Goal: Information Seeking & Learning: Learn about a topic

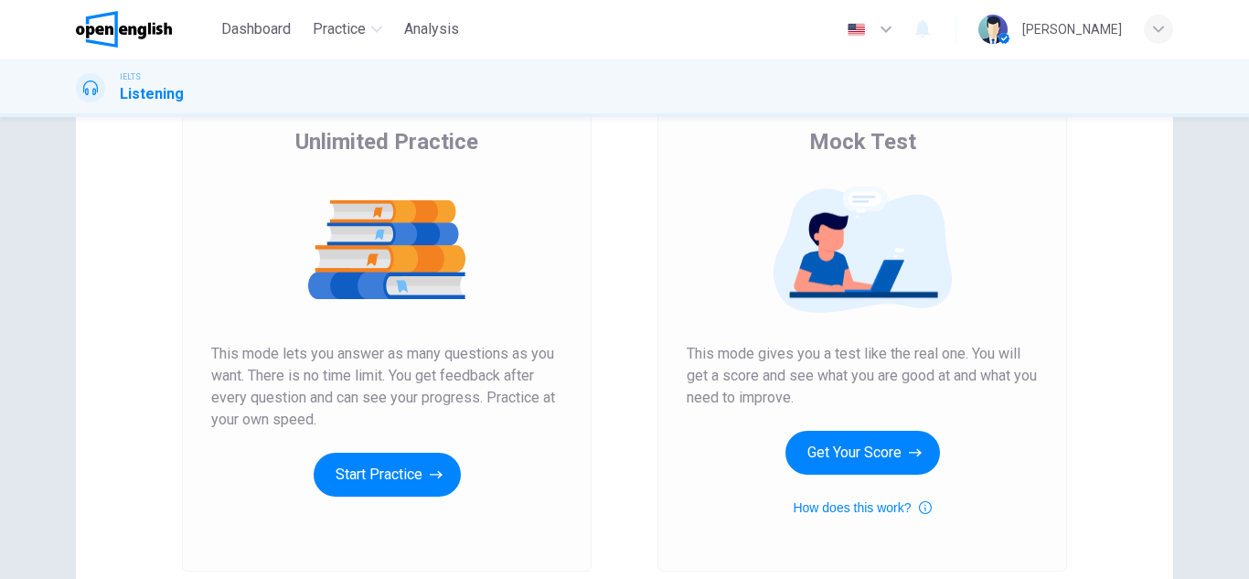
scroll to position [164, 0]
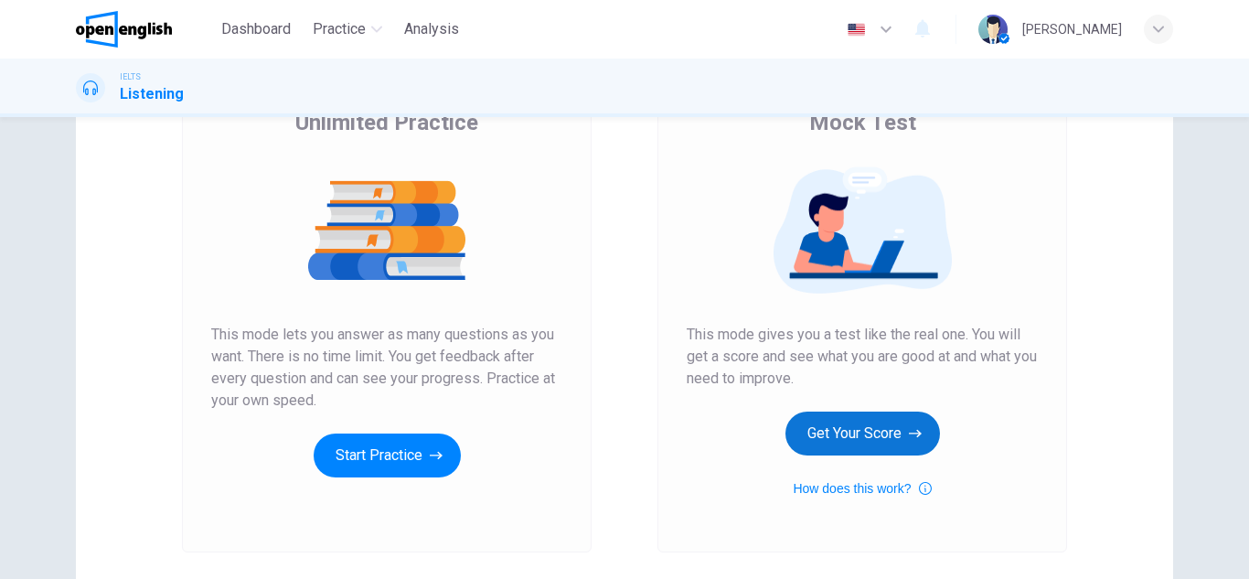
click at [856, 444] on button "Get Your Score" at bounding box center [862, 433] width 154 height 44
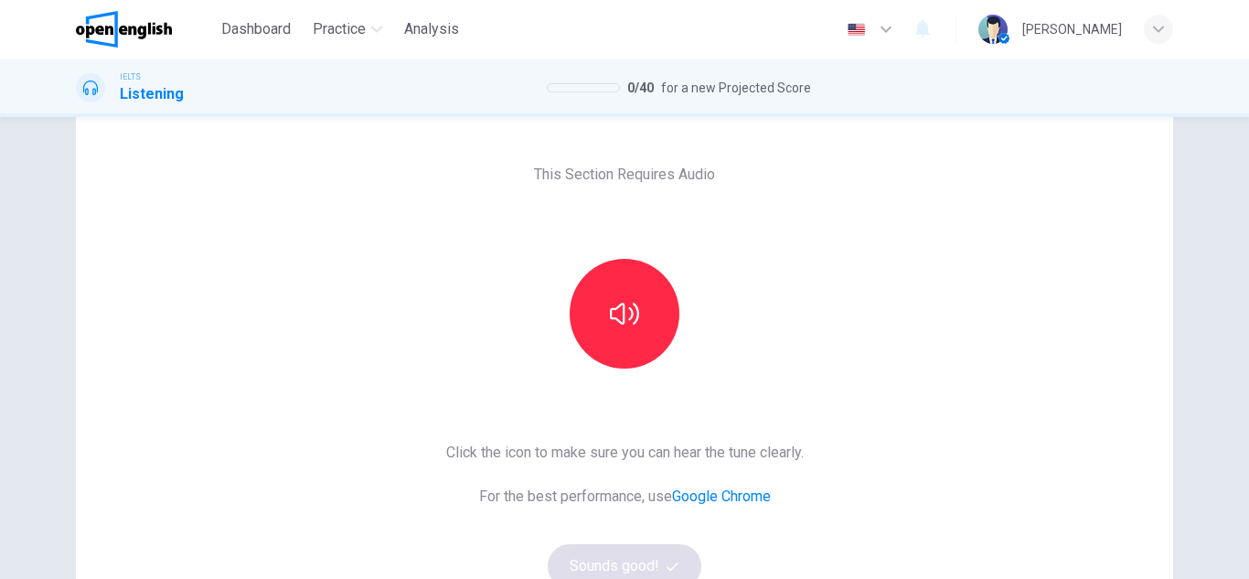
scroll to position [64, 0]
click at [622, 345] on button "button" at bounding box center [624, 313] width 110 height 110
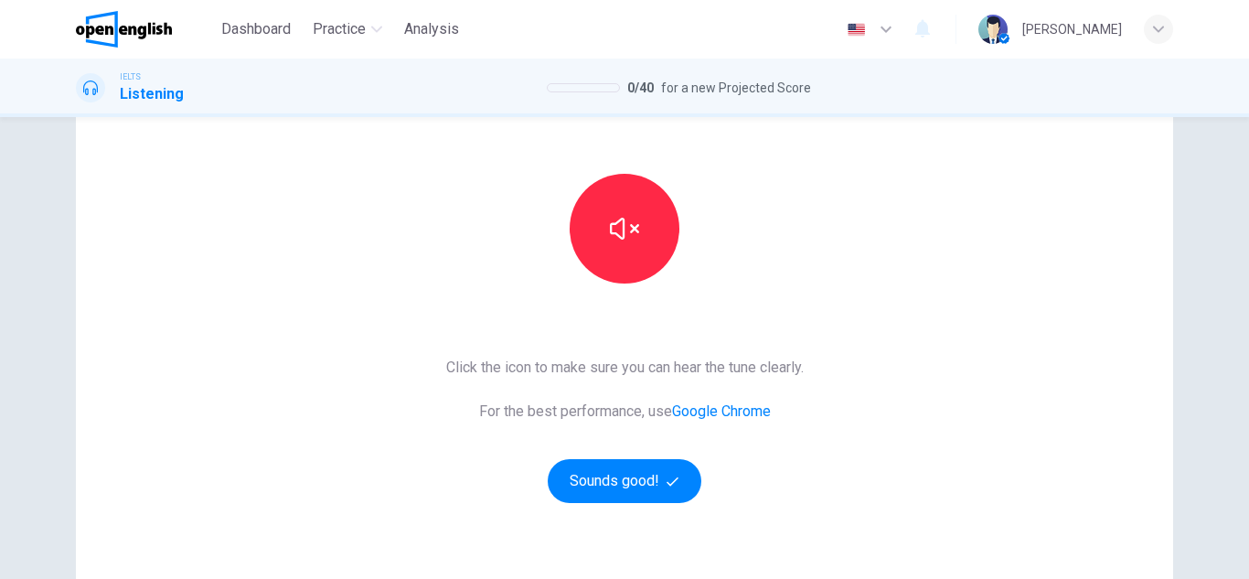
scroll to position [149, 0]
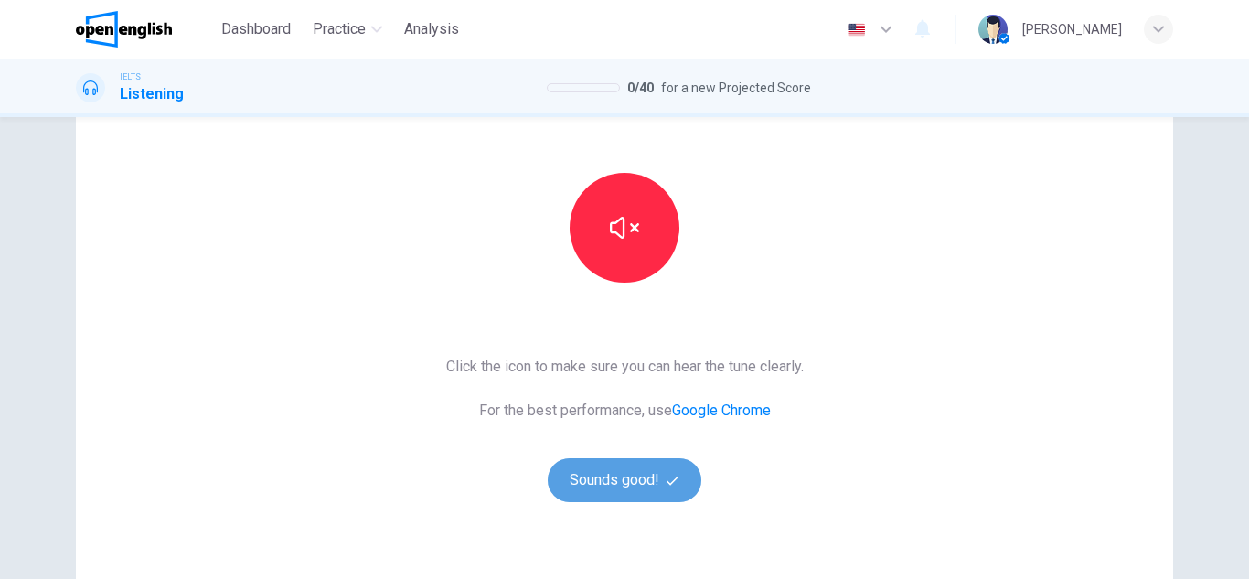
click at [643, 487] on button "Sounds good!" at bounding box center [625, 480] width 154 height 44
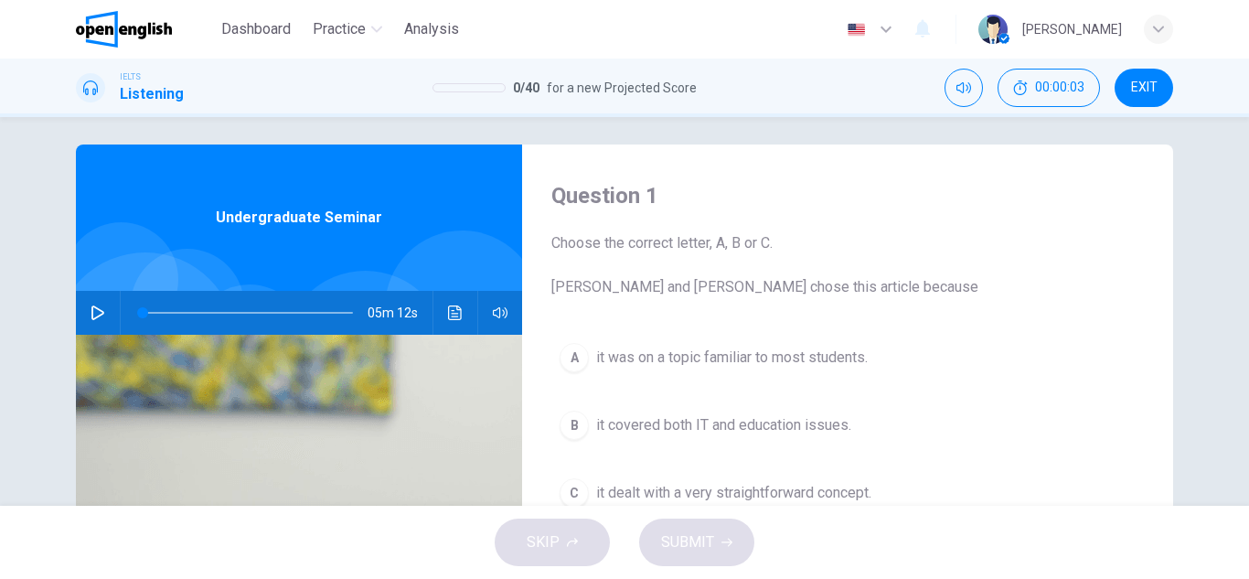
scroll to position [0, 0]
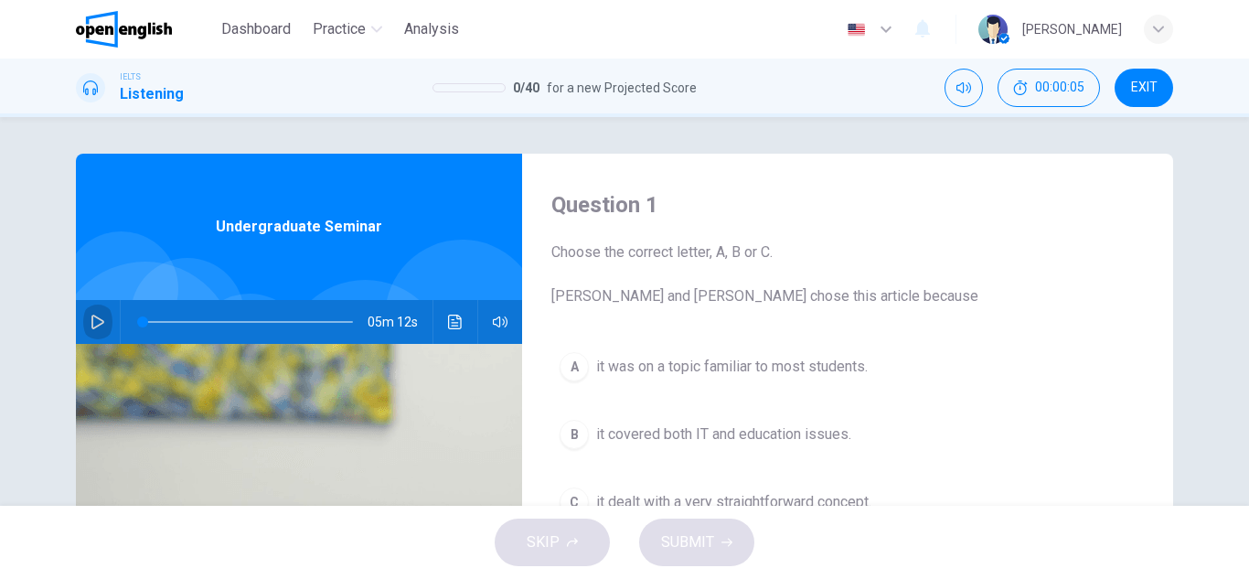
click at [91, 317] on icon "button" at bounding box center [97, 321] width 13 height 15
type input "*"
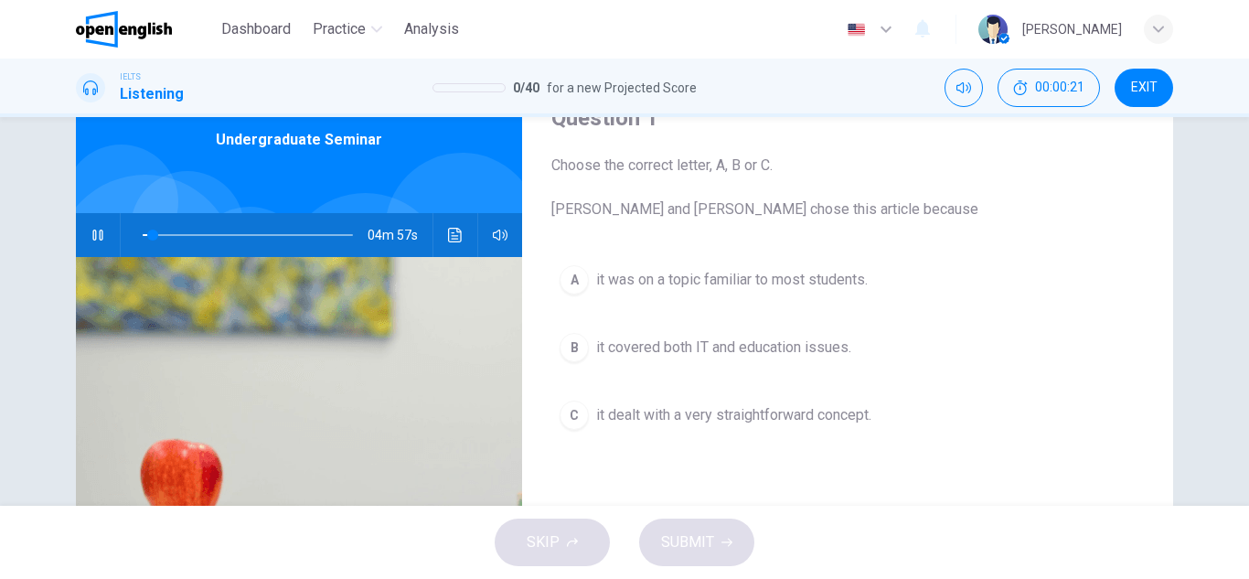
scroll to position [86, 0]
click at [92, 235] on icon "button" at bounding box center [97, 235] width 10 height 11
click at [144, 236] on span at bounding box center [149, 235] width 11 height 11
click at [90, 237] on icon "button" at bounding box center [97, 236] width 15 height 15
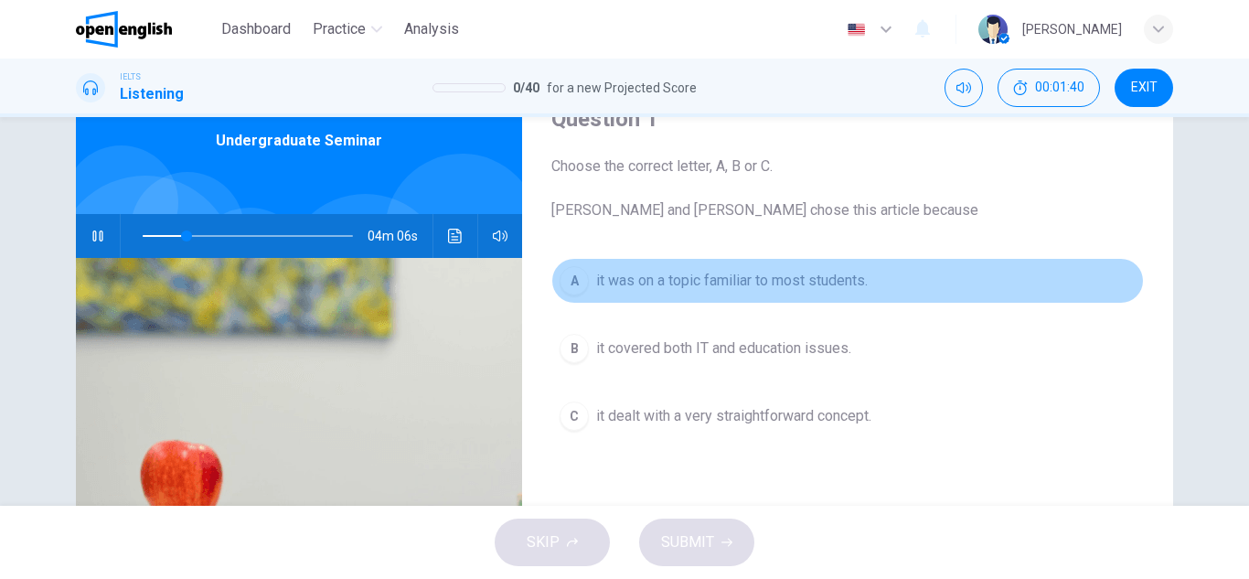
click at [567, 273] on div "A" at bounding box center [573, 280] width 29 height 29
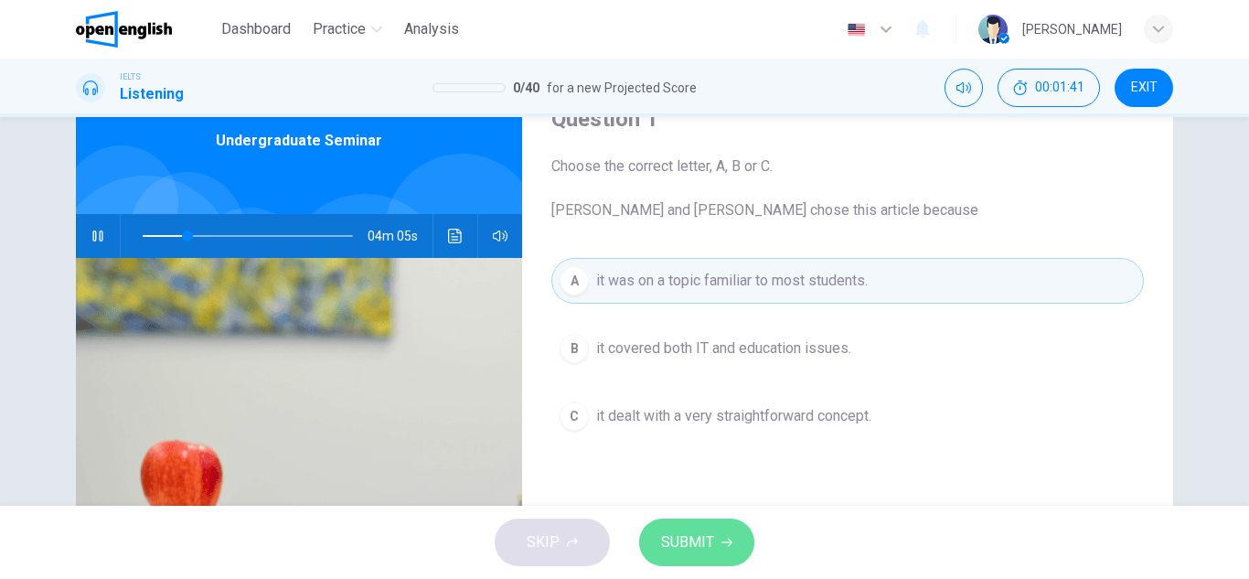
click at [694, 541] on span "SUBMIT" at bounding box center [687, 542] width 53 height 26
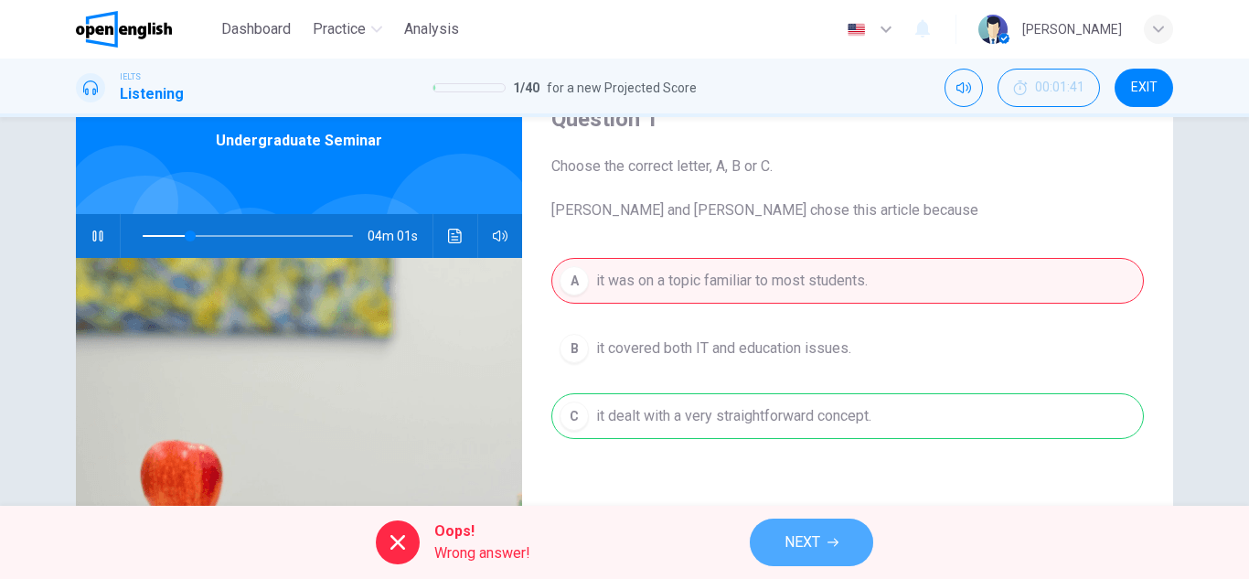
click at [808, 539] on span "NEXT" at bounding box center [802, 542] width 36 height 26
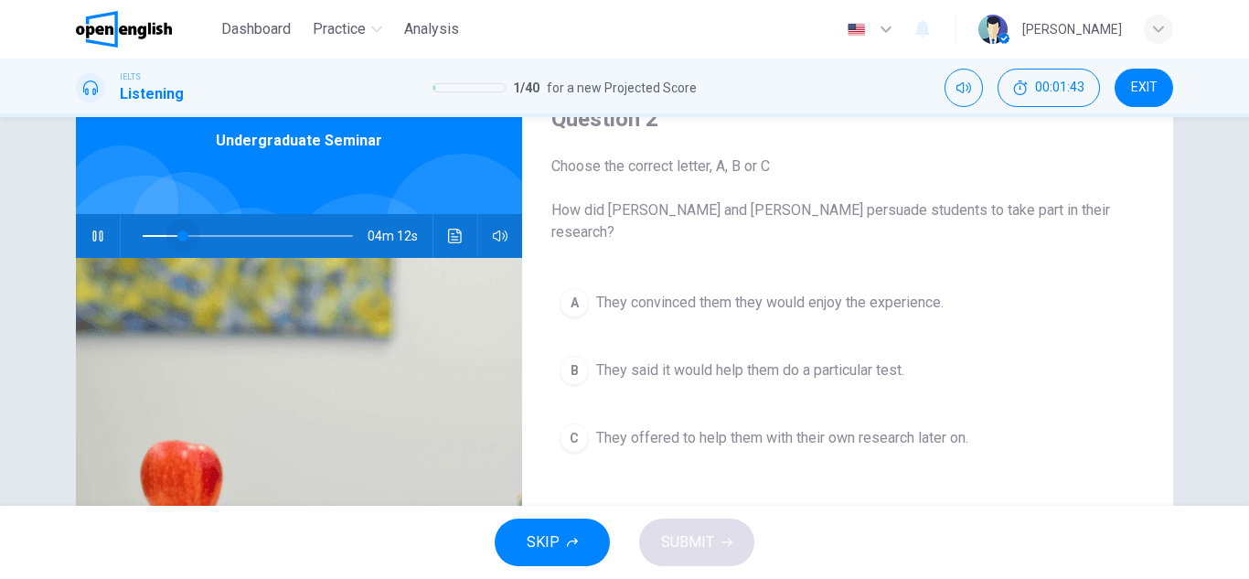
click at [178, 238] on span at bounding box center [182, 235] width 11 height 11
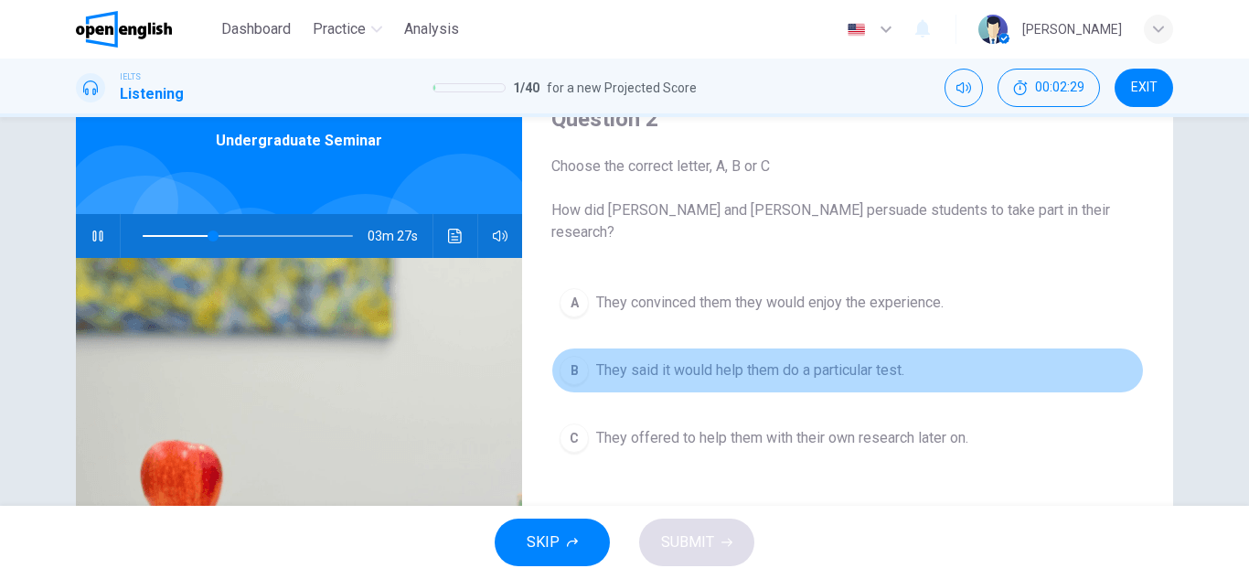
click at [576, 356] on div "B" at bounding box center [573, 370] width 29 height 29
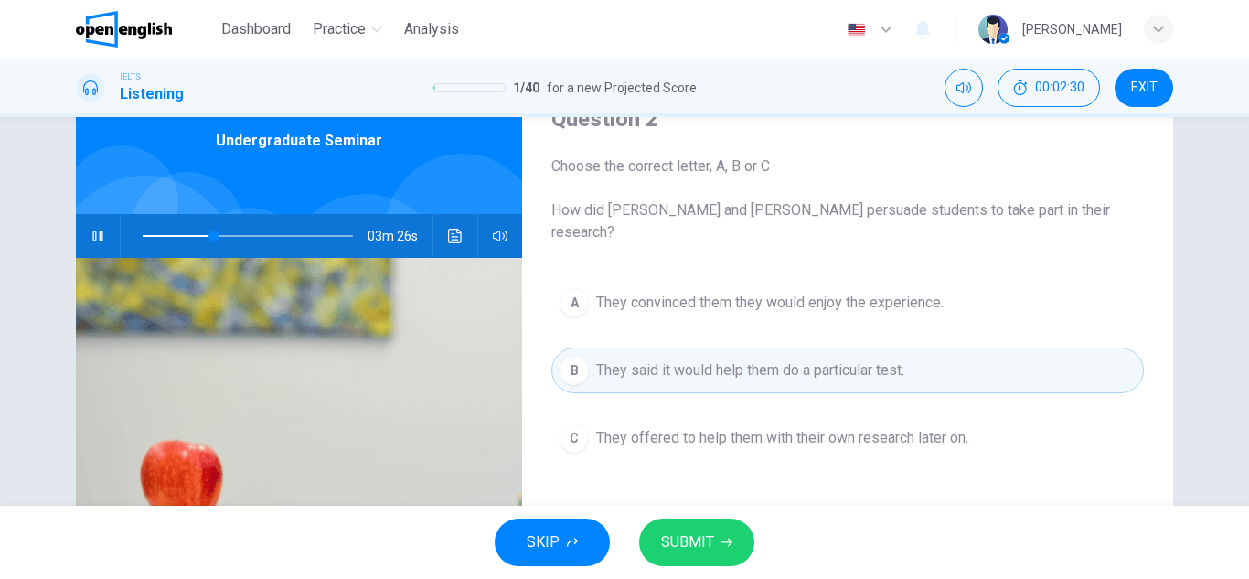
click at [730, 547] on icon "button" at bounding box center [726, 542] width 11 height 11
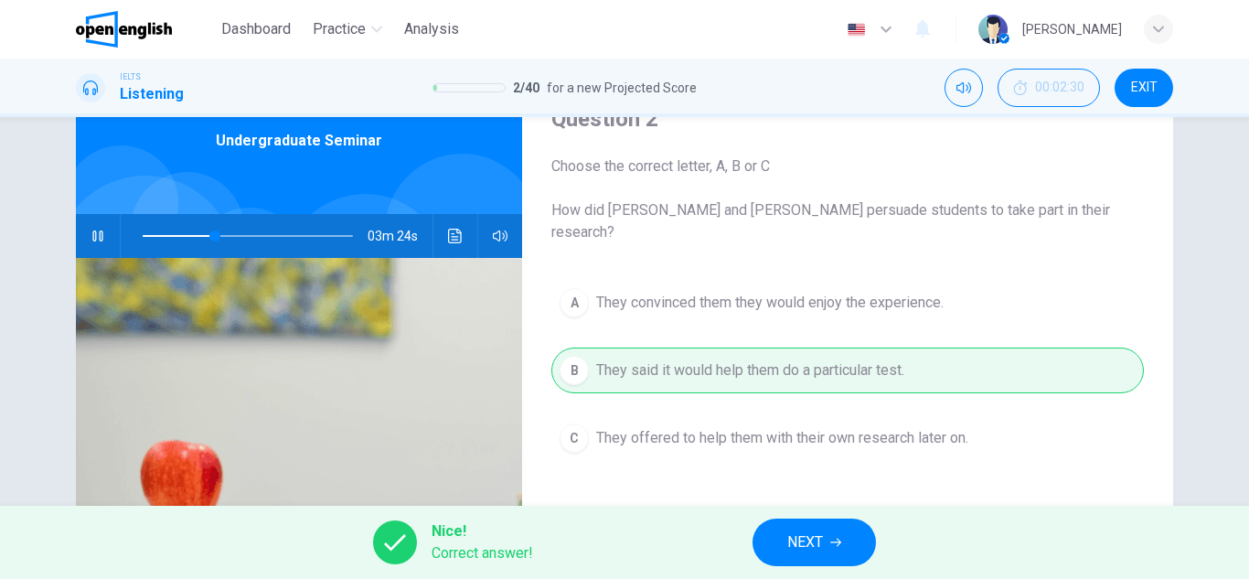
click at [823, 542] on span "NEXT" at bounding box center [805, 542] width 36 height 26
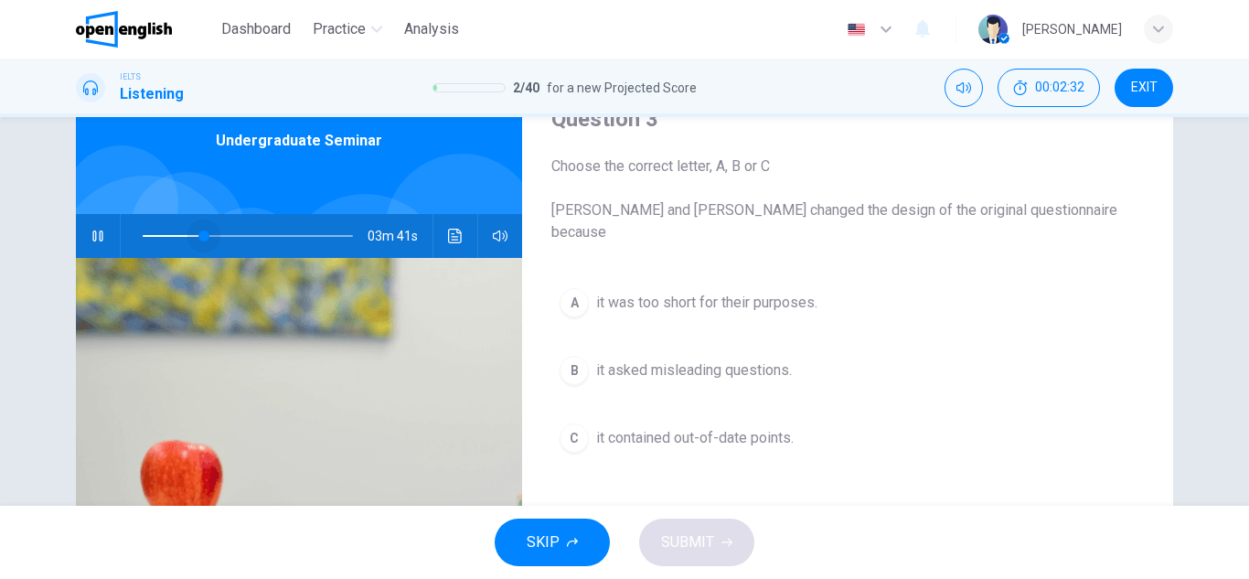
click at [198, 241] on span at bounding box center [203, 235] width 11 height 11
click at [208, 241] on span at bounding box center [212, 235] width 11 height 11
click at [92, 234] on icon "button" at bounding box center [97, 235] width 10 height 11
click at [90, 234] on icon "button" at bounding box center [97, 236] width 15 height 15
click at [227, 230] on span at bounding box center [231, 235] width 11 height 11
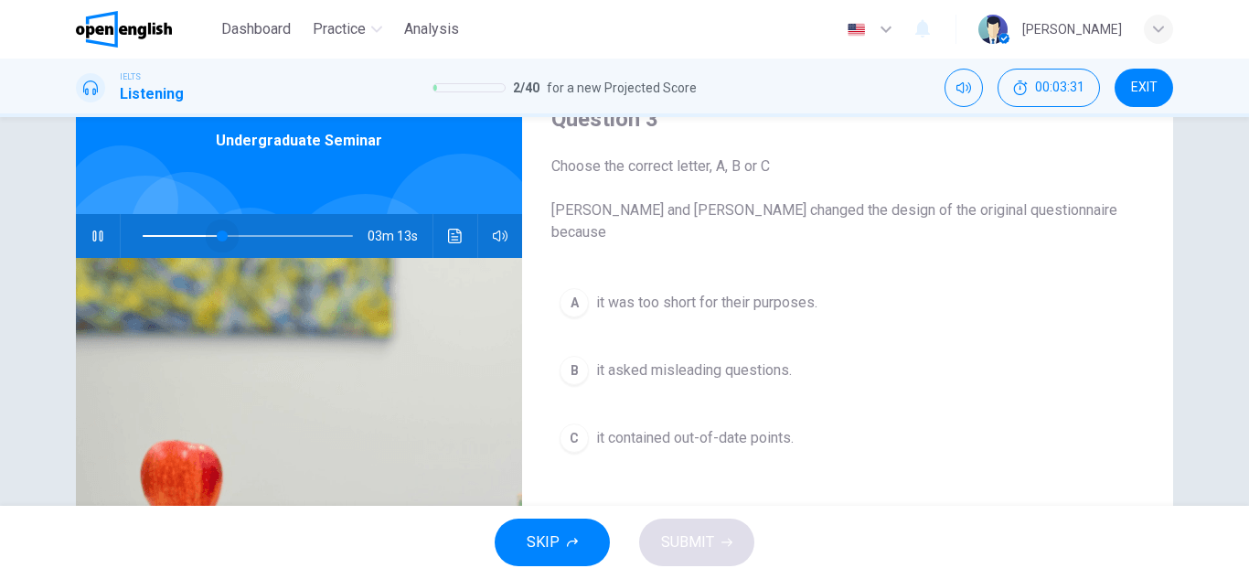
click at [218, 235] on span at bounding box center [222, 235] width 11 height 11
click at [209, 241] on span at bounding box center [213, 235] width 11 height 11
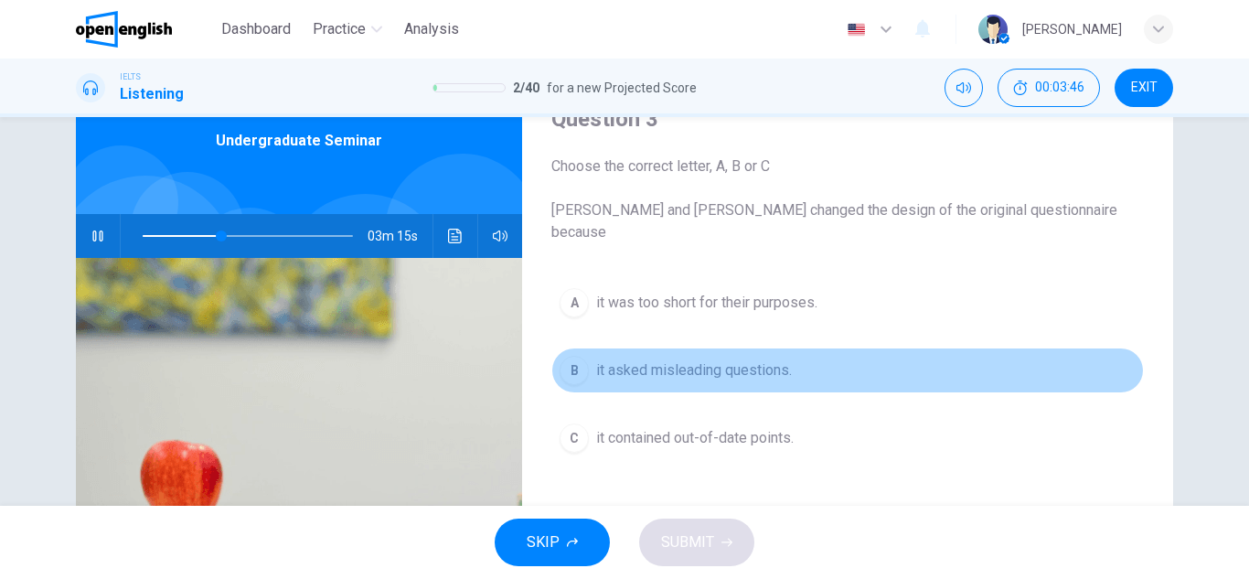
click at [569, 356] on div "B" at bounding box center [573, 370] width 29 height 29
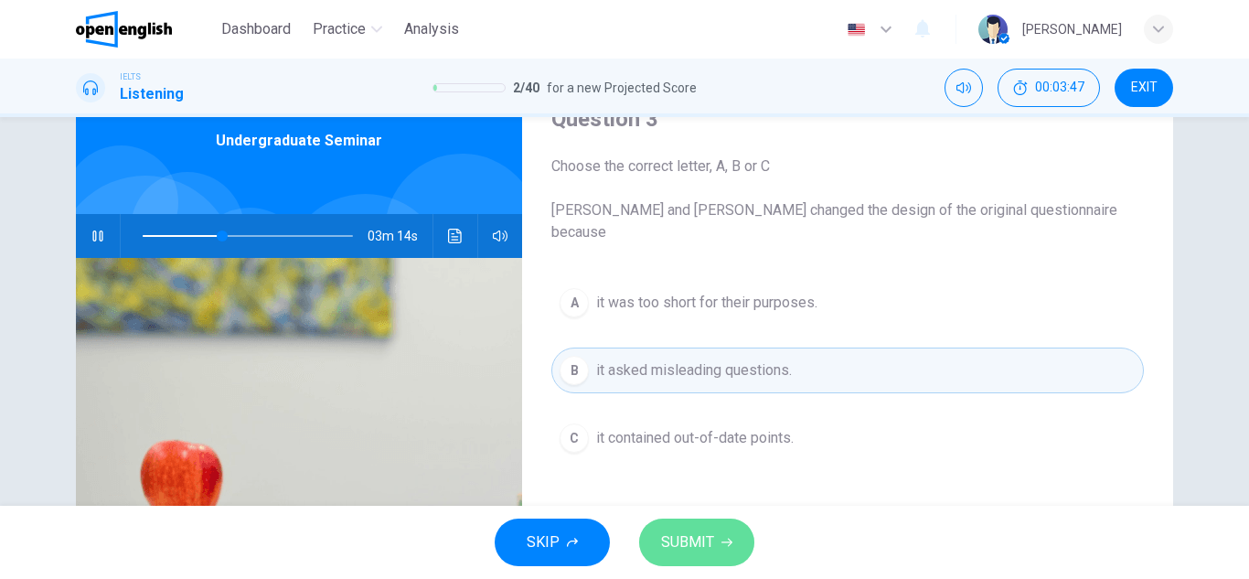
click at [664, 534] on span "SUBMIT" at bounding box center [687, 542] width 53 height 26
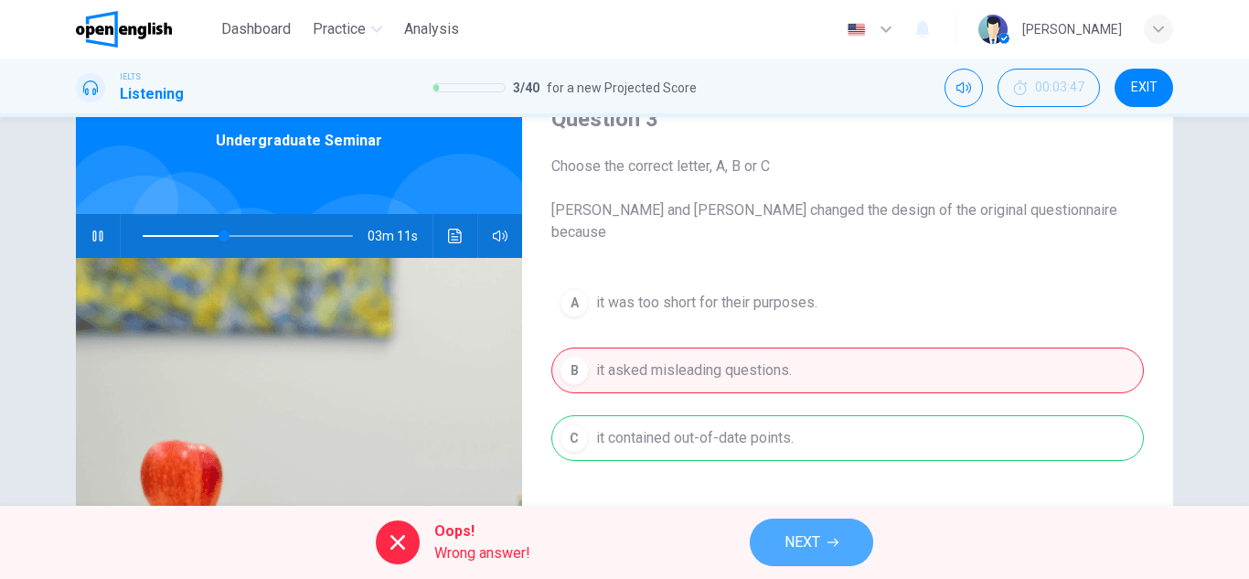
click at [791, 530] on span "NEXT" at bounding box center [802, 542] width 36 height 26
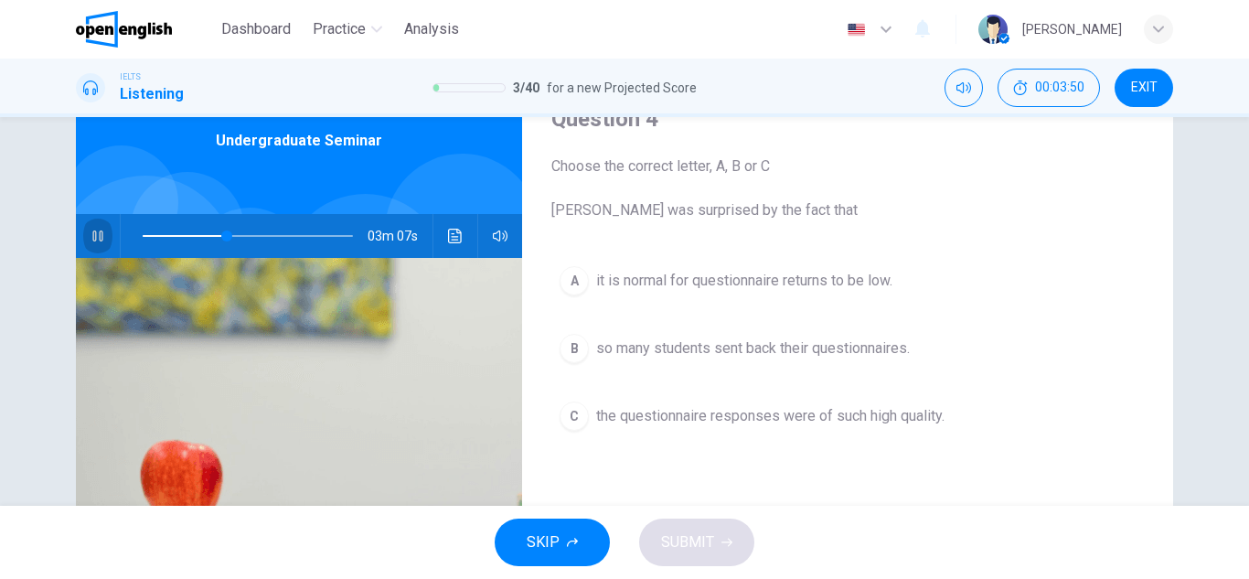
click at [92, 240] on icon "button" at bounding box center [97, 235] width 10 height 11
type input "**"
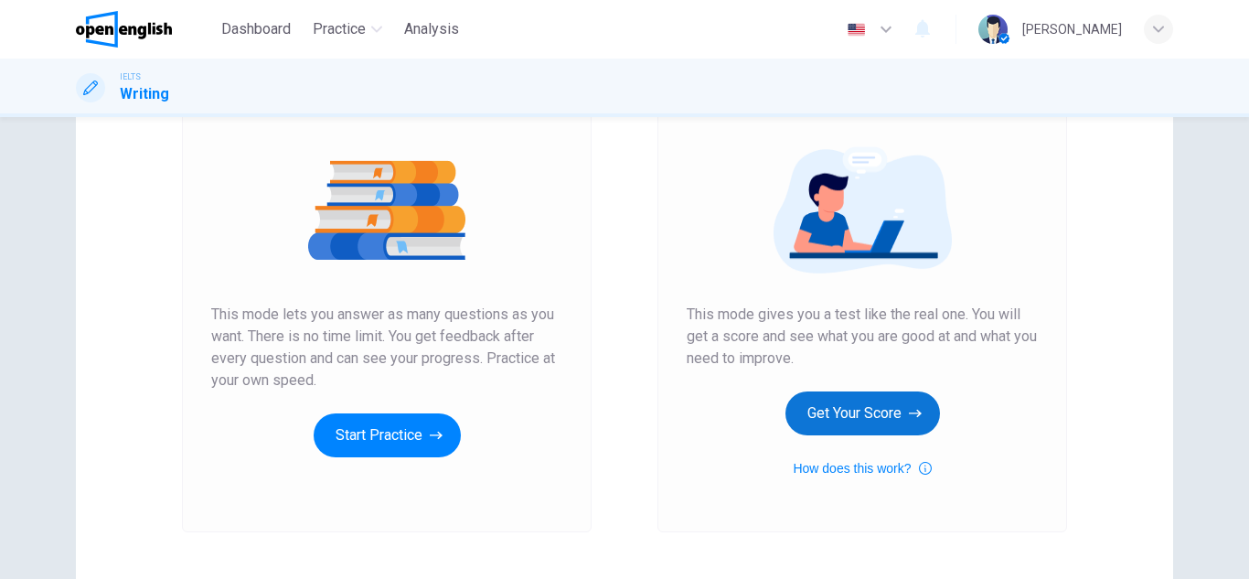
scroll to position [185, 0]
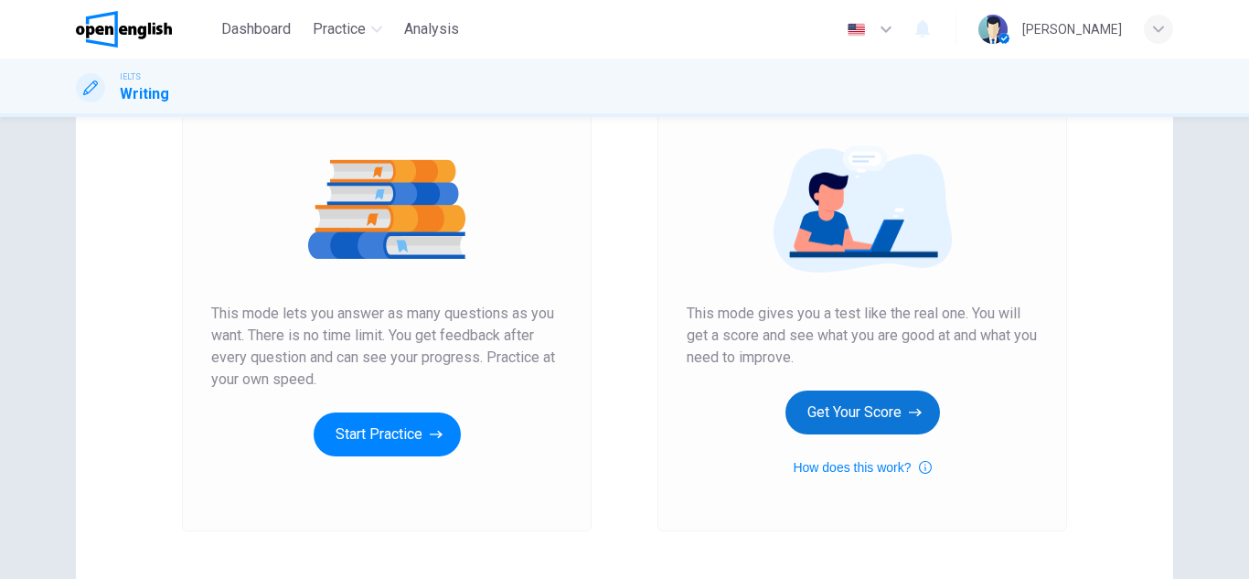
click at [830, 421] on button "Get Your Score" at bounding box center [862, 412] width 154 height 44
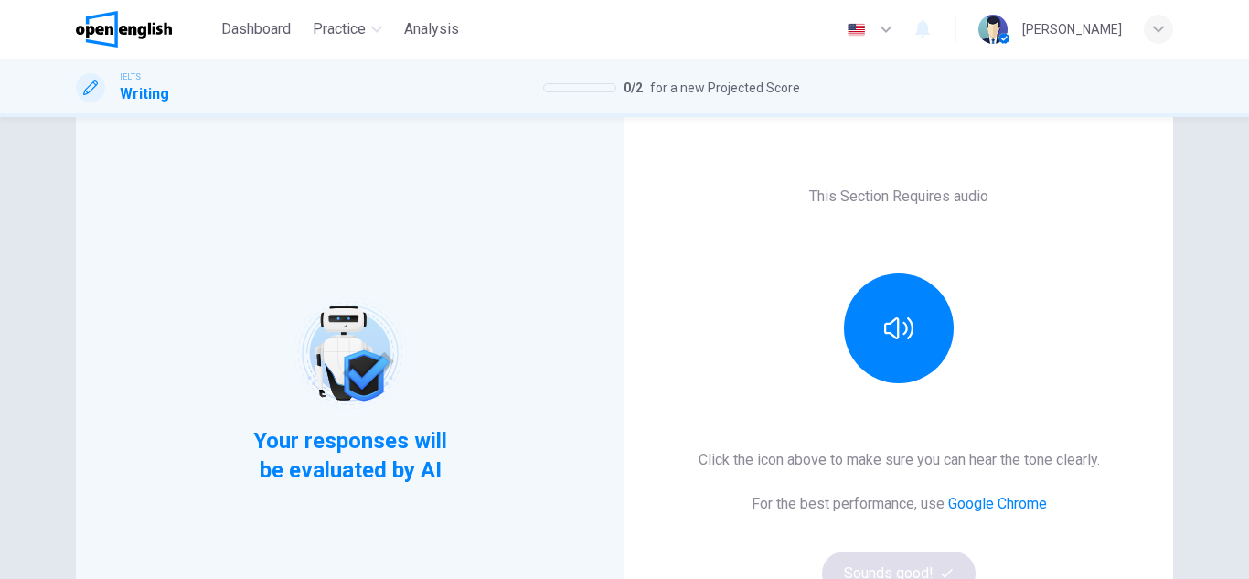
scroll to position [75, 0]
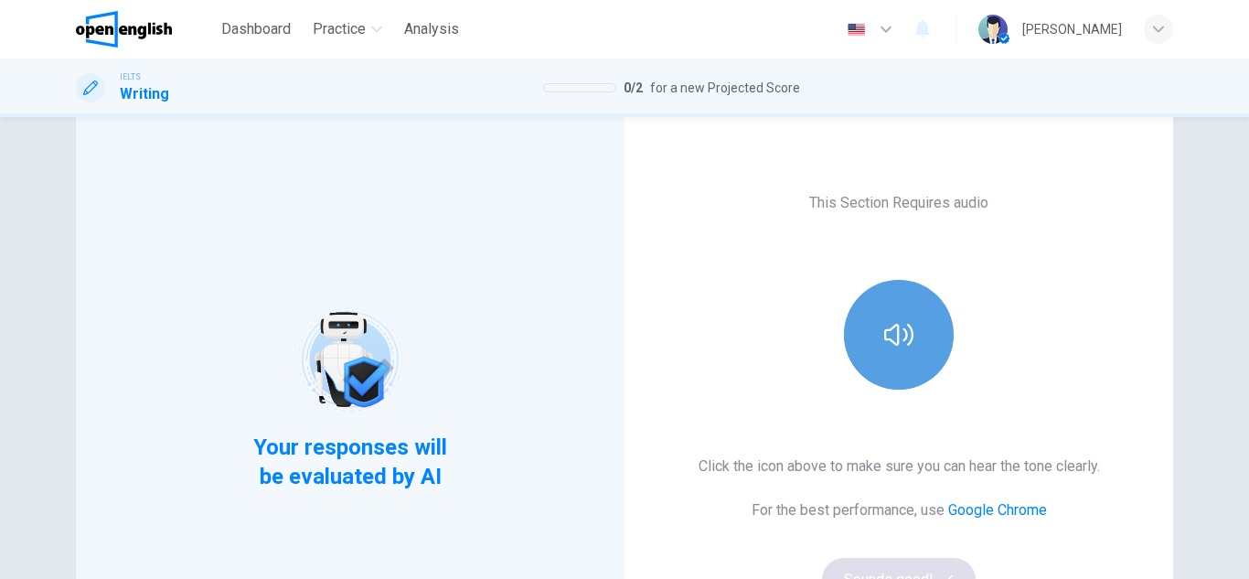
click at [894, 366] on button "button" at bounding box center [899, 335] width 110 height 110
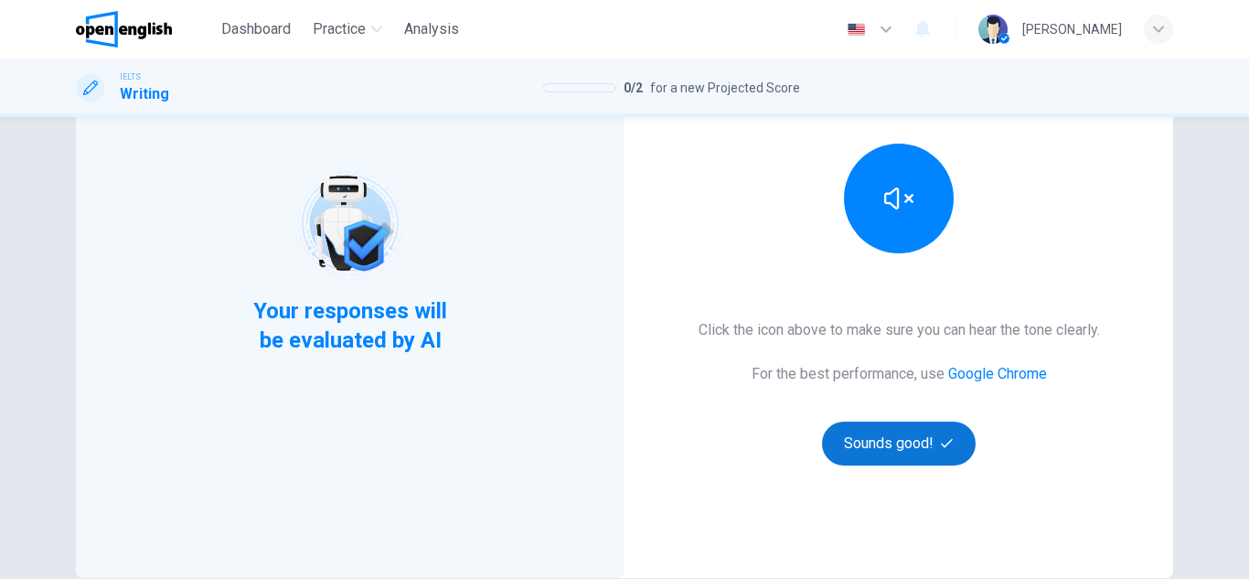
scroll to position [212, 0]
click at [898, 457] on button "Sounds good!" at bounding box center [899, 442] width 154 height 44
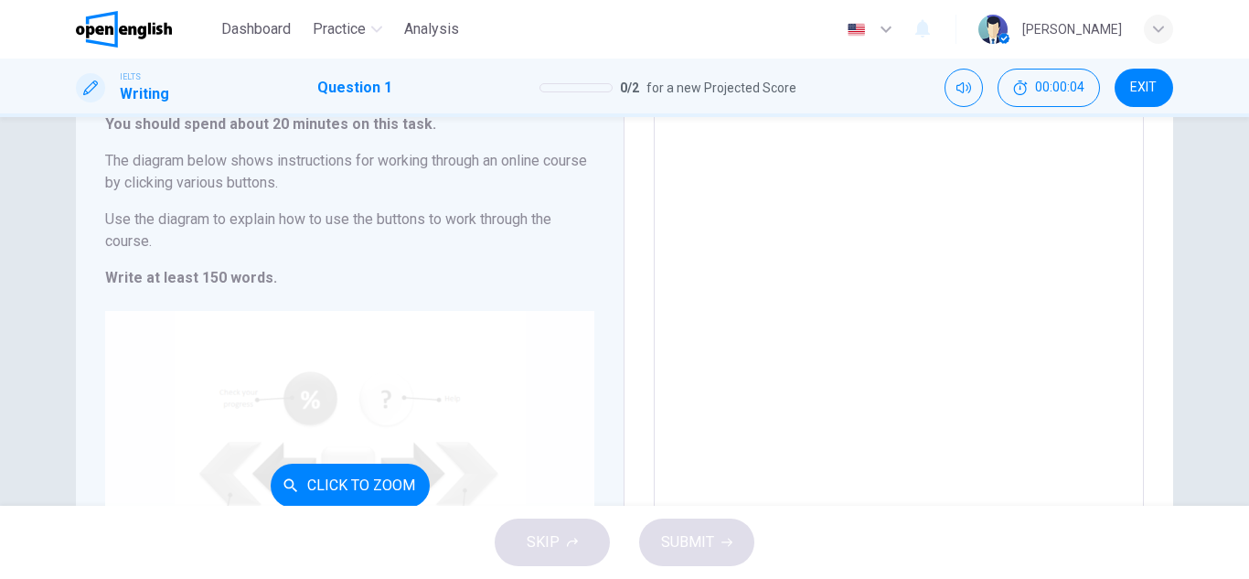
scroll to position [0, 0]
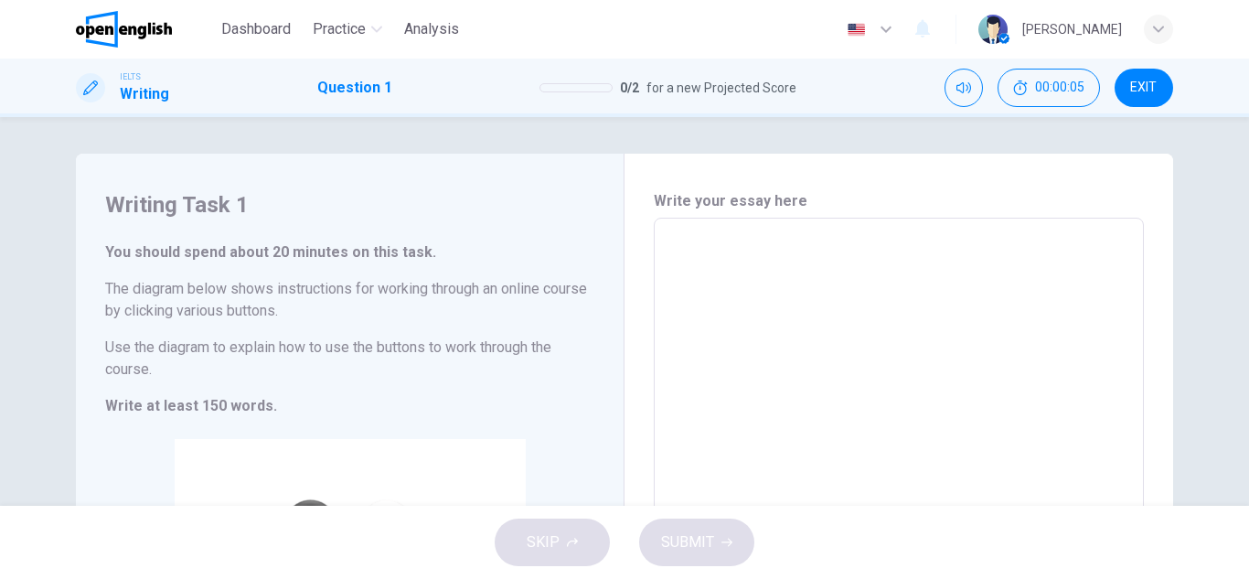
click at [758, 241] on textarea at bounding box center [898, 488] width 464 height 510
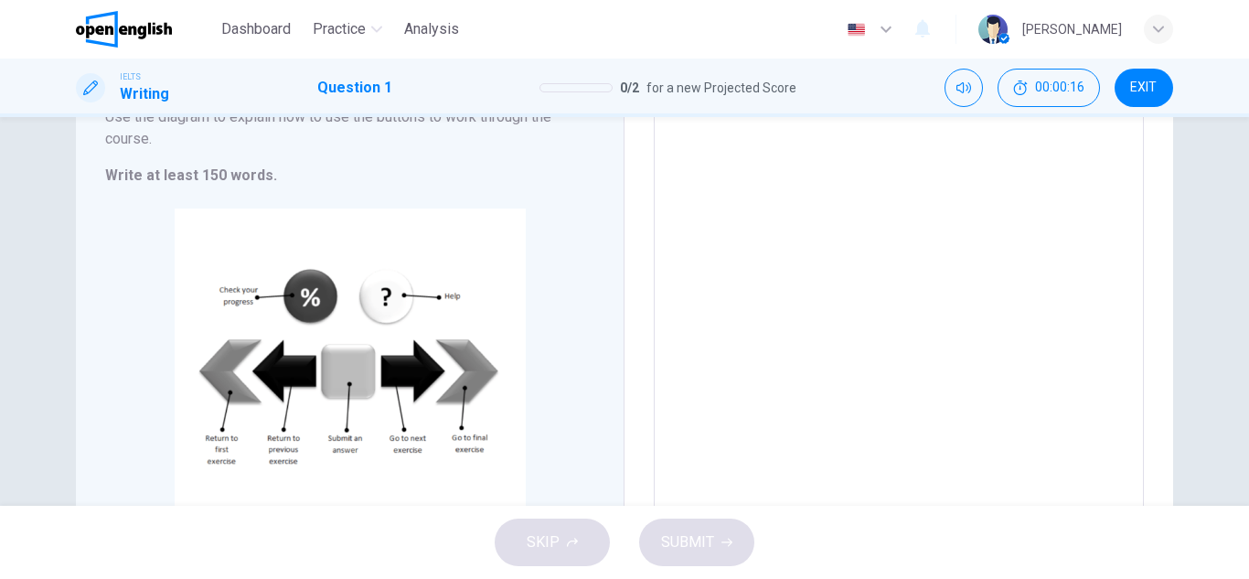
scroll to position [235, 0]
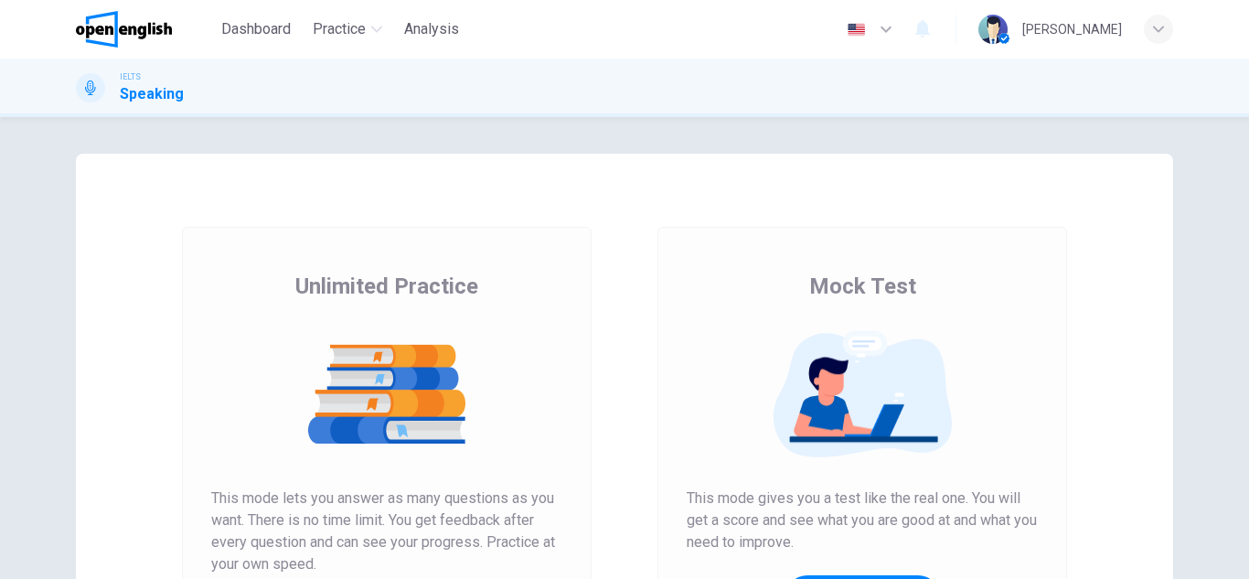
scroll to position [149, 0]
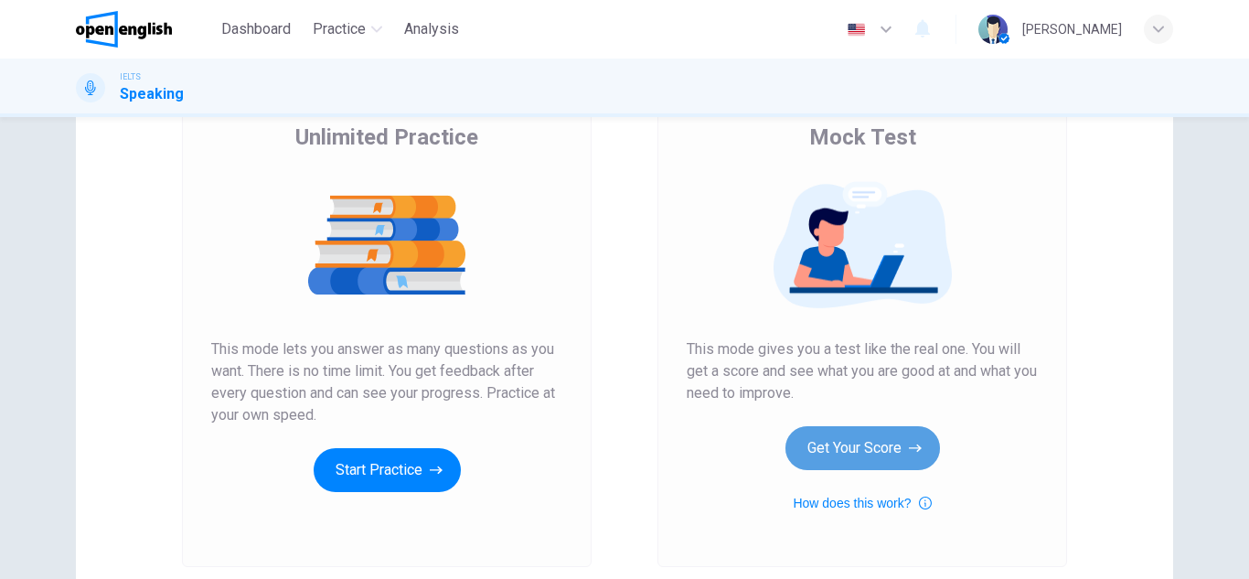
click at [848, 458] on button "Get Your Score" at bounding box center [862, 448] width 154 height 44
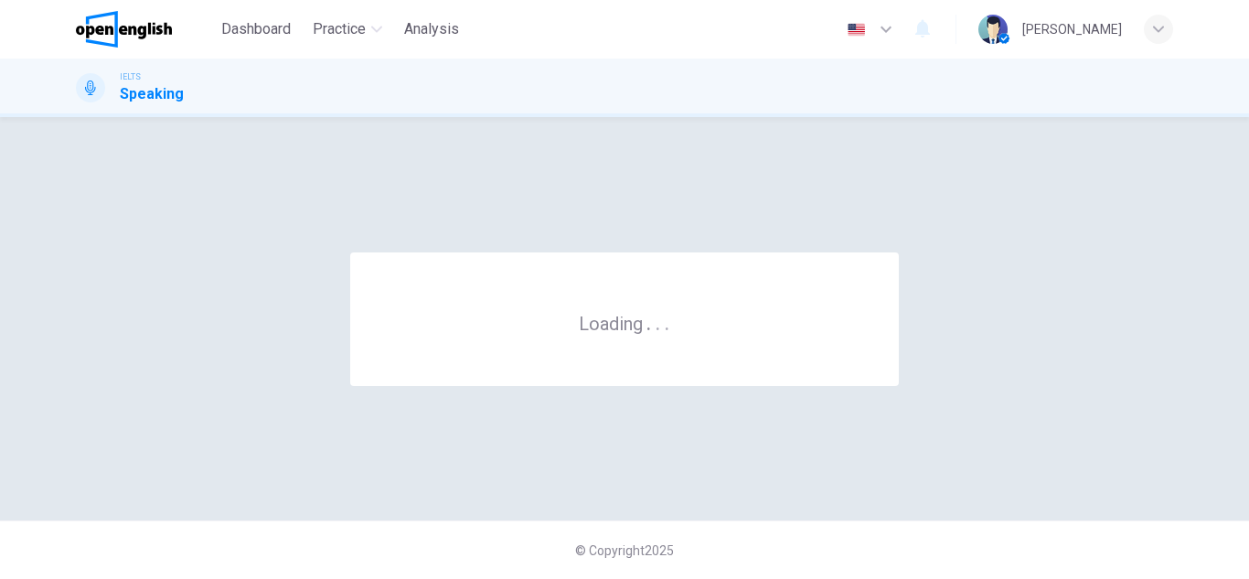
scroll to position [0, 0]
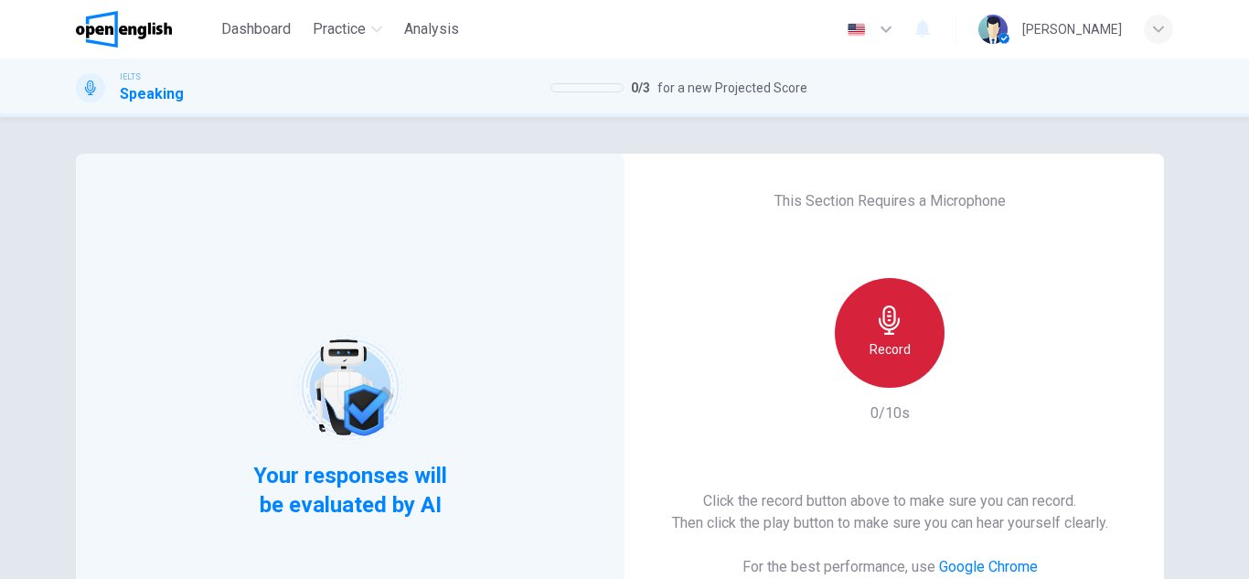
click at [899, 355] on h6 "Record" at bounding box center [889, 349] width 41 height 22
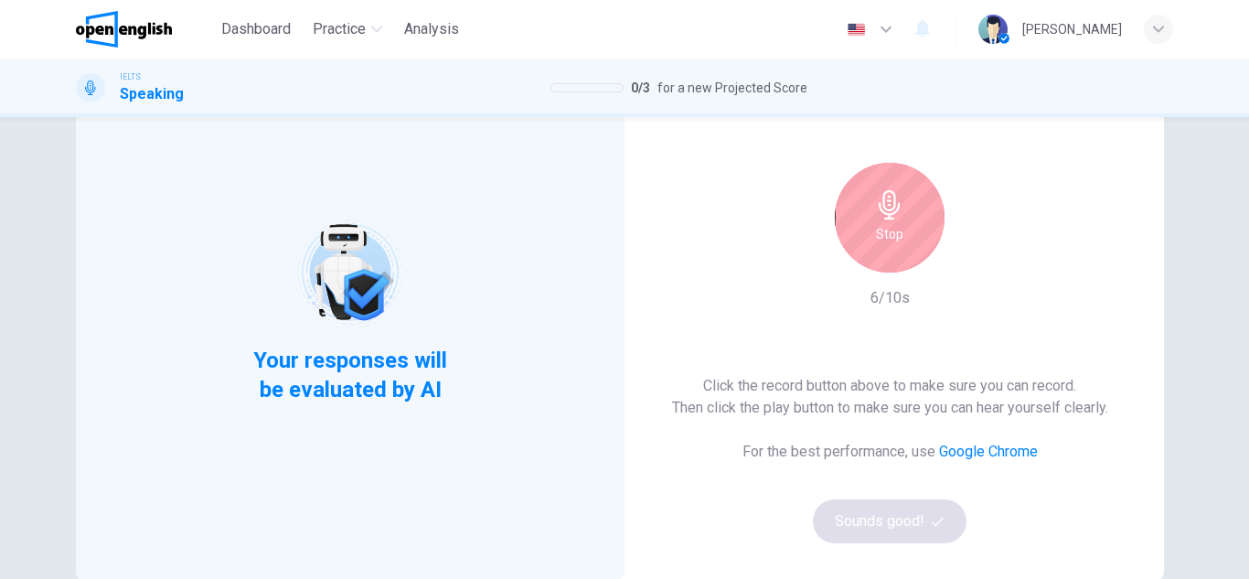
scroll to position [114, 0]
click at [885, 255] on div "Stop" at bounding box center [890, 219] width 110 height 110
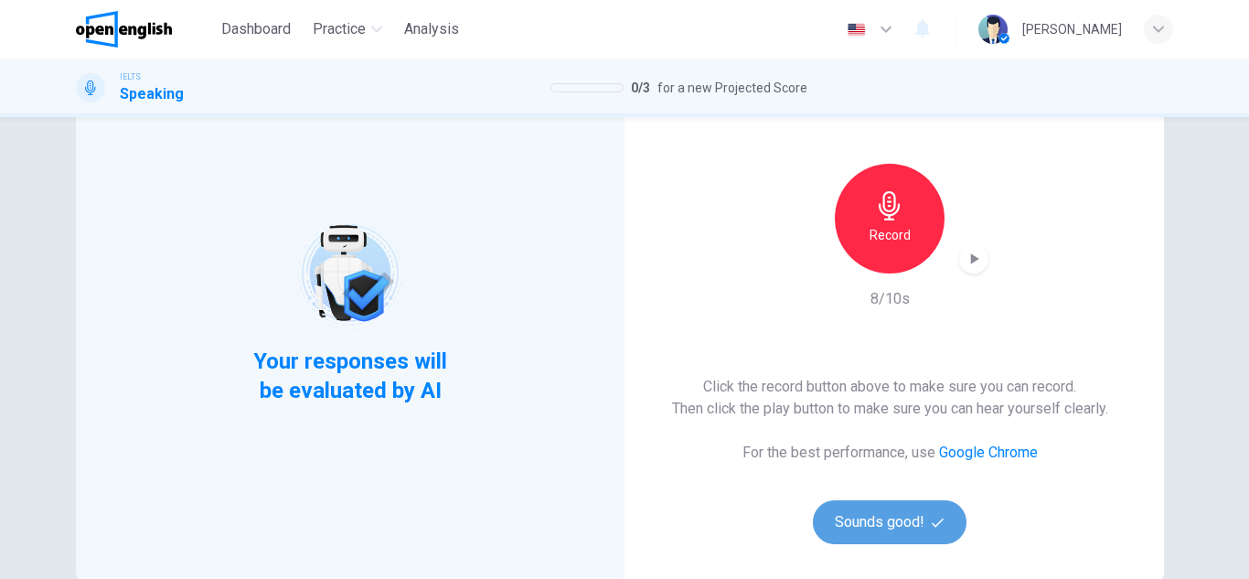
click at [862, 534] on button "Sounds good!" at bounding box center [890, 522] width 154 height 44
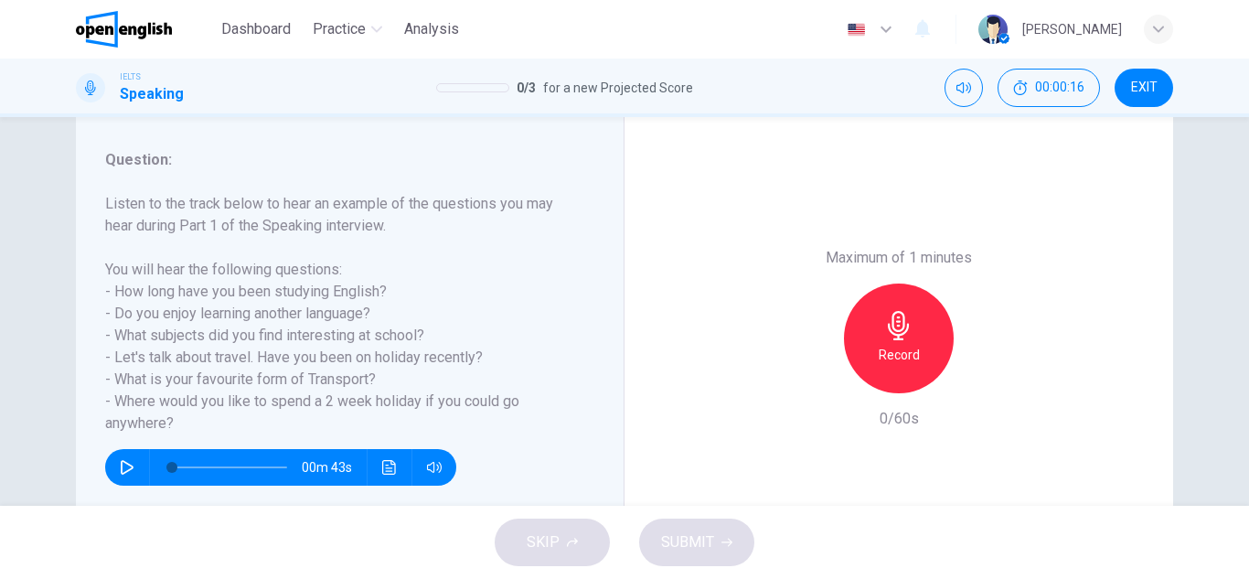
scroll to position [229, 0]
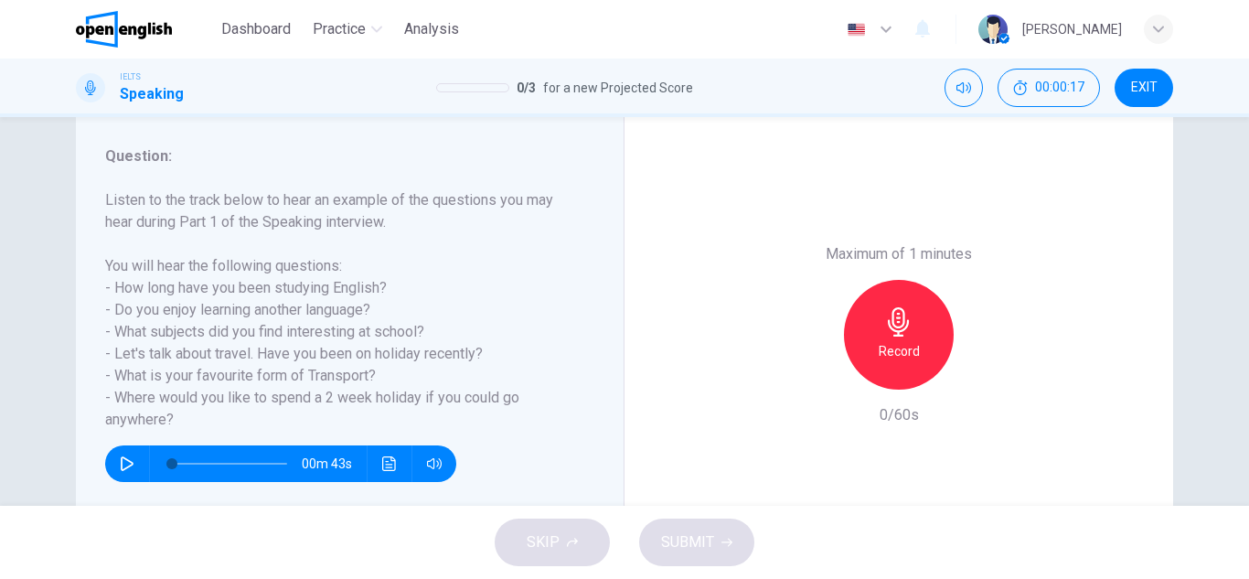
click at [120, 460] on icon "button" at bounding box center [127, 463] width 15 height 15
click at [130, 473] on button "button" at bounding box center [126, 463] width 29 height 37
click at [123, 468] on icon "button" at bounding box center [127, 463] width 15 height 15
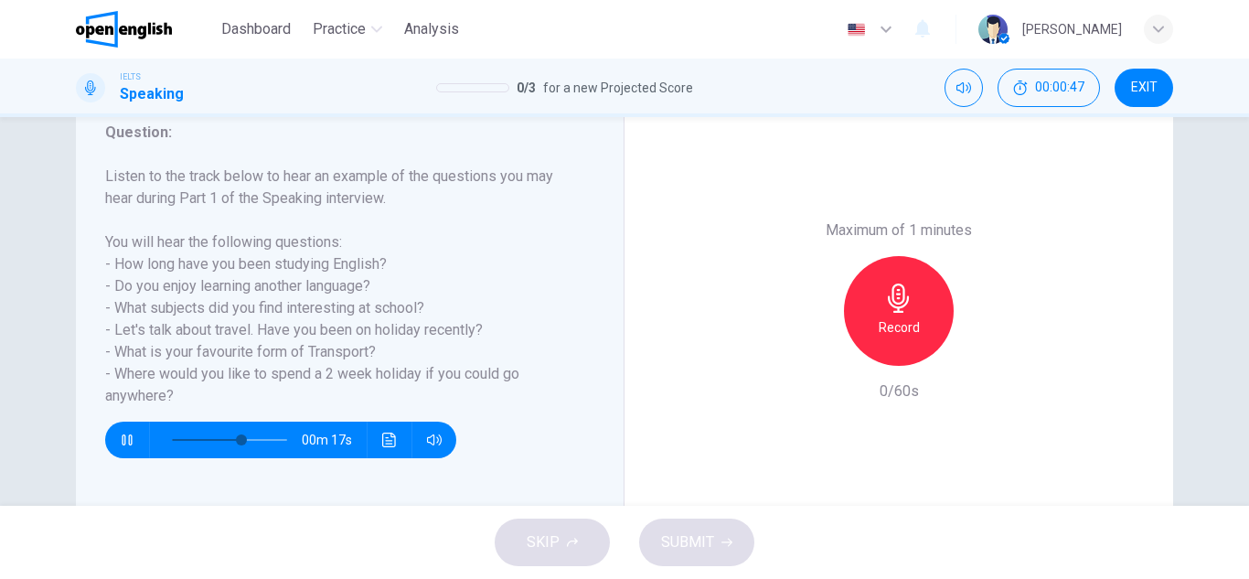
scroll to position [320, 0]
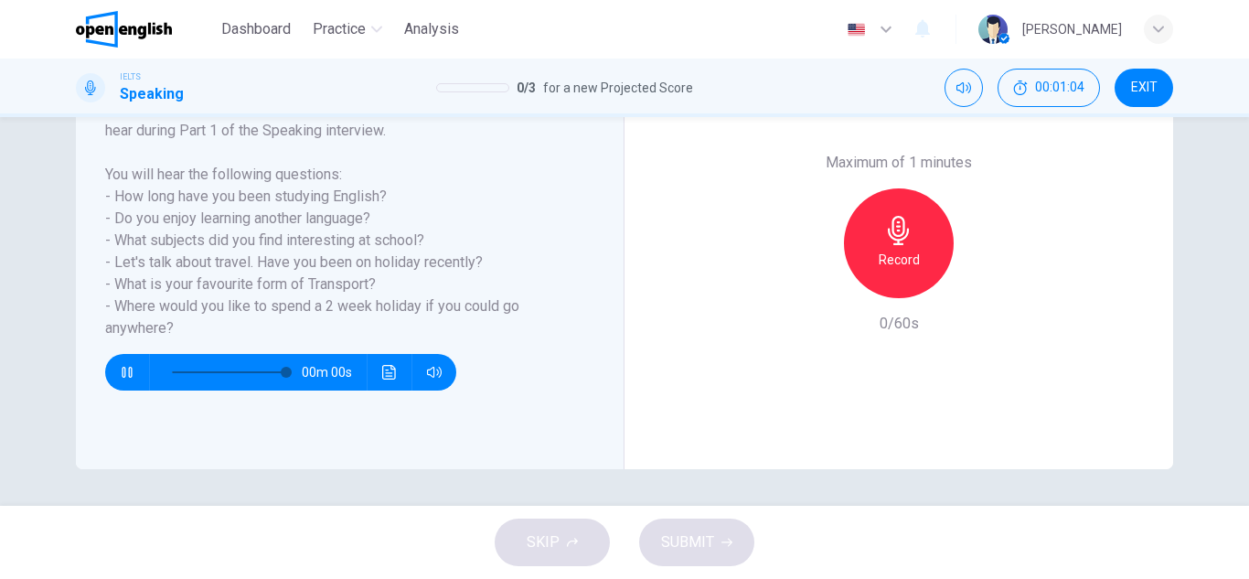
type input "*"
click at [388, 383] on button "Click to see the audio transcription" at bounding box center [389, 372] width 29 height 37
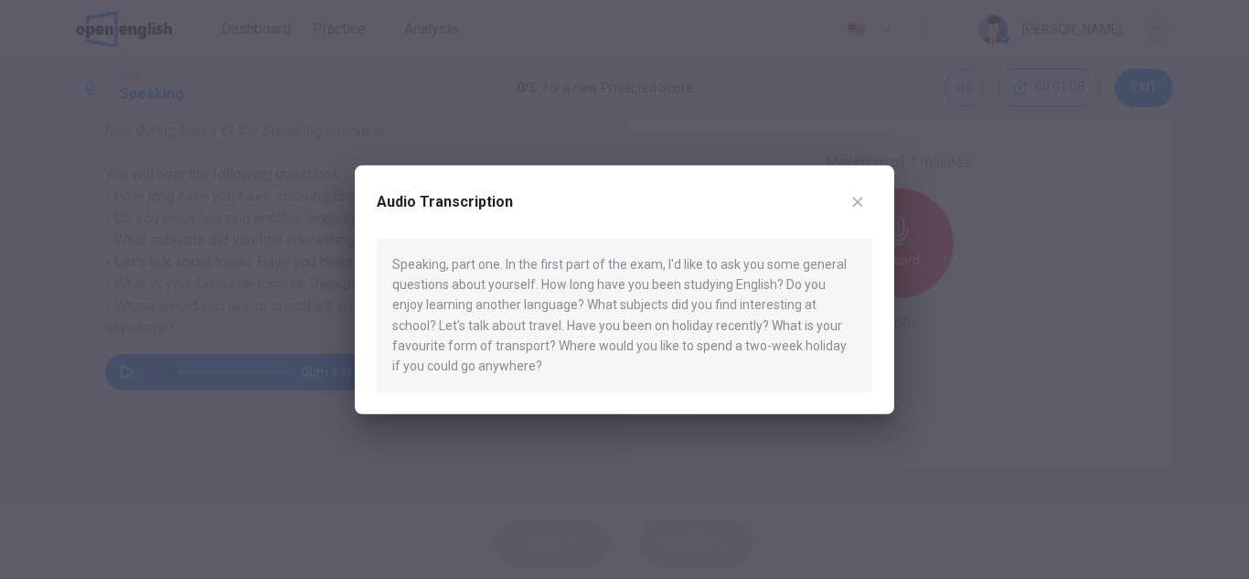
click at [846, 198] on button "button" at bounding box center [857, 200] width 29 height 29
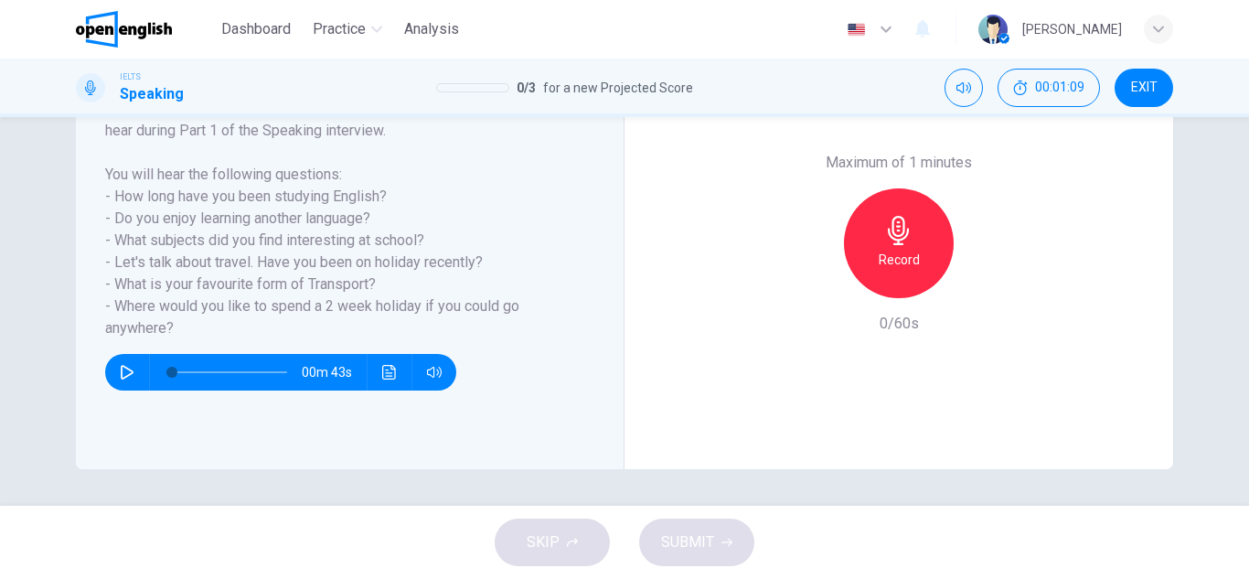
click at [913, 256] on h6 "Record" at bounding box center [898, 260] width 41 height 22
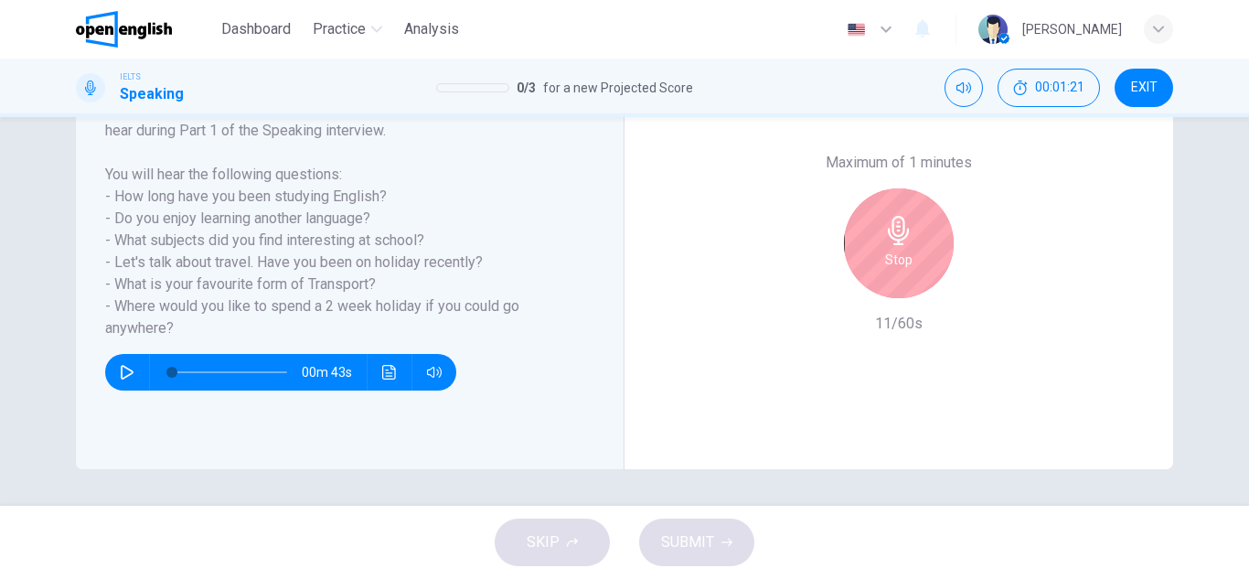
click at [923, 259] on div "Stop" at bounding box center [899, 243] width 110 height 110
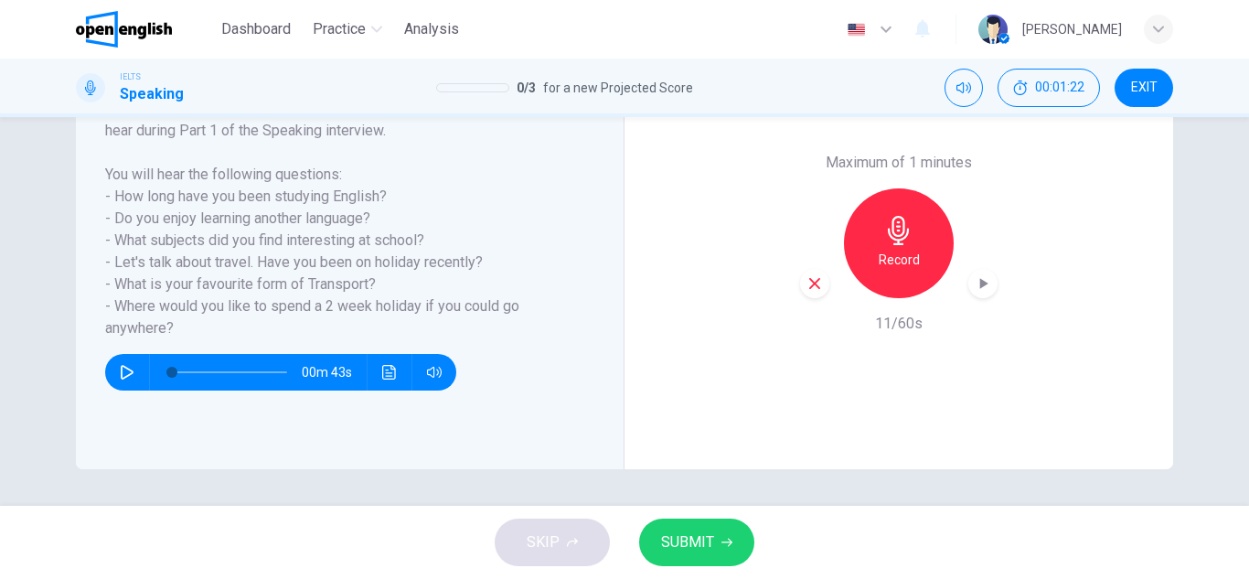
click at [810, 282] on icon "button" at bounding box center [814, 283] width 11 height 11
click at [912, 252] on h6 "Record" at bounding box center [898, 260] width 41 height 22
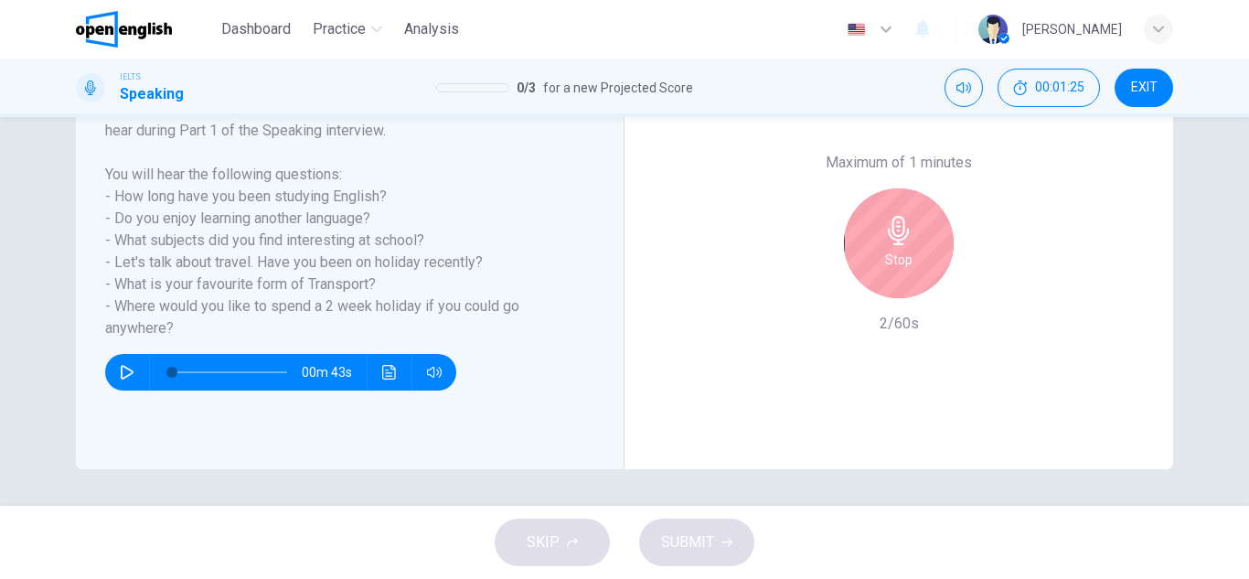
click at [890, 261] on h6 "Stop" at bounding box center [898, 260] width 27 height 22
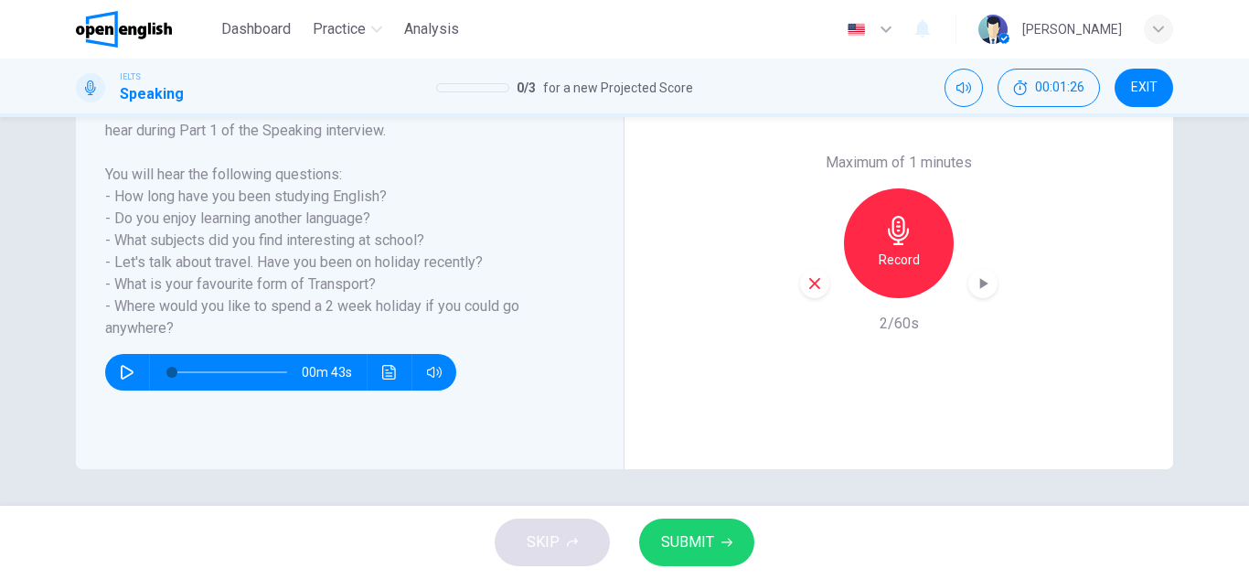
click at [814, 274] on div "button" at bounding box center [814, 283] width 29 height 29
click at [906, 238] on icon "button" at bounding box center [898, 230] width 29 height 29
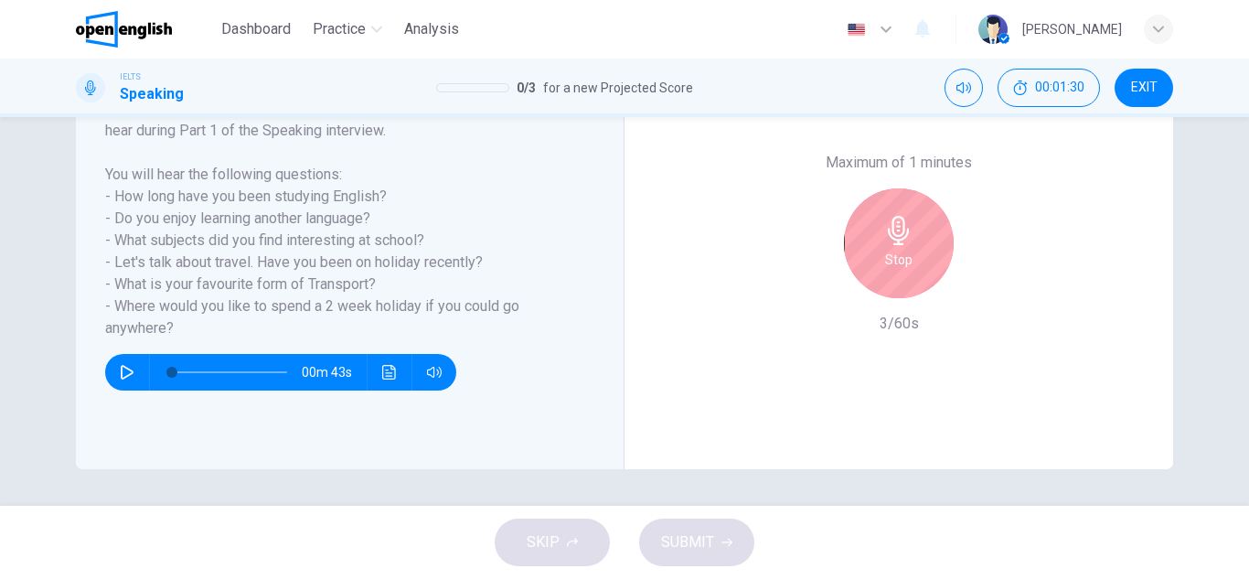
click at [898, 261] on h6 "Stop" at bounding box center [898, 260] width 27 height 22
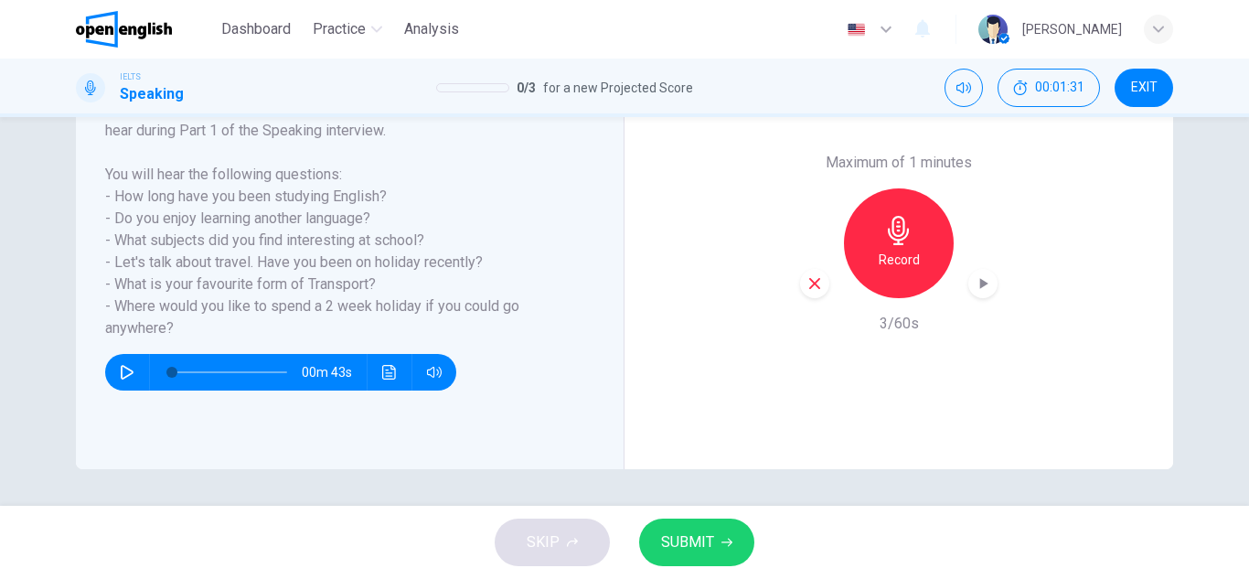
click at [806, 288] on icon "button" at bounding box center [814, 283] width 16 height 16
click at [895, 262] on h6 "Record" at bounding box center [898, 260] width 41 height 22
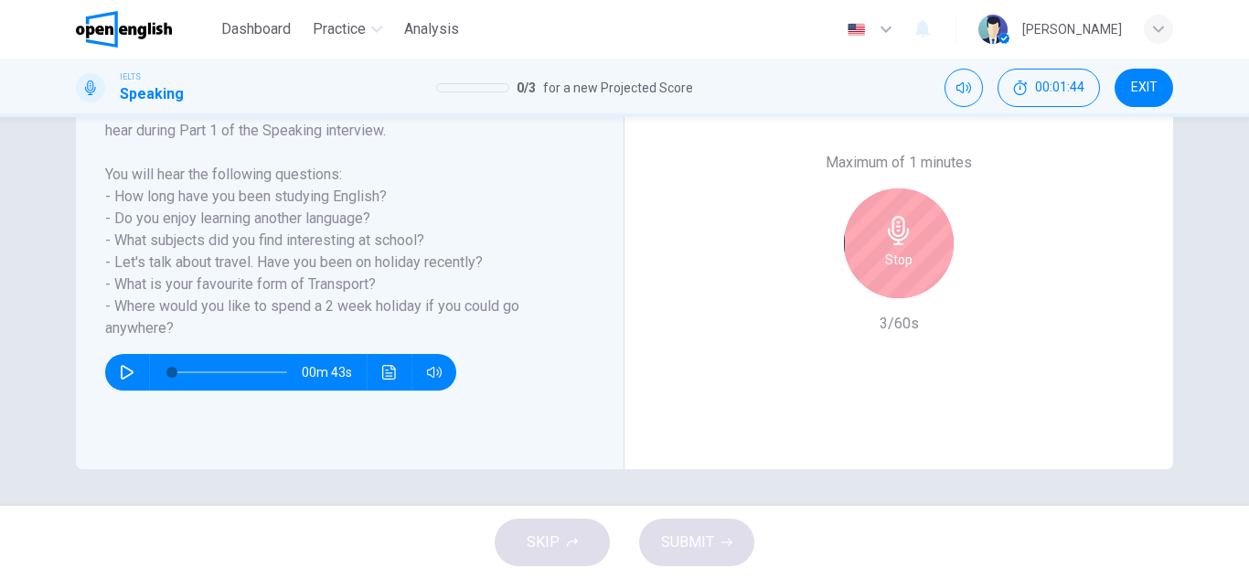
click at [915, 258] on div "Stop" at bounding box center [899, 243] width 110 height 110
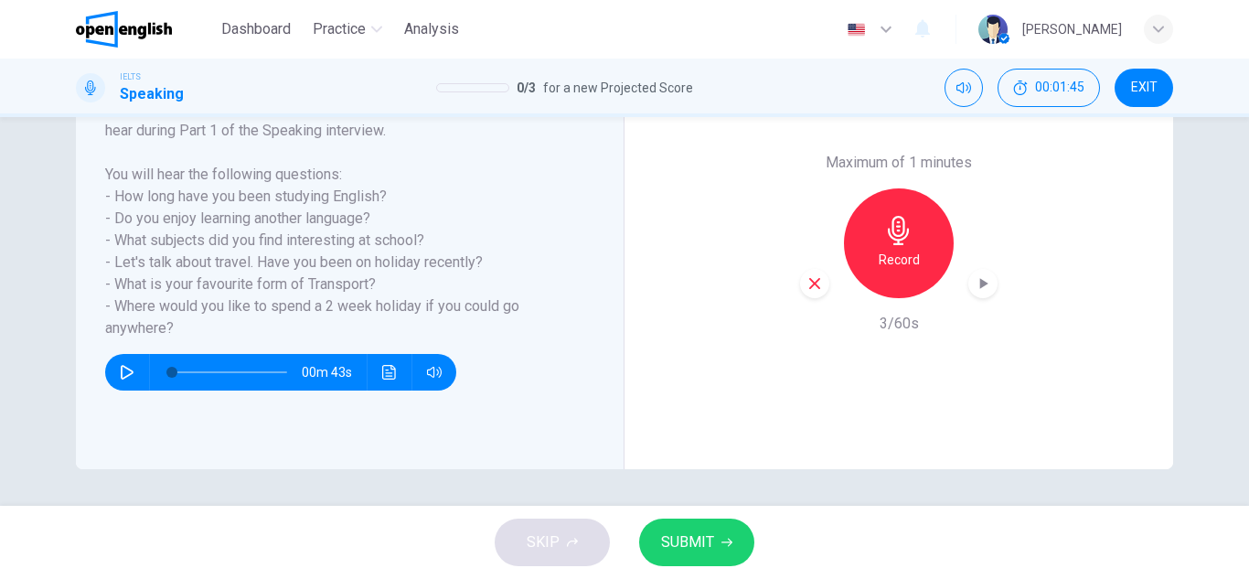
click at [800, 277] on div "button" at bounding box center [814, 283] width 29 height 29
click at [869, 277] on div "Record" at bounding box center [899, 243] width 110 height 110
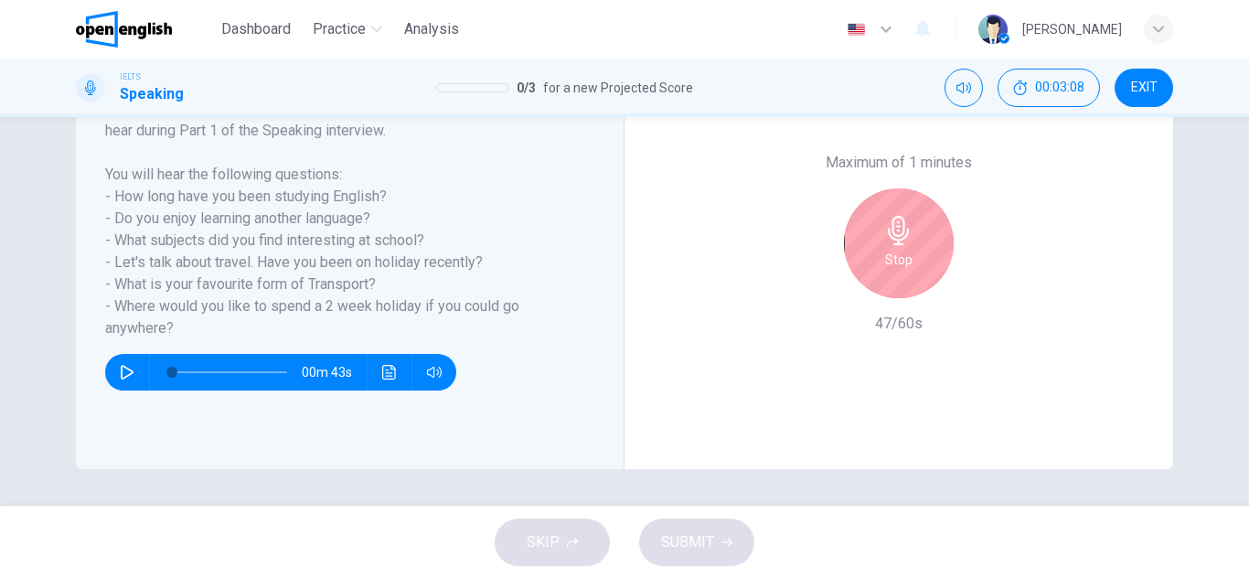
click at [910, 218] on div "Stop" at bounding box center [899, 243] width 110 height 110
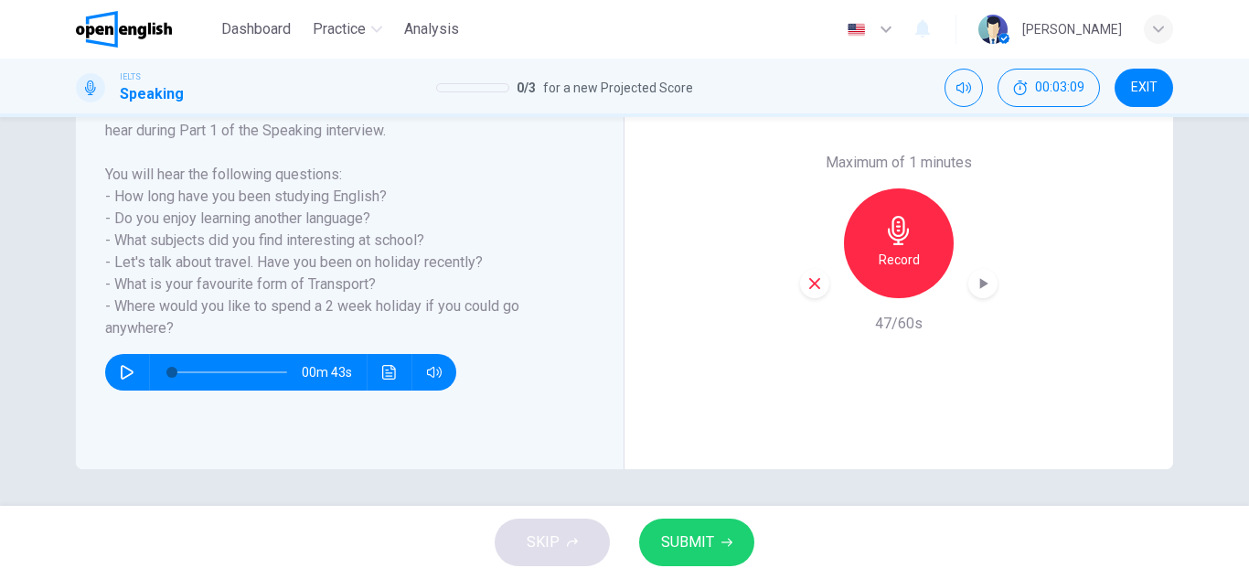
click at [683, 547] on span "SUBMIT" at bounding box center [687, 542] width 53 height 26
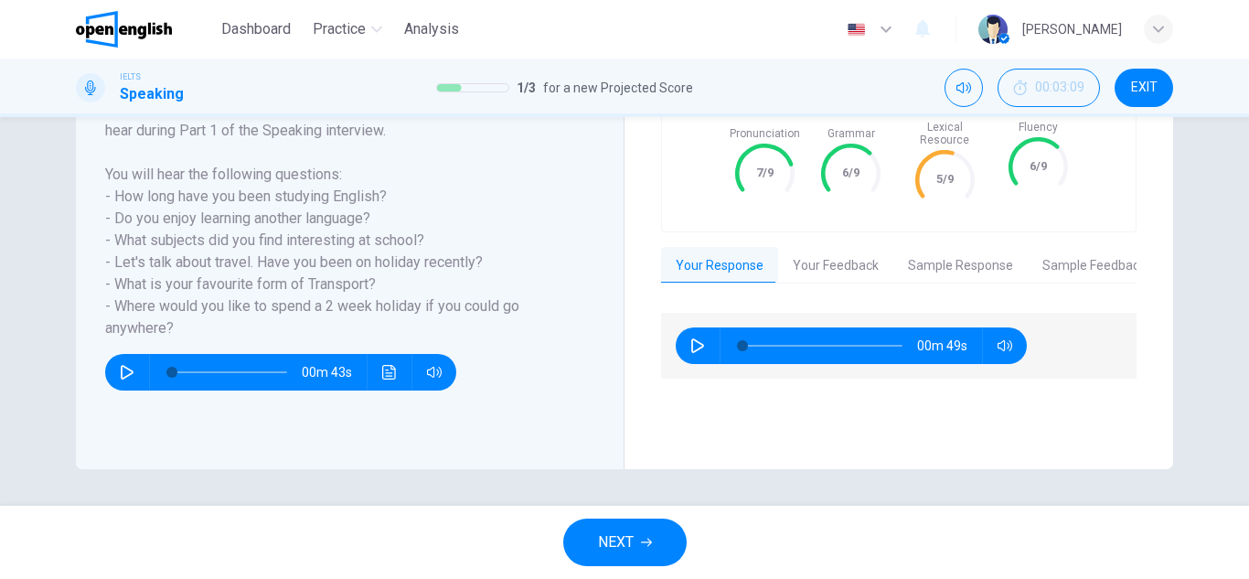
click at [691, 338] on icon "button" at bounding box center [697, 345] width 15 height 15
type input "*"
click at [847, 252] on button "Your Feedback" at bounding box center [835, 266] width 115 height 38
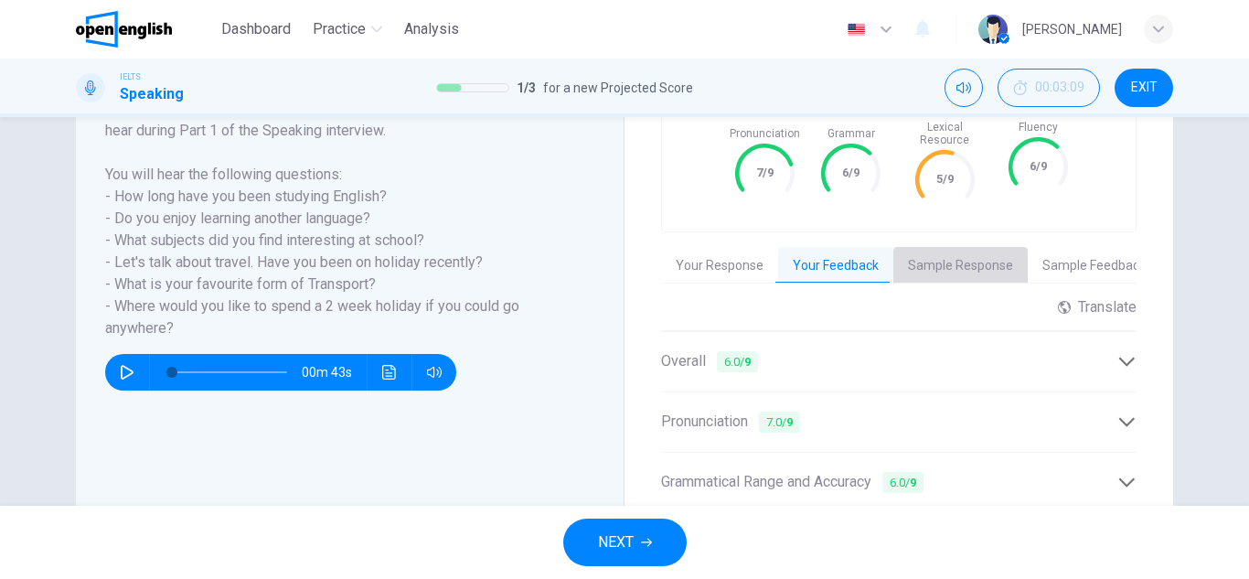
click at [970, 250] on button "Sample Response" at bounding box center [960, 266] width 134 height 38
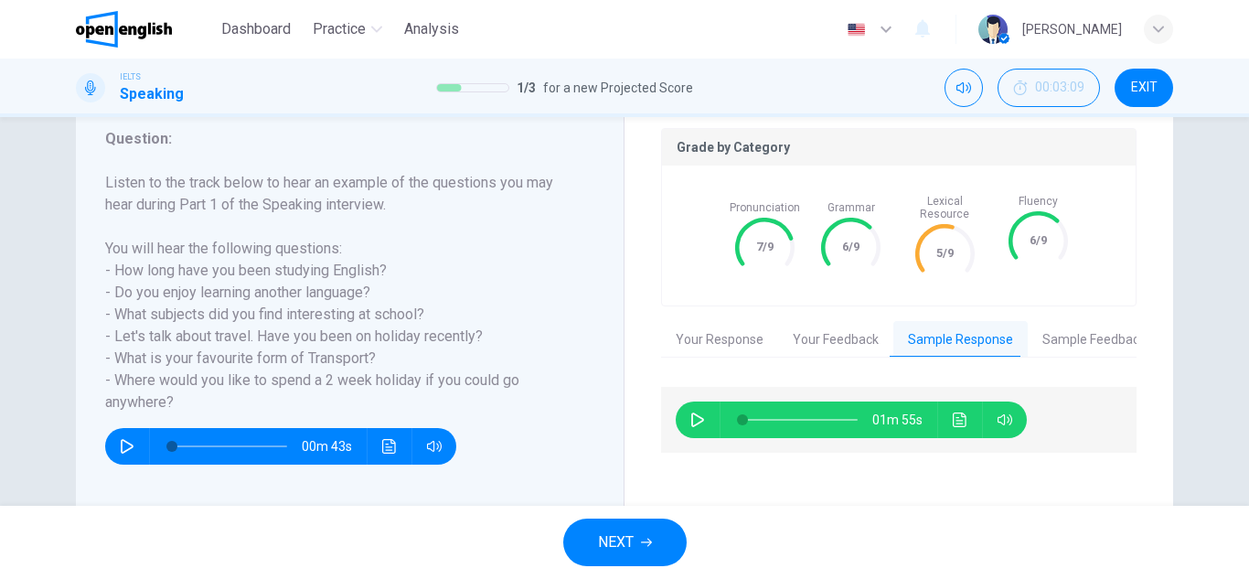
scroll to position [245, 0]
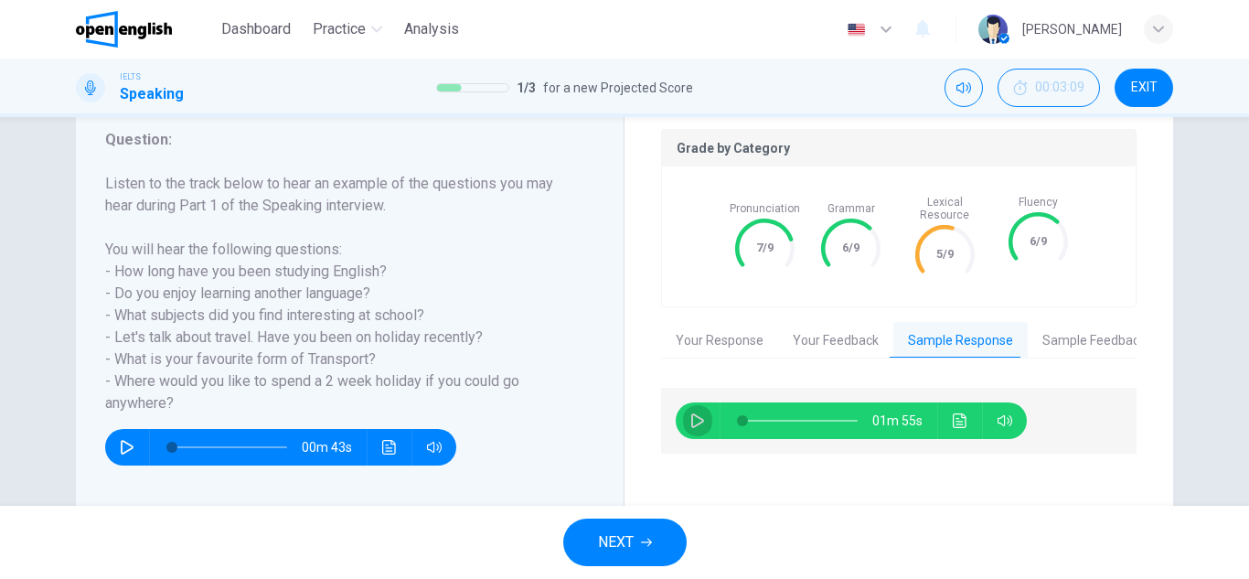
click at [694, 413] on icon "button" at bounding box center [697, 420] width 15 height 15
click at [708, 306] on div "Grade by Category Pronunciation 7/9 Grammar 6/9 Lexical Resource 5/9 Fluency 6/…" at bounding box center [898, 318] width 475 height 378
type input "*"
click at [713, 328] on button "Your Response" at bounding box center [719, 341] width 117 height 38
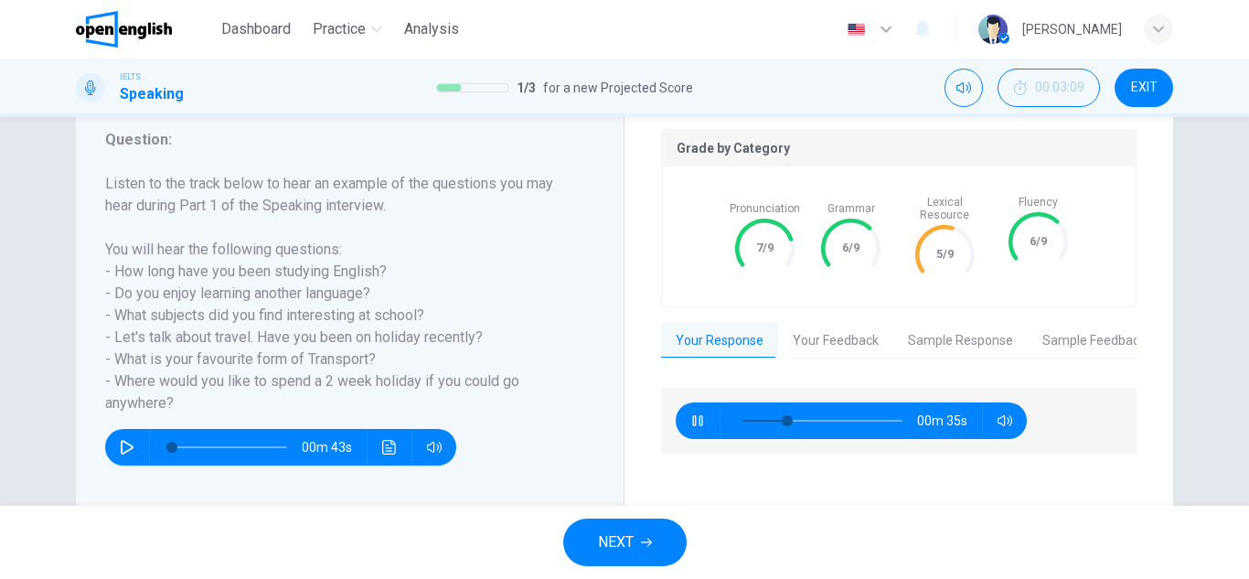
click at [676, 407] on div "00m 35s" at bounding box center [851, 420] width 351 height 37
click at [694, 413] on icon "button" at bounding box center [697, 420] width 15 height 15
type input "**"
click at [1073, 325] on button "Sample Feedback" at bounding box center [1093, 341] width 133 height 38
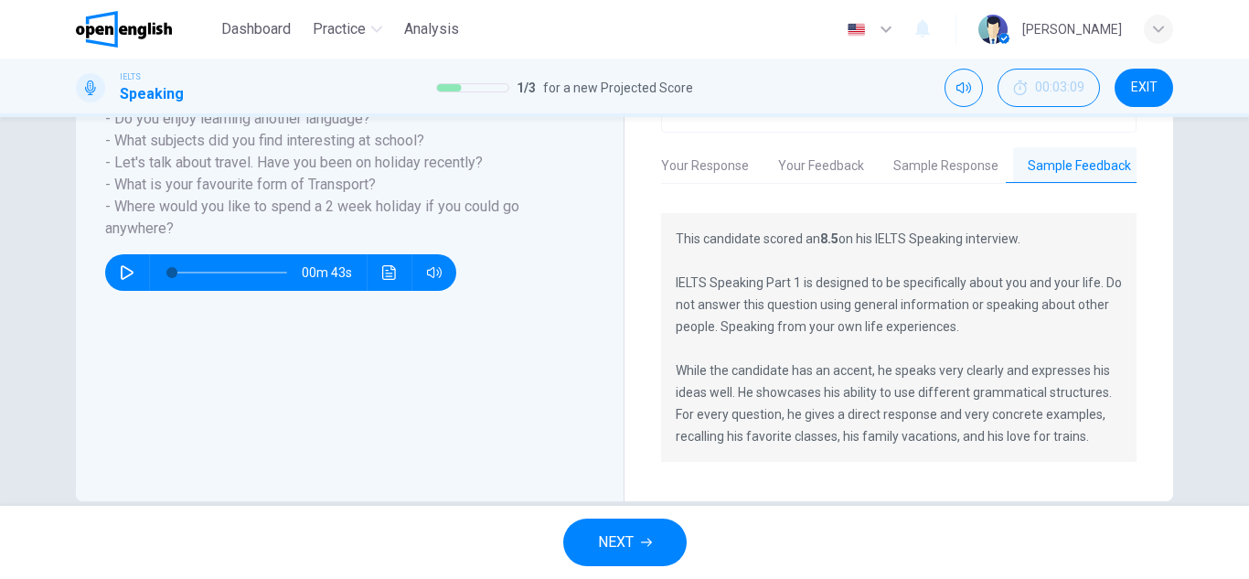
scroll to position [317, 0]
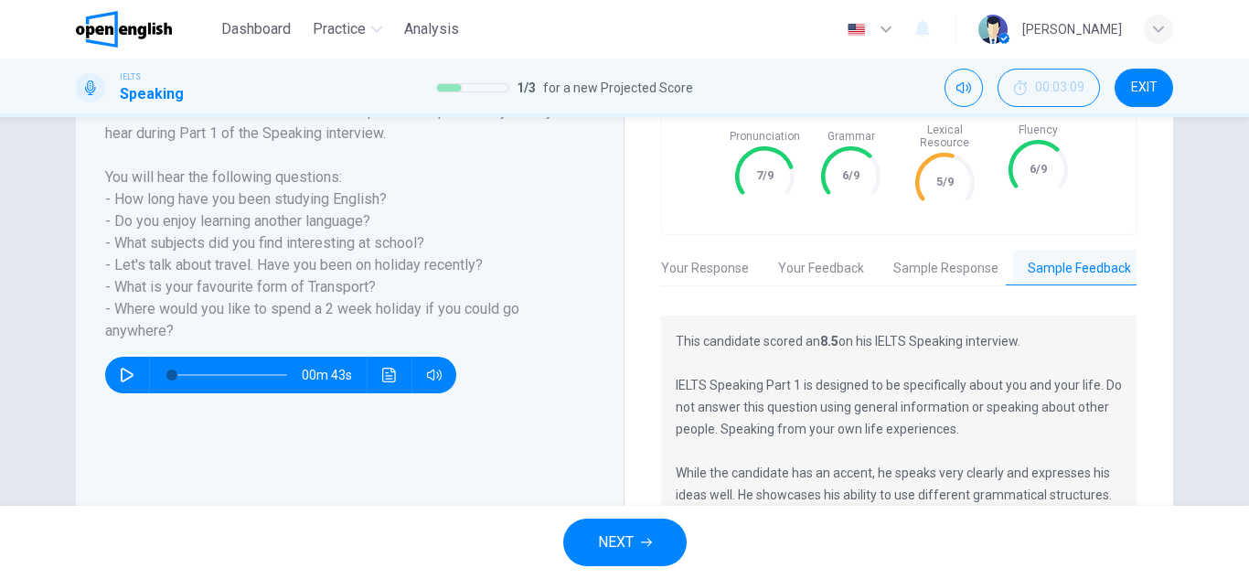
click at [927, 257] on button "Sample Response" at bounding box center [945, 269] width 134 height 38
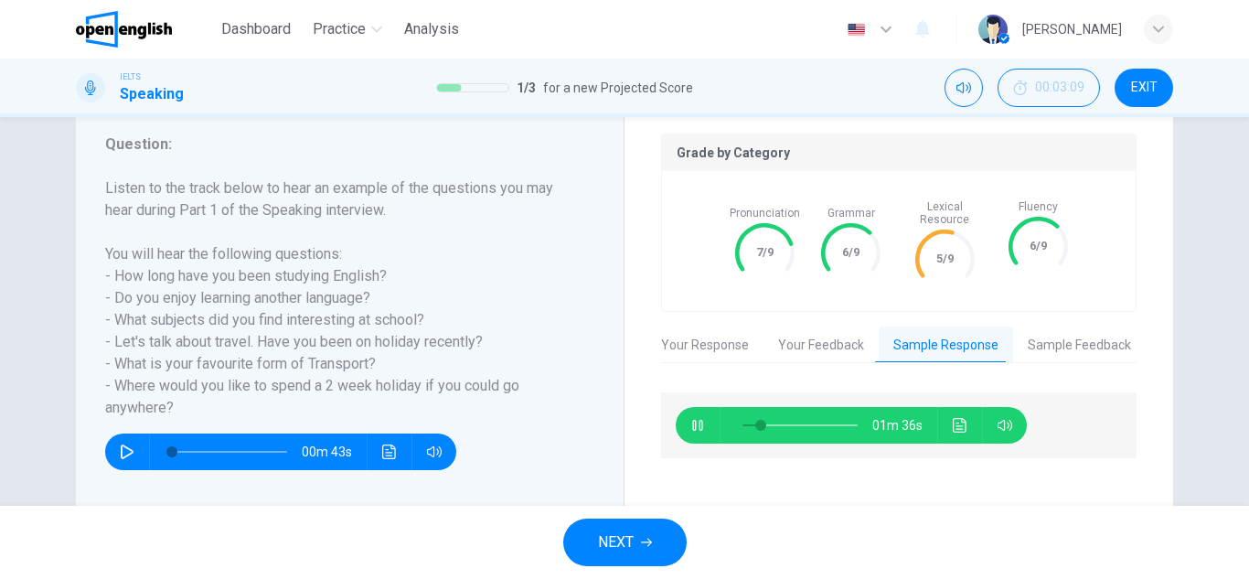
scroll to position [241, 0]
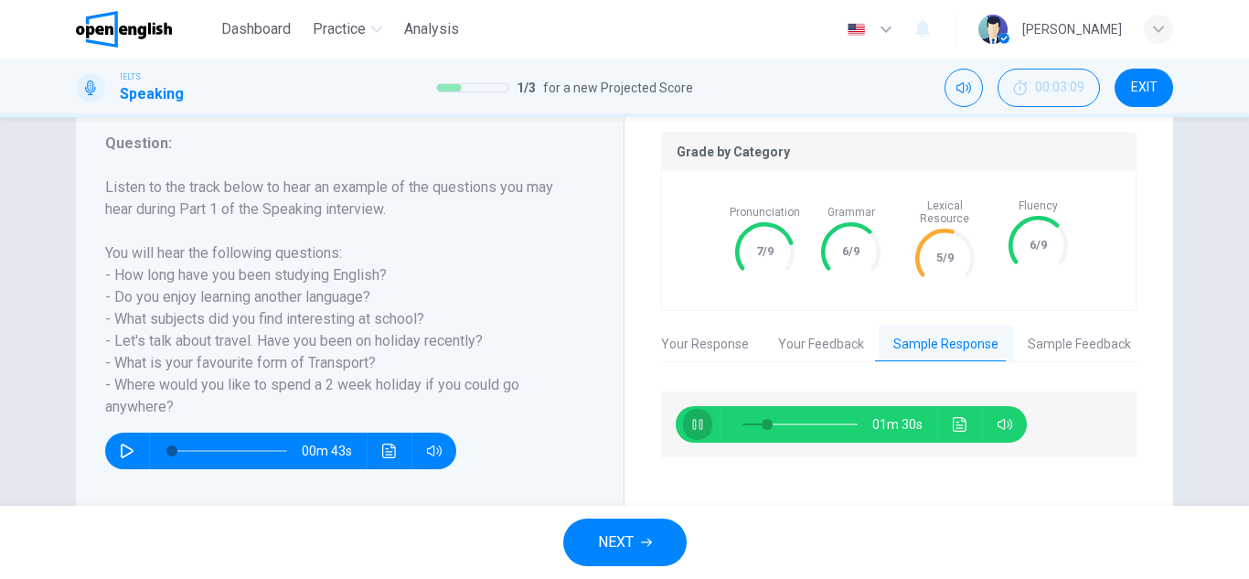
click at [690, 417] on icon "button" at bounding box center [697, 424] width 15 height 15
type input "**"
click at [630, 532] on span "NEXT" at bounding box center [616, 542] width 36 height 26
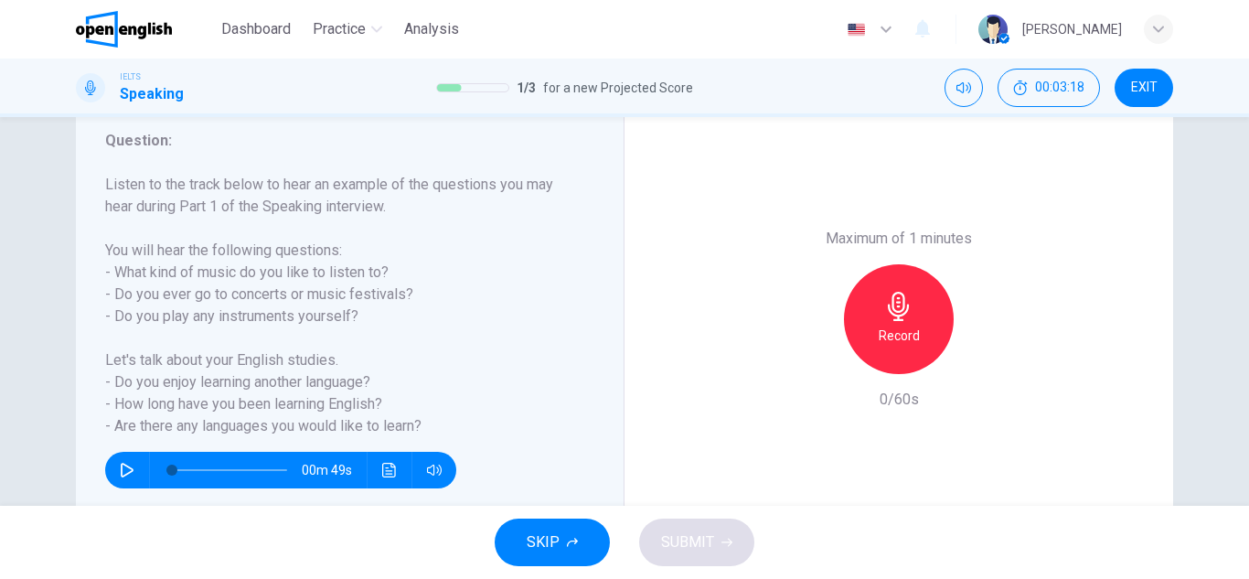
scroll to position [243, 0]
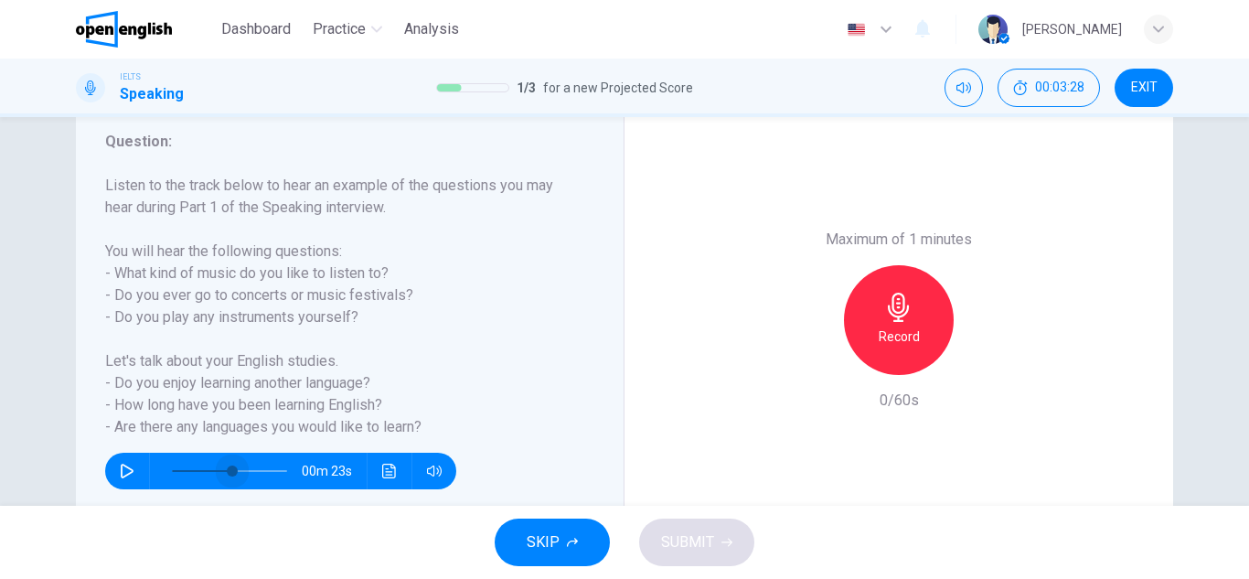
click at [228, 483] on span at bounding box center [229, 471] width 115 height 26
click at [243, 474] on span at bounding box center [247, 470] width 11 height 11
click at [117, 462] on button "button" at bounding box center [126, 470] width 29 height 37
click at [118, 463] on button "button" at bounding box center [126, 470] width 29 height 37
click at [885, 355] on div "Record" at bounding box center [899, 320] width 110 height 110
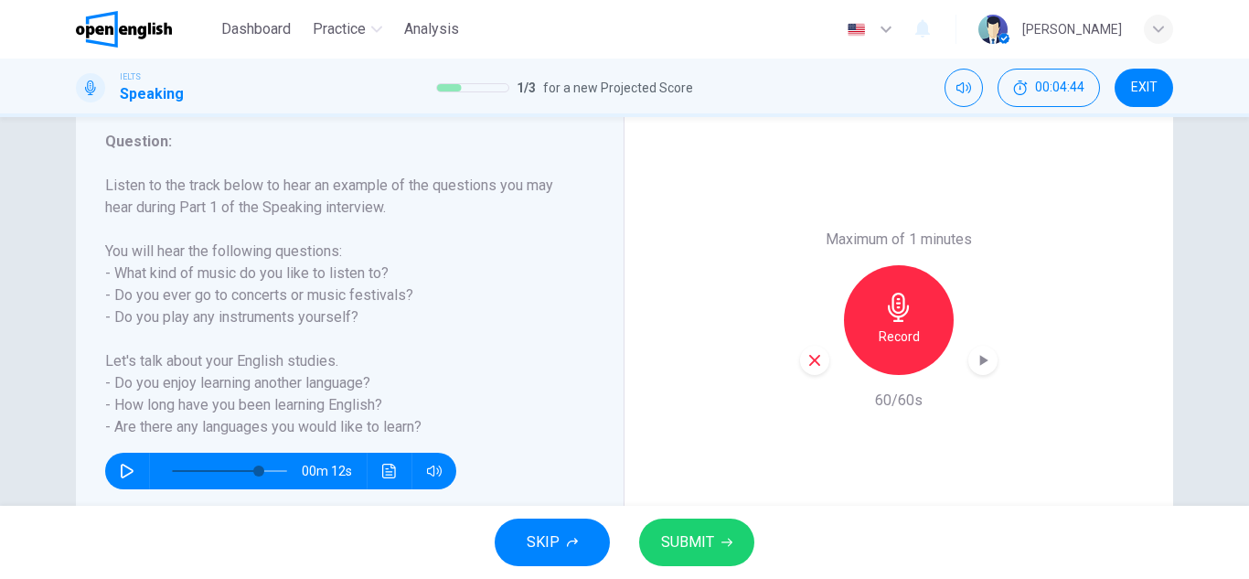
click at [980, 357] on icon "button" at bounding box center [983, 360] width 18 height 18
click at [718, 561] on button "SUBMIT" at bounding box center [696, 542] width 115 height 48
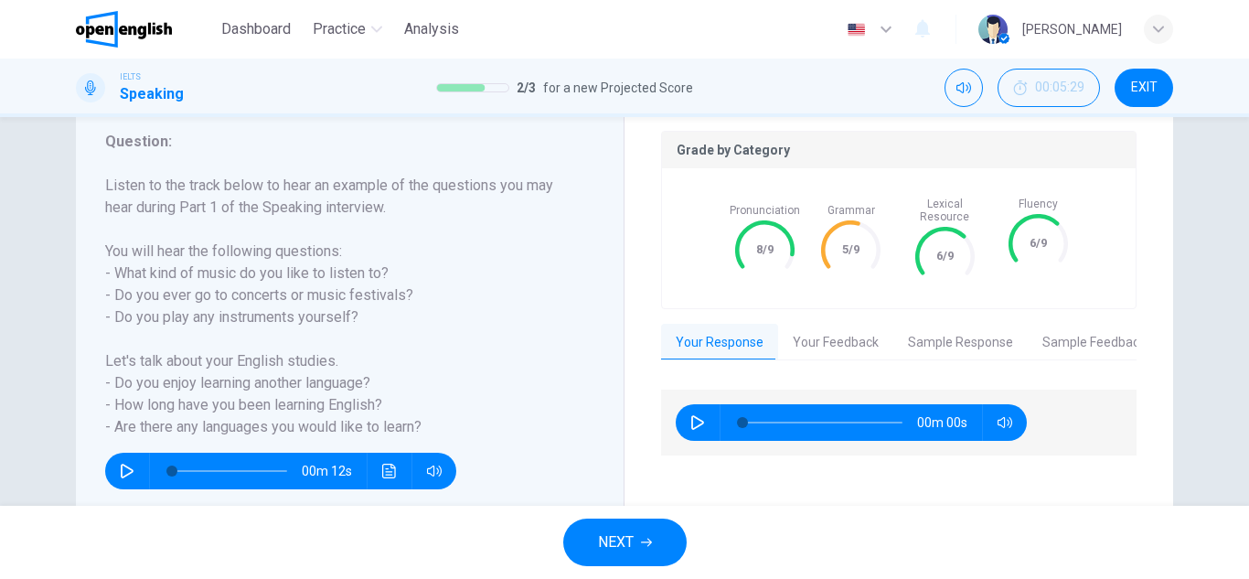
type input "*"
click at [981, 332] on button "Sample Response" at bounding box center [960, 343] width 134 height 38
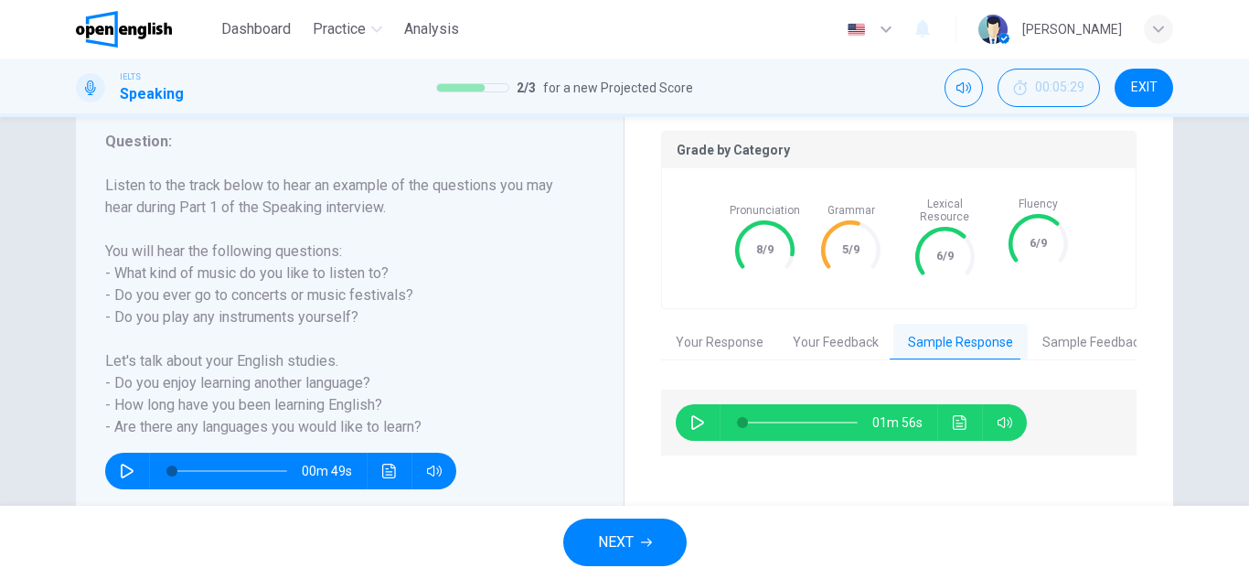
click at [627, 537] on span "NEXT" at bounding box center [616, 542] width 36 height 26
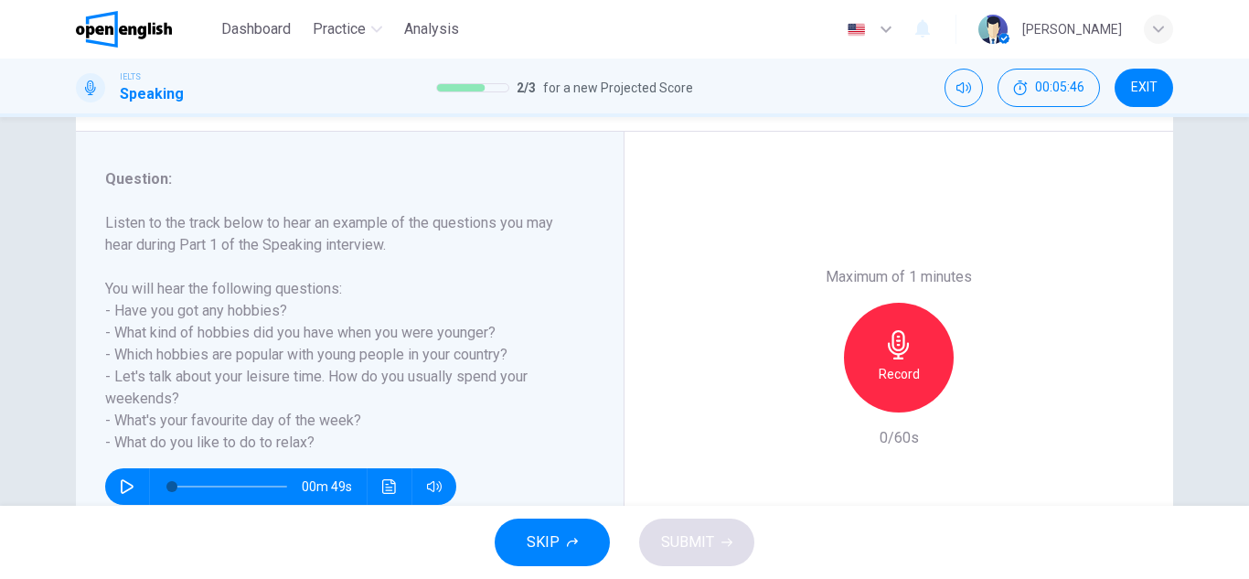
scroll to position [205, 0]
click at [911, 352] on div "Record" at bounding box center [899, 358] width 110 height 110
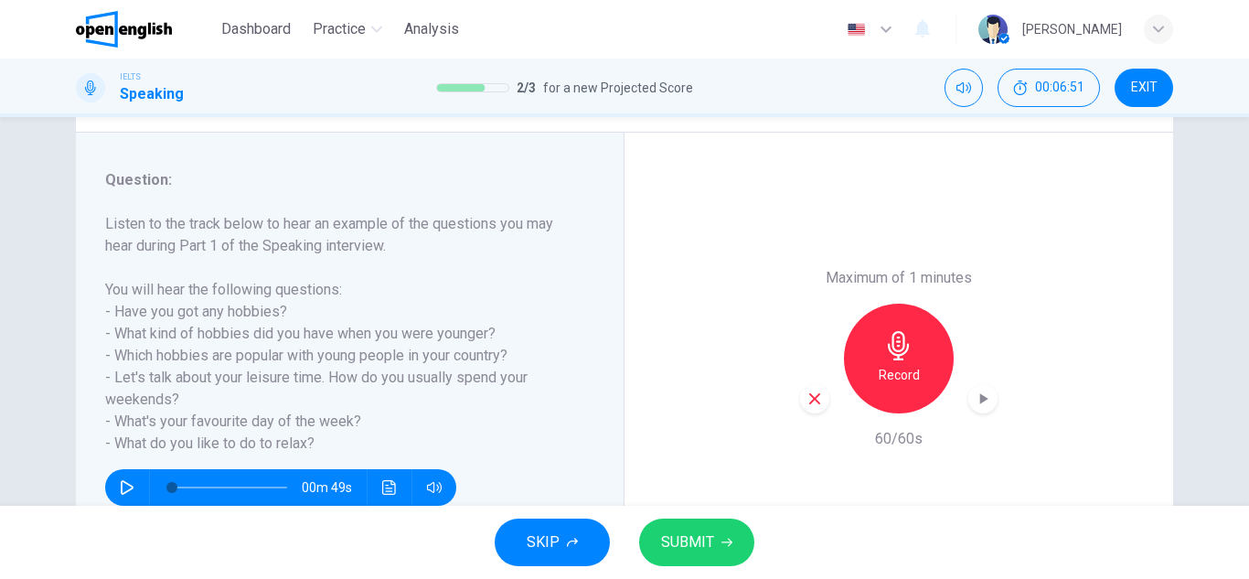
click at [675, 548] on span "SUBMIT" at bounding box center [687, 542] width 53 height 26
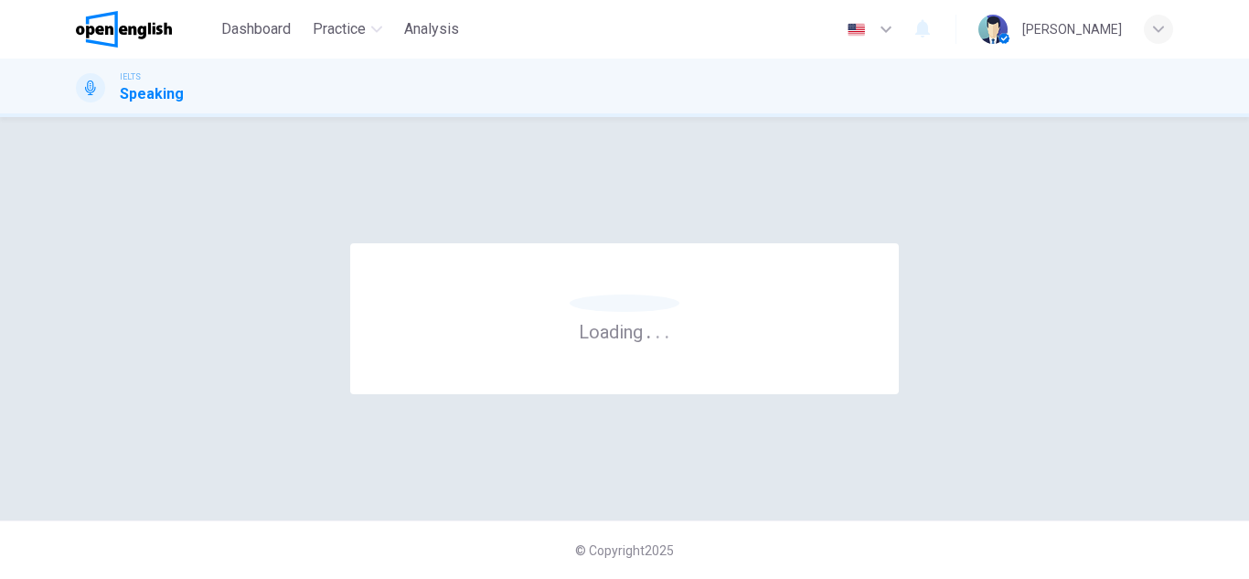
scroll to position [0, 0]
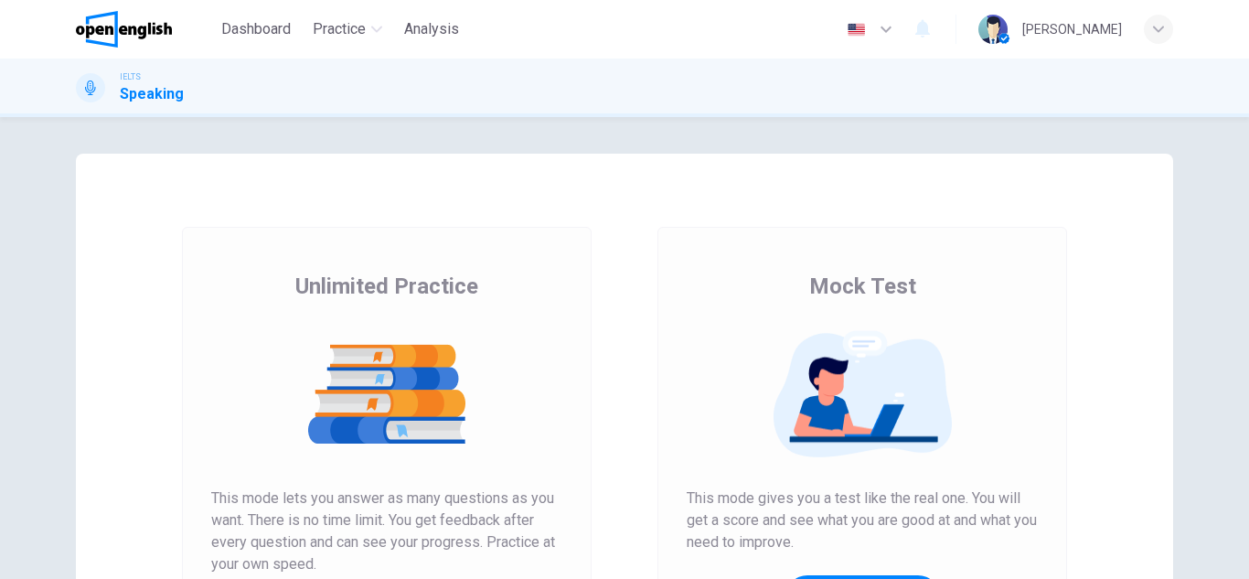
scroll to position [222, 0]
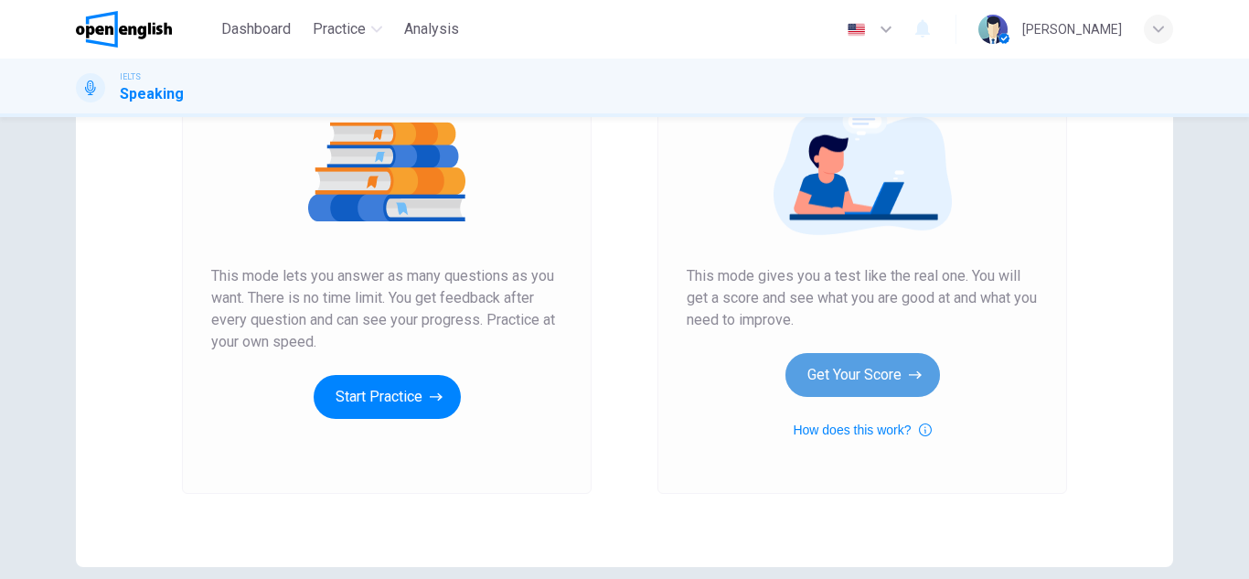
click at [847, 385] on button "Get Your Score" at bounding box center [862, 375] width 154 height 44
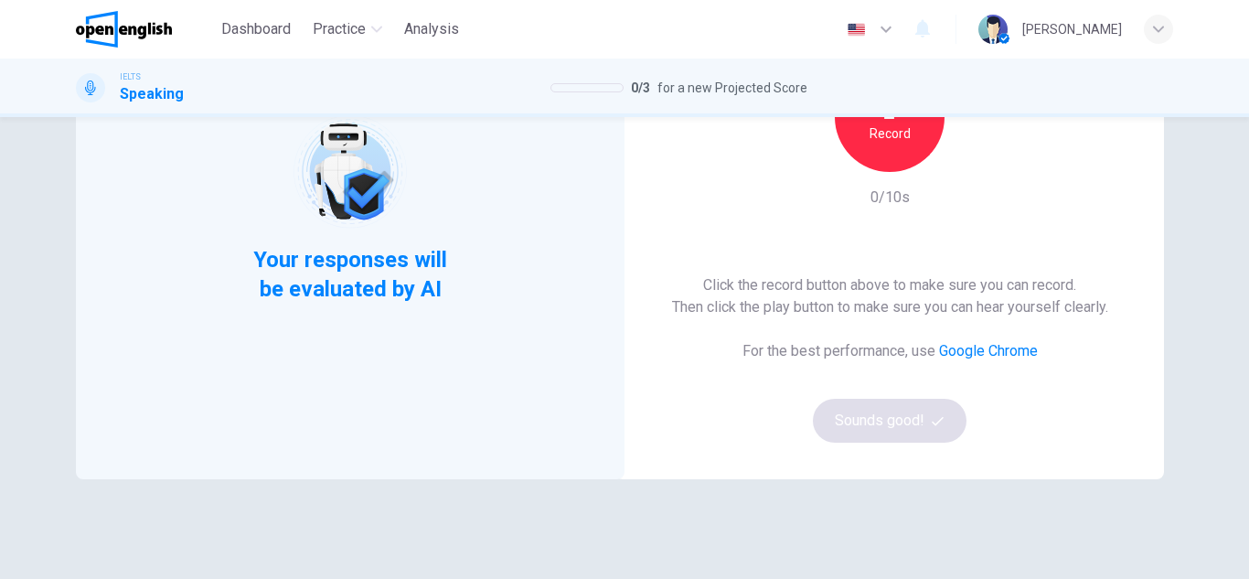
scroll to position [218, 0]
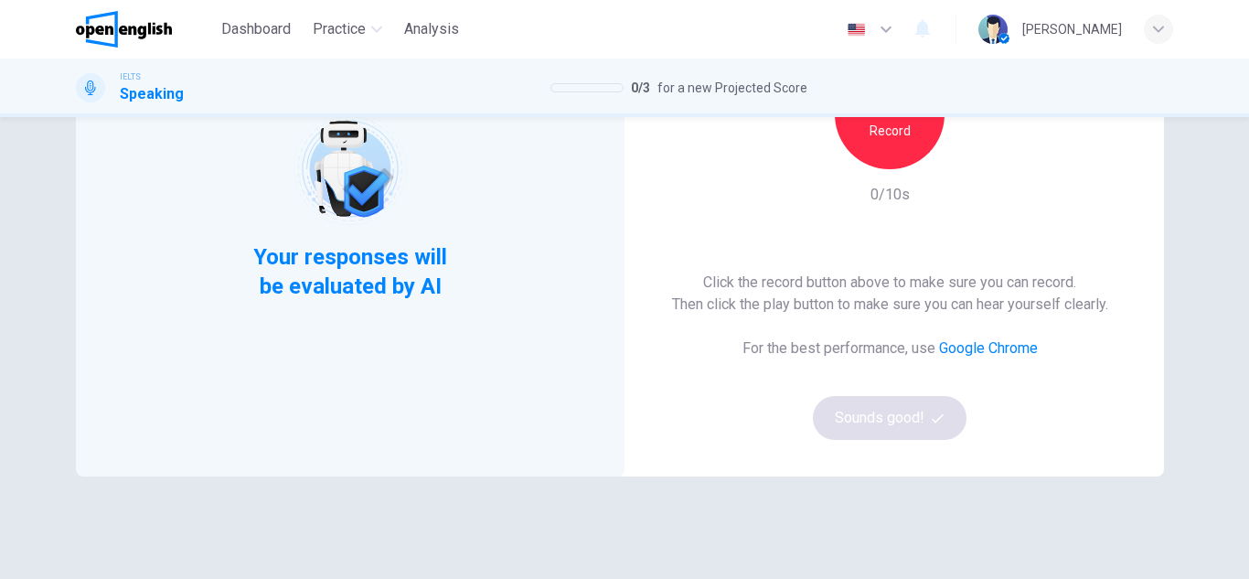
click at [900, 108] on div "IELTS Speaking 0 / 3 for a new Projected Score" at bounding box center [624, 88] width 1249 height 59
click at [898, 120] on h6 "Record" at bounding box center [889, 131] width 41 height 22
click at [889, 154] on div "Stop" at bounding box center [890, 114] width 110 height 110
click at [866, 412] on button "Sounds good!" at bounding box center [890, 418] width 154 height 44
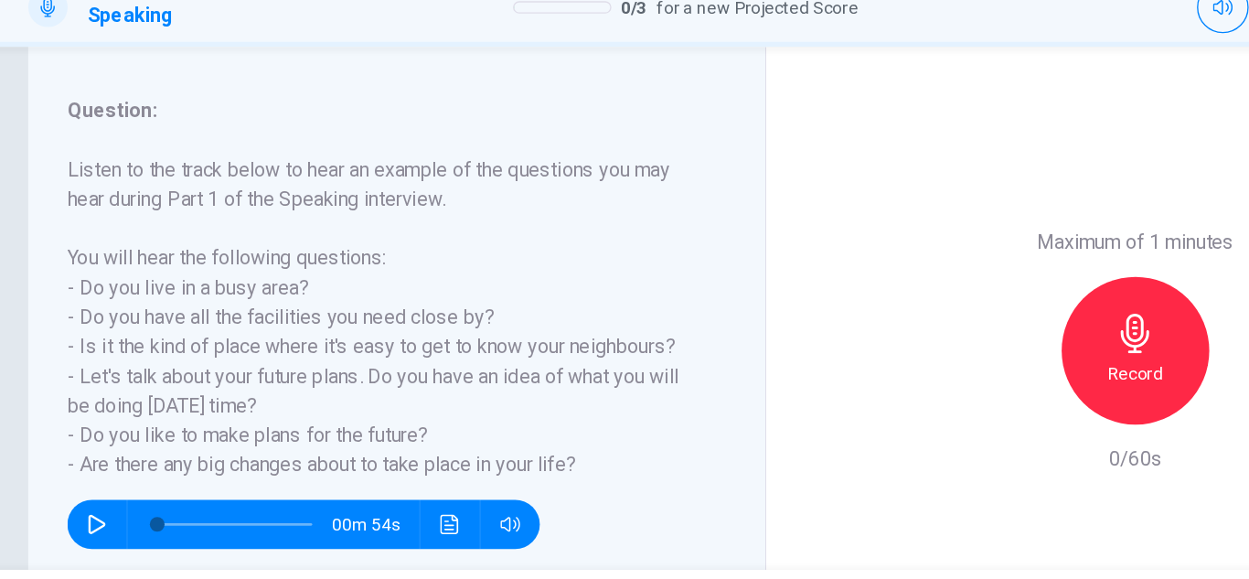
scroll to position [223, 0]
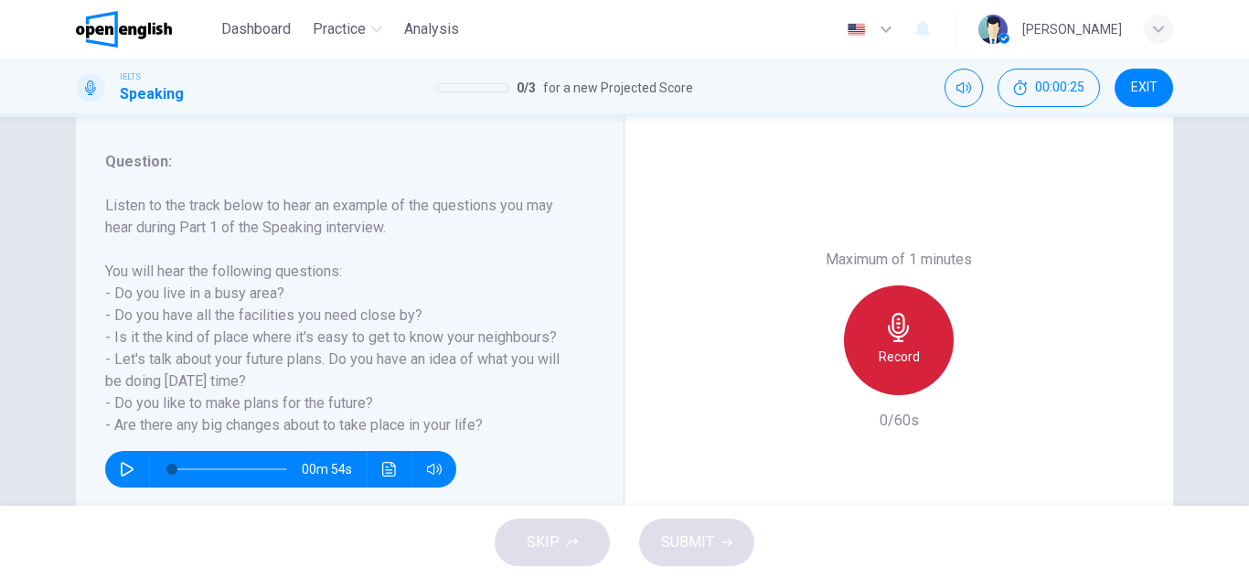
click at [877, 342] on div "Record" at bounding box center [899, 340] width 110 height 110
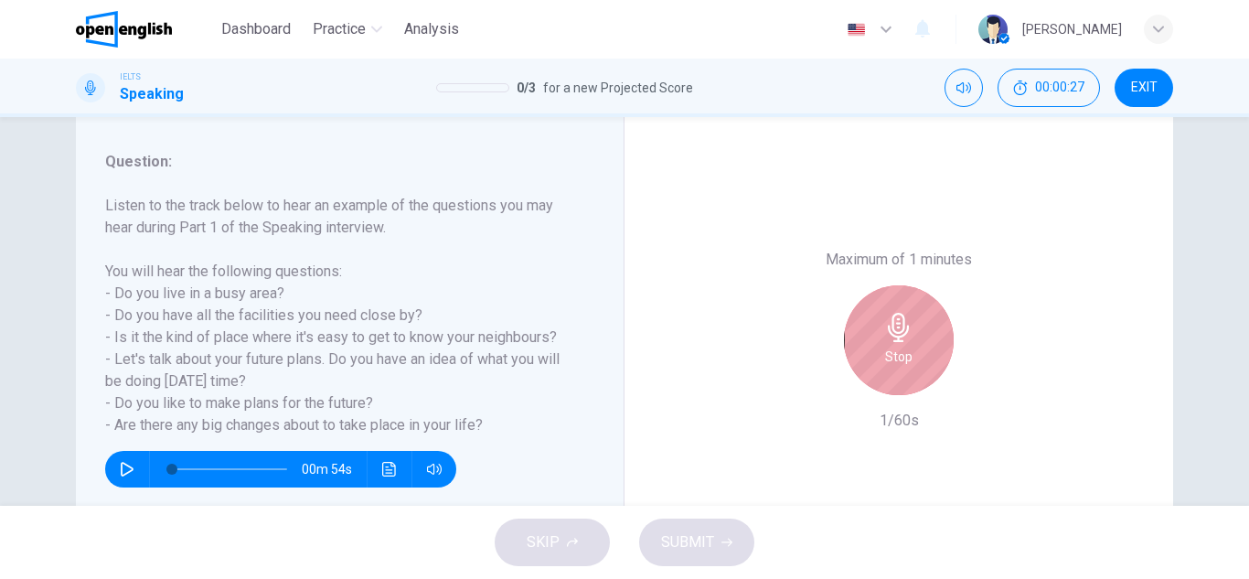
click at [877, 342] on div "Stop" at bounding box center [899, 340] width 110 height 110
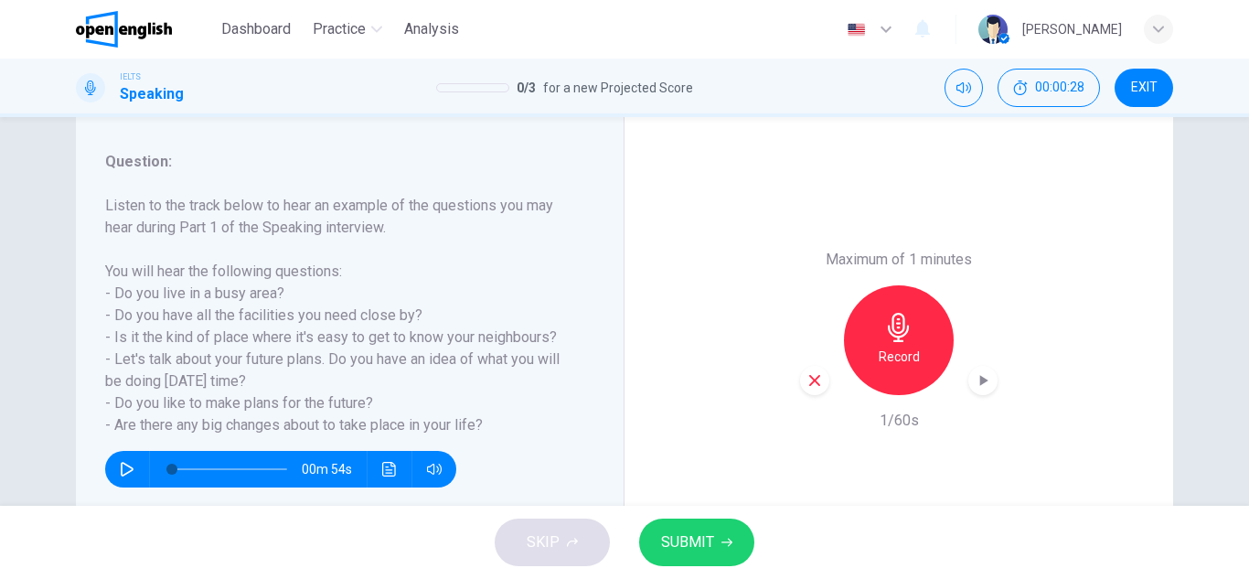
click at [800, 390] on div "button" at bounding box center [814, 380] width 29 height 29
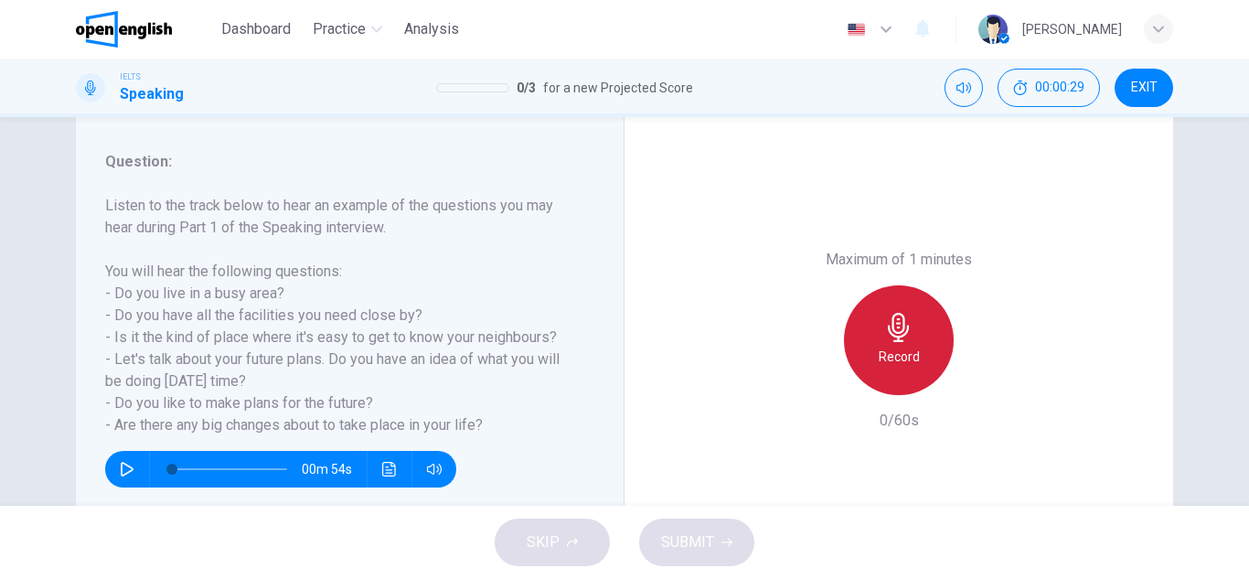
click at [901, 355] on h6 "Record" at bounding box center [898, 357] width 41 height 22
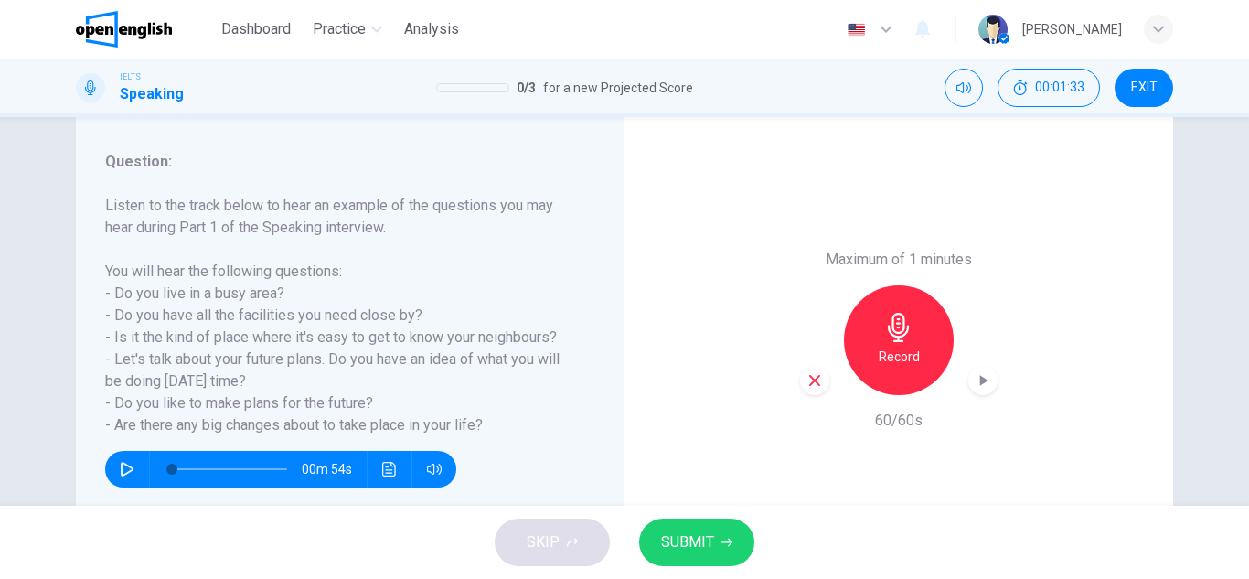
click at [704, 531] on span "SUBMIT" at bounding box center [687, 542] width 53 height 26
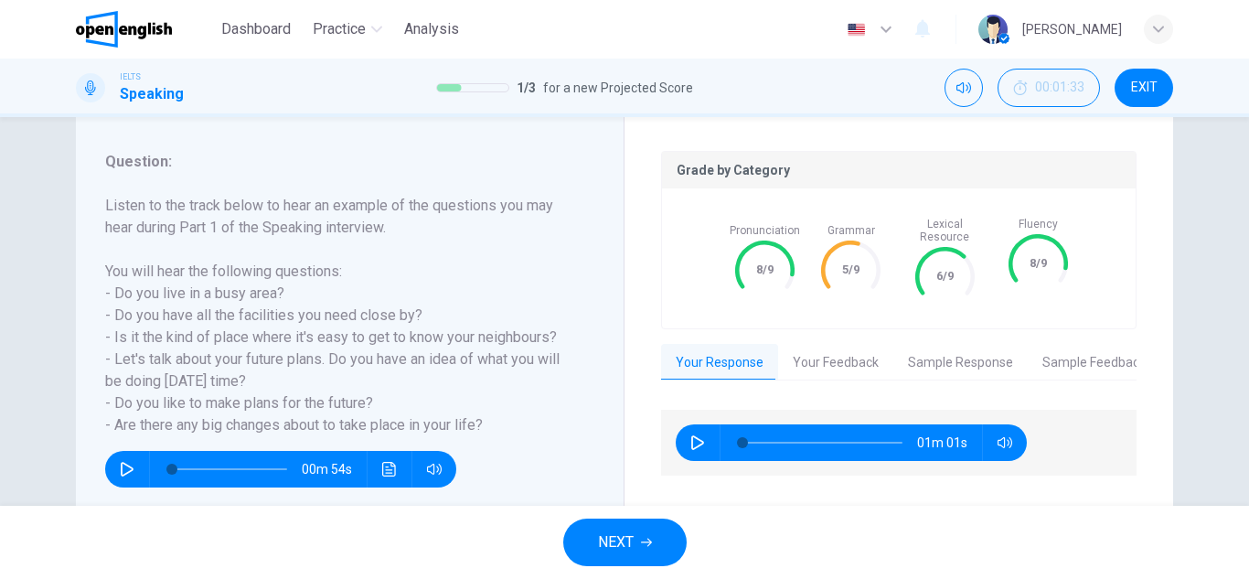
click at [720, 424] on div at bounding box center [818, 442] width 197 height 37
click at [979, 362] on button "Sample Response" at bounding box center [960, 363] width 134 height 38
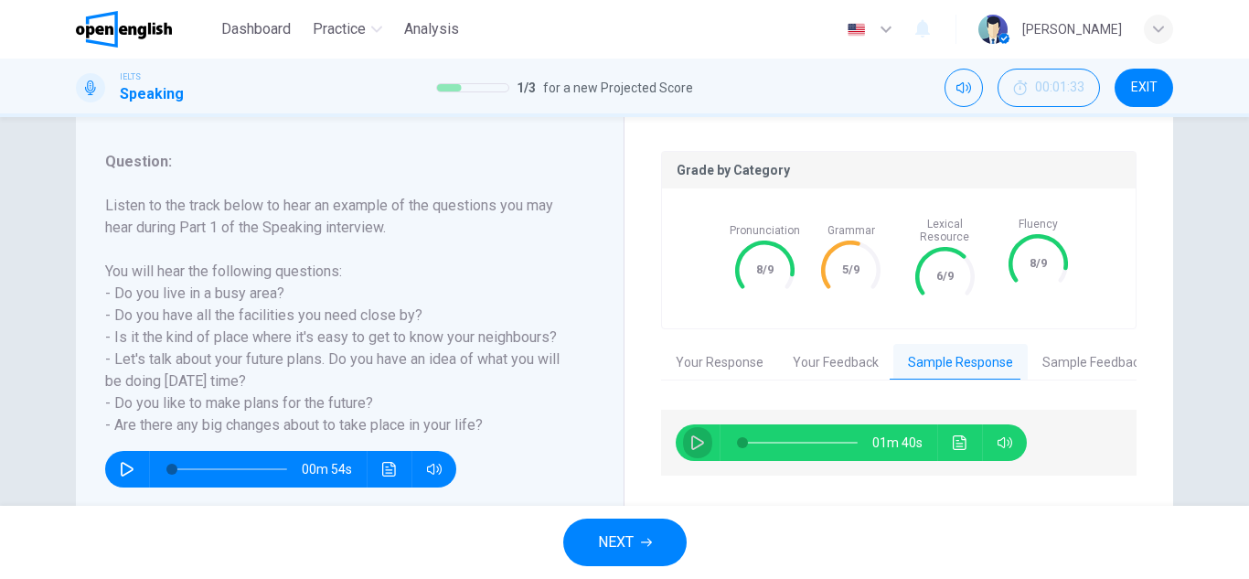
click at [683, 439] on button "button" at bounding box center [697, 442] width 29 height 37
click at [690, 435] on icon "button" at bounding box center [697, 442] width 15 height 15
type input "**"
click at [652, 544] on icon "button" at bounding box center [646, 542] width 11 height 11
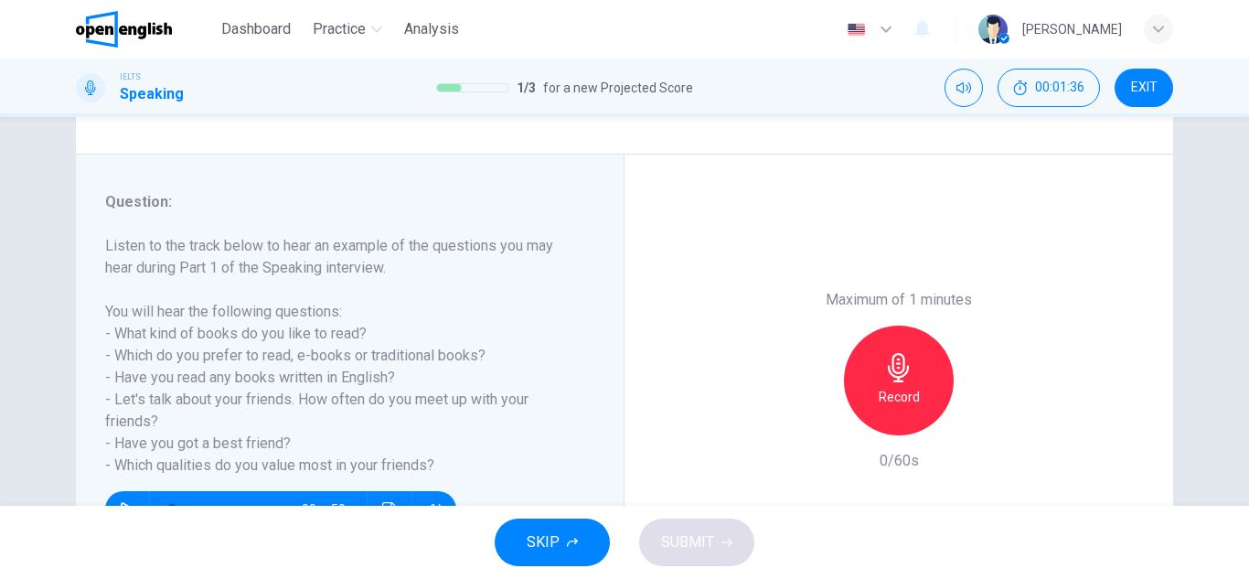
scroll to position [184, 0]
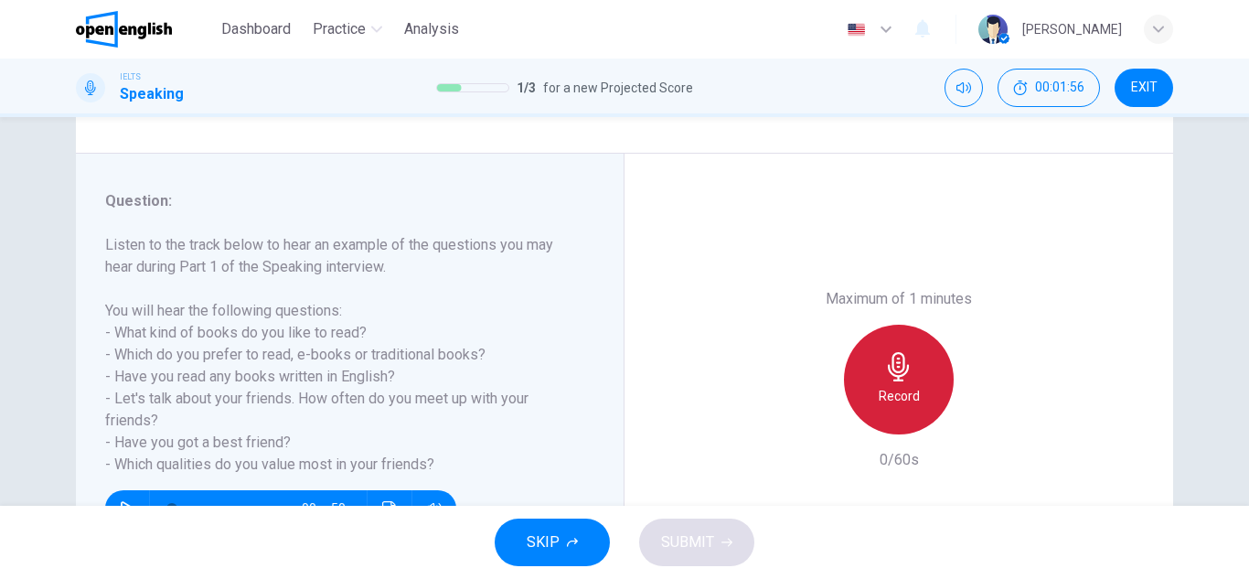
click at [882, 326] on div "Record" at bounding box center [899, 380] width 110 height 110
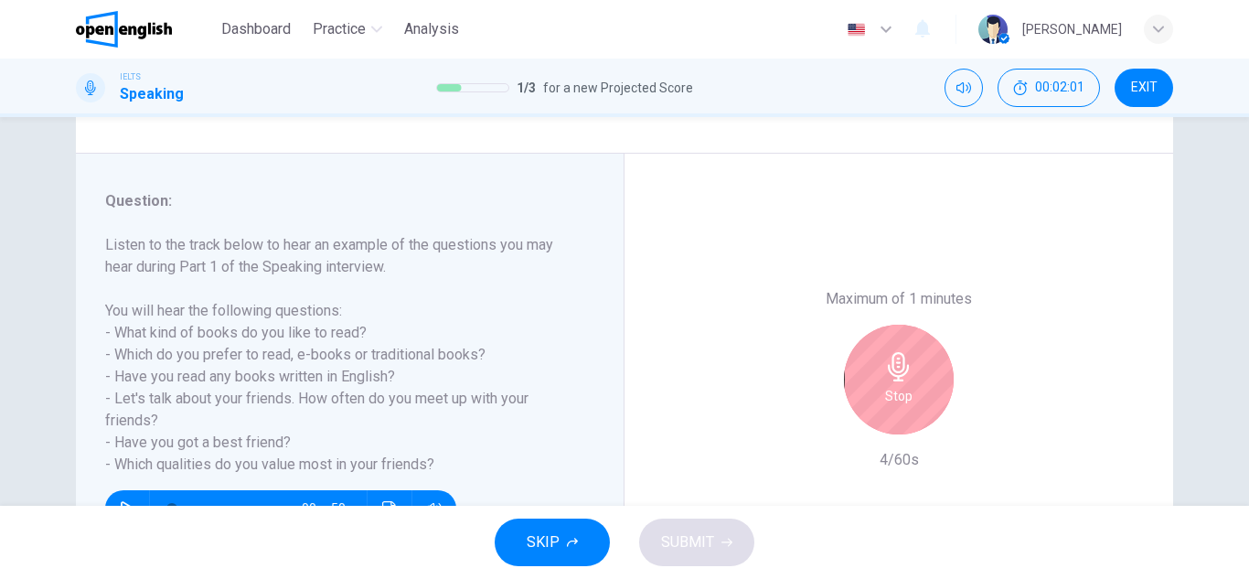
click at [889, 391] on h6 "Stop" at bounding box center [898, 396] width 27 height 22
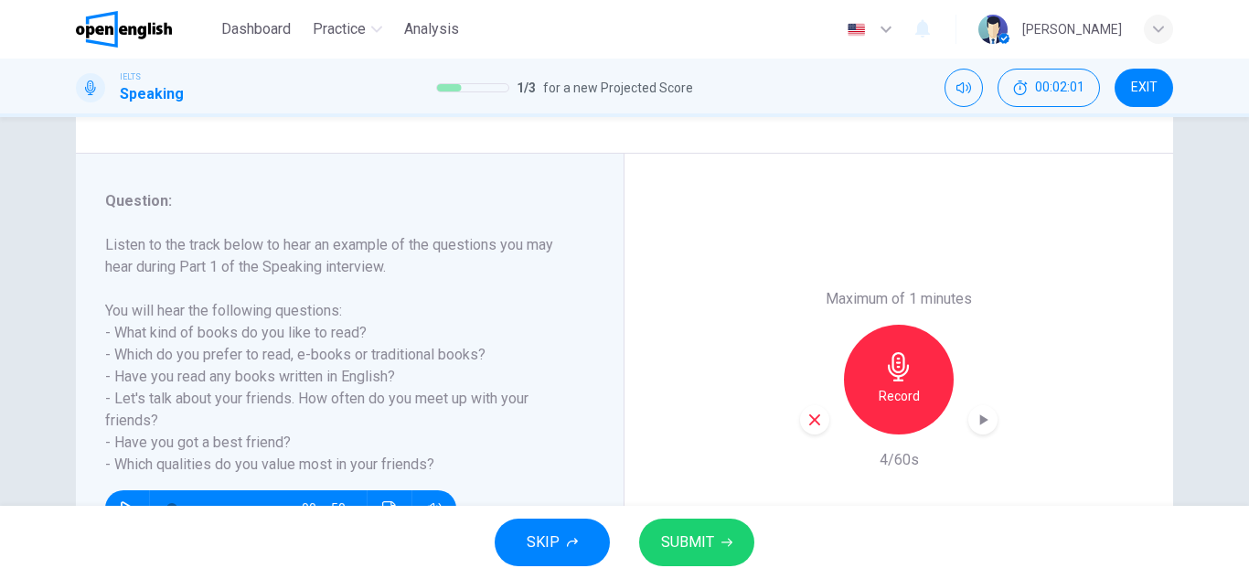
click at [801, 431] on div "button" at bounding box center [814, 419] width 29 height 29
click at [900, 377] on icon "button" at bounding box center [898, 366] width 29 height 29
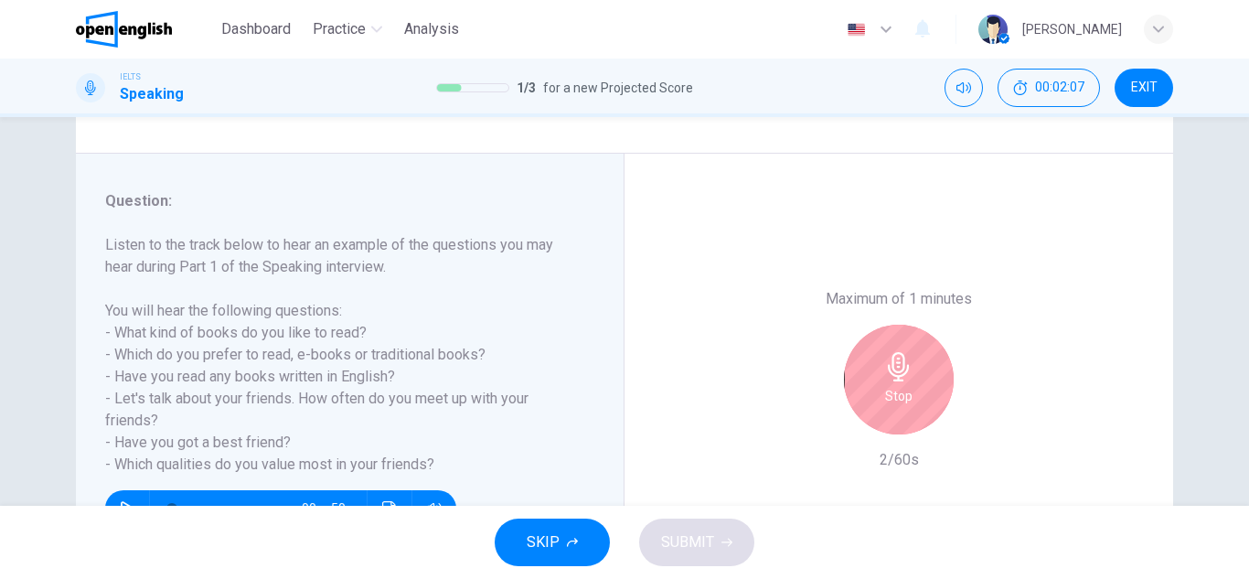
click at [893, 400] on h6 "Stop" at bounding box center [898, 396] width 27 height 22
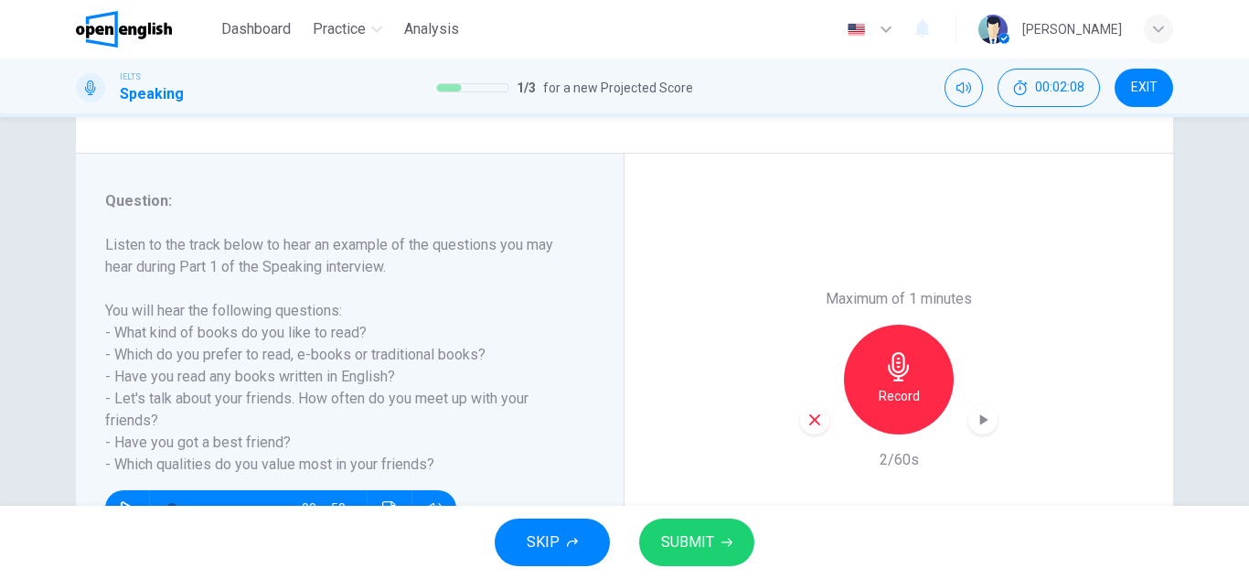
click at [806, 420] on icon "button" at bounding box center [814, 419] width 16 height 16
click at [898, 363] on icon "button" at bounding box center [898, 366] width 29 height 29
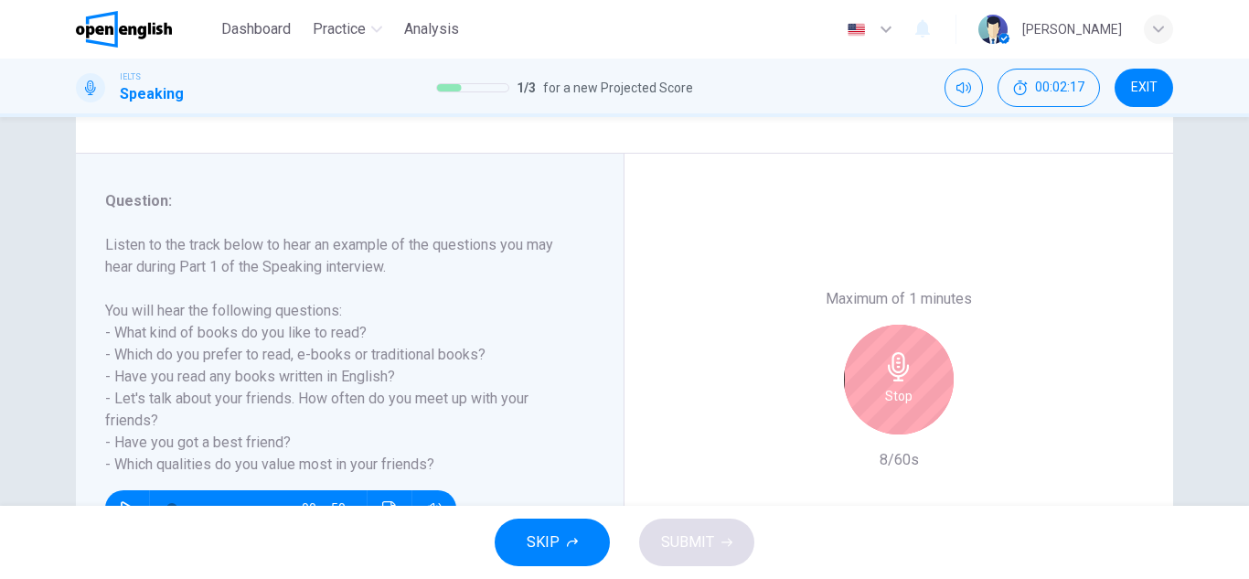
click at [867, 425] on div "Stop" at bounding box center [899, 380] width 110 height 110
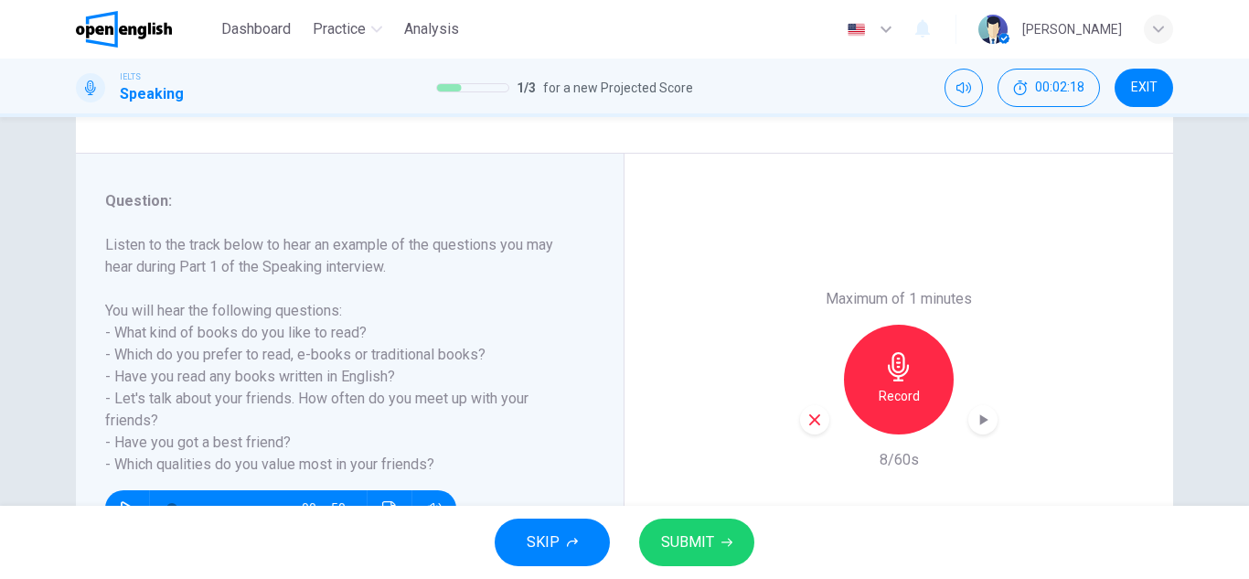
click at [807, 420] on icon "button" at bounding box center [814, 419] width 16 height 16
click at [877, 383] on div "Record" at bounding box center [899, 380] width 110 height 110
click at [692, 535] on span "SUBMIT" at bounding box center [687, 542] width 53 height 26
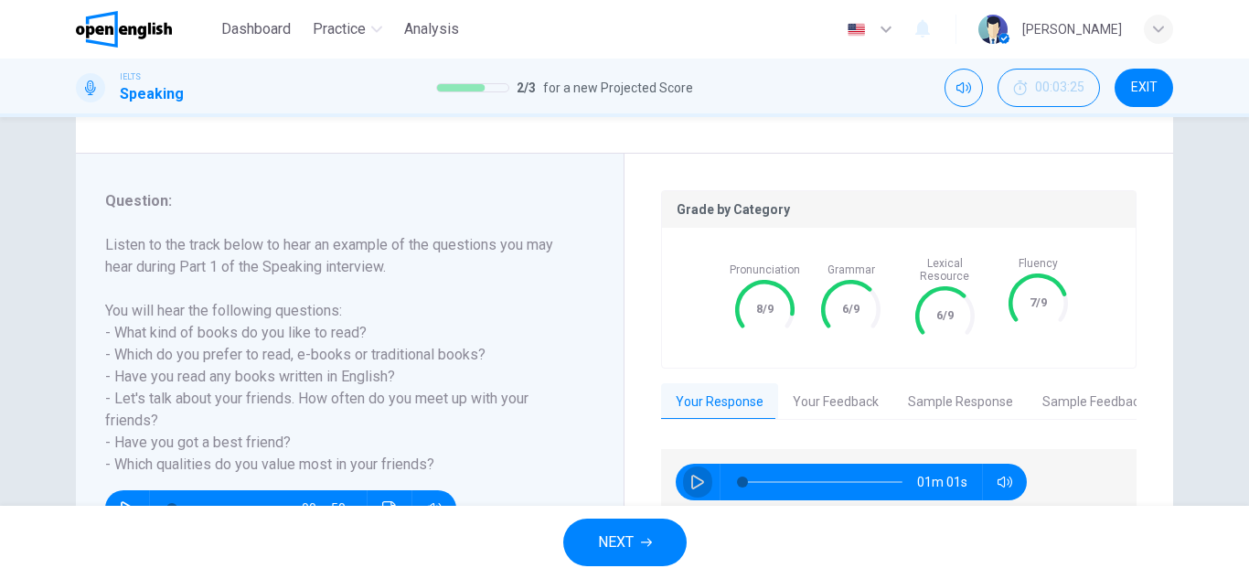
click at [684, 468] on button "button" at bounding box center [697, 481] width 29 height 37
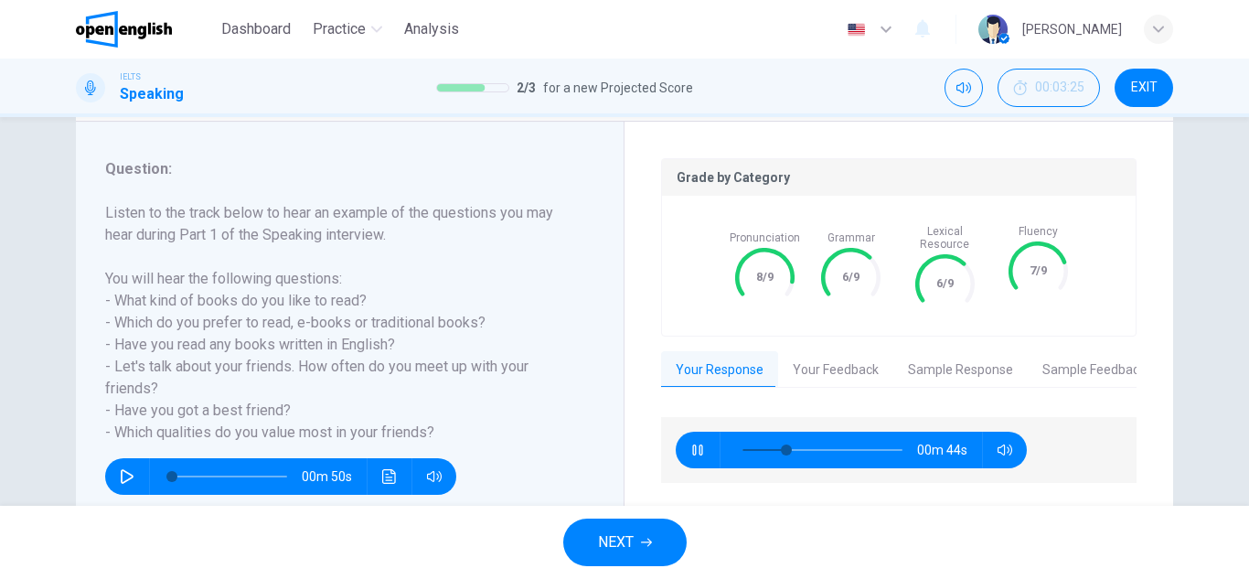
scroll to position [217, 0]
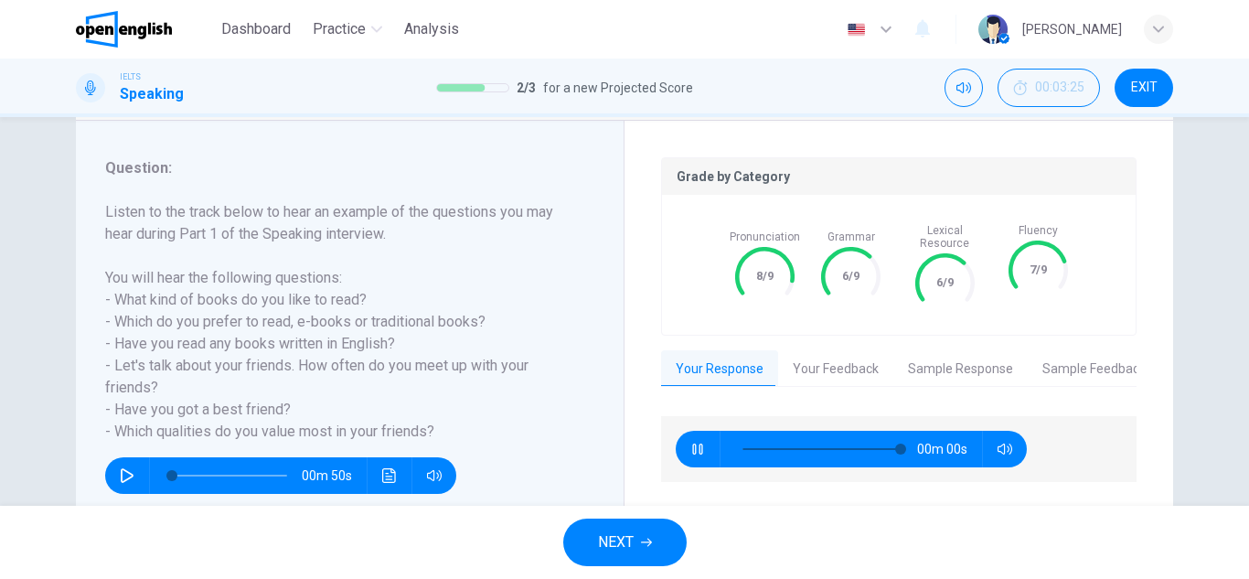
type input "*"
click at [662, 535] on button "NEXT" at bounding box center [624, 542] width 123 height 48
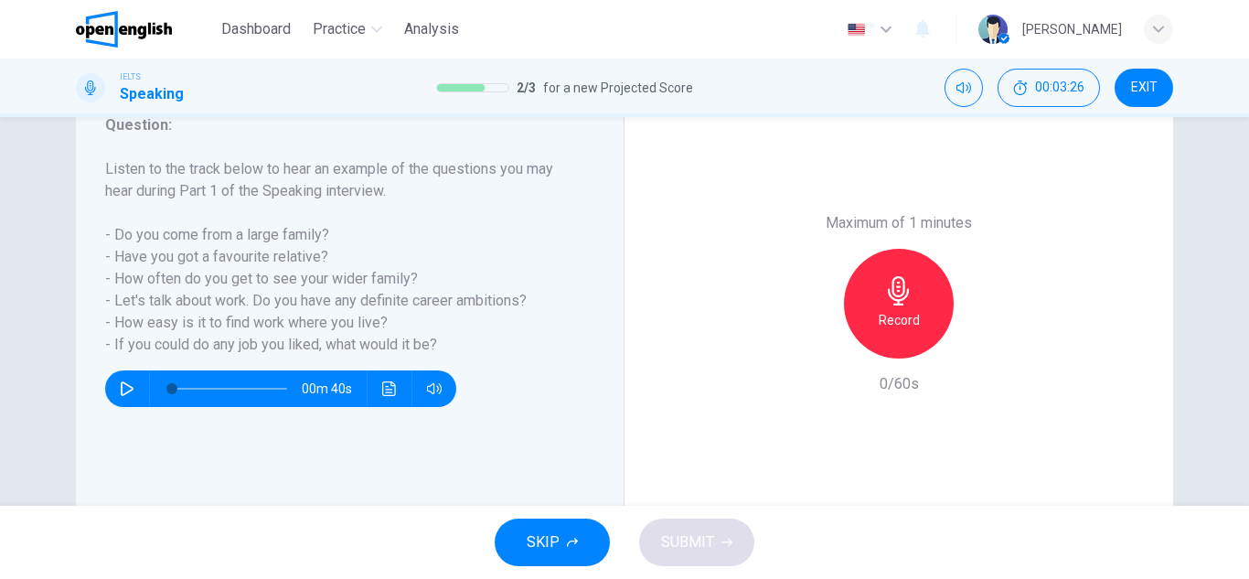
scroll to position [261, 0]
click at [872, 293] on div "Record" at bounding box center [899, 303] width 110 height 110
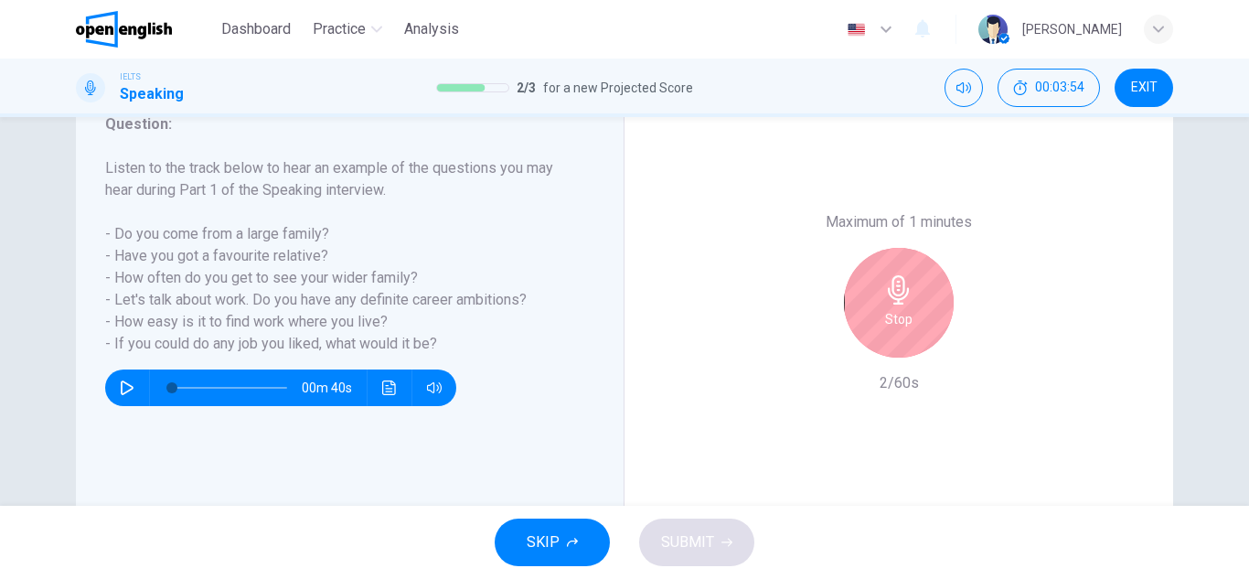
click at [906, 302] on icon "button" at bounding box center [898, 289] width 29 height 29
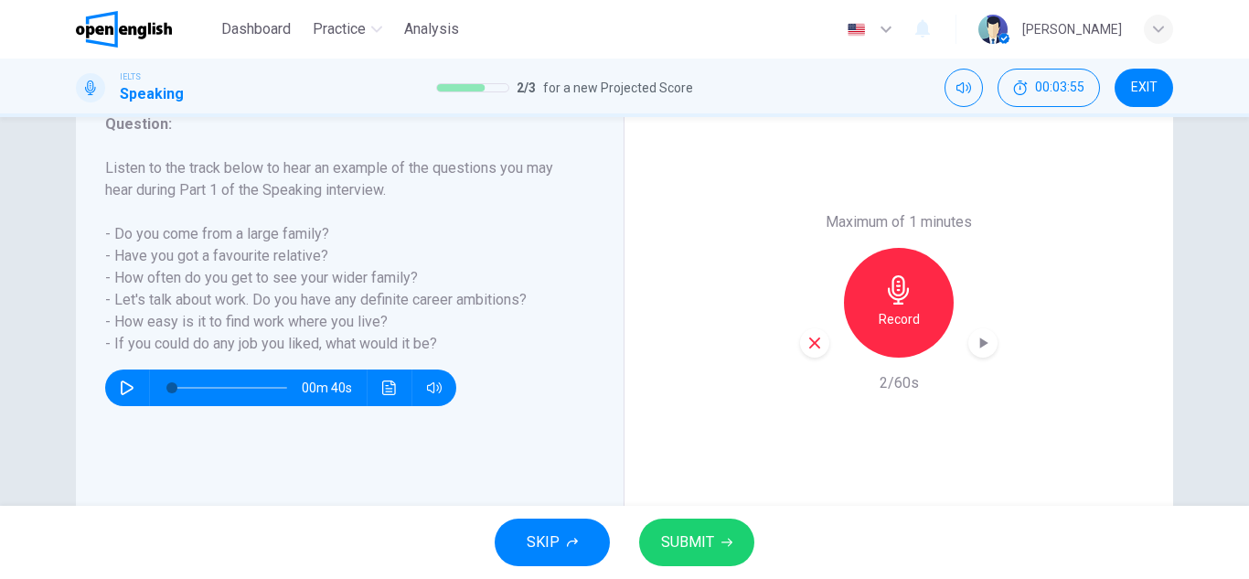
click at [800, 342] on div "button" at bounding box center [814, 342] width 29 height 29
click at [900, 298] on icon "button" at bounding box center [898, 289] width 29 height 29
click at [710, 540] on span "SUBMIT" at bounding box center [687, 542] width 53 height 26
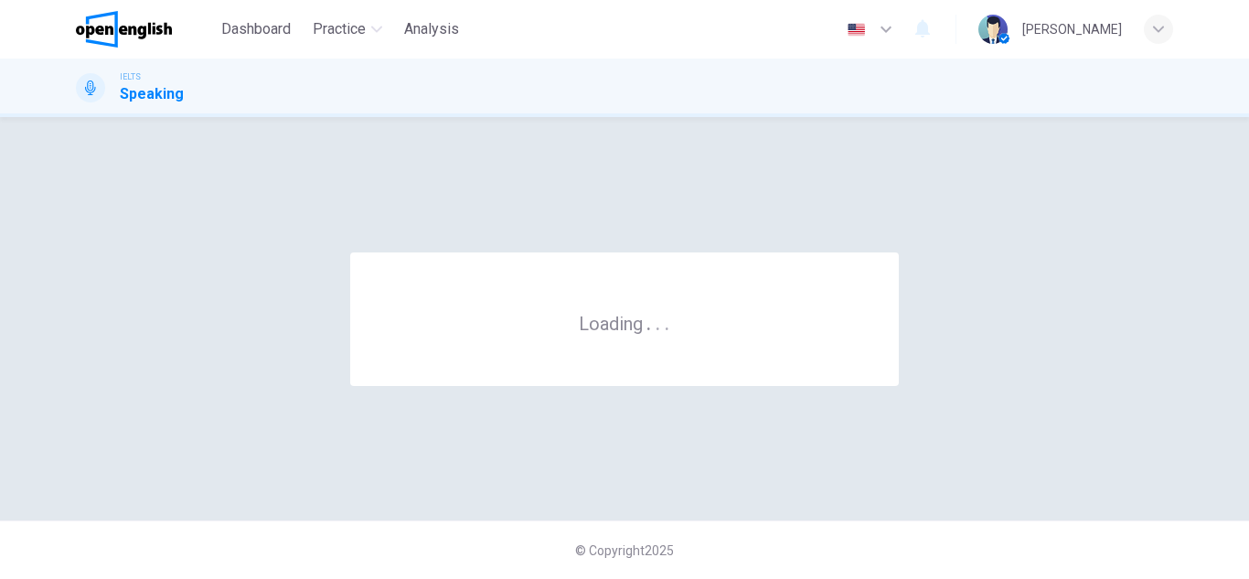
scroll to position [0, 0]
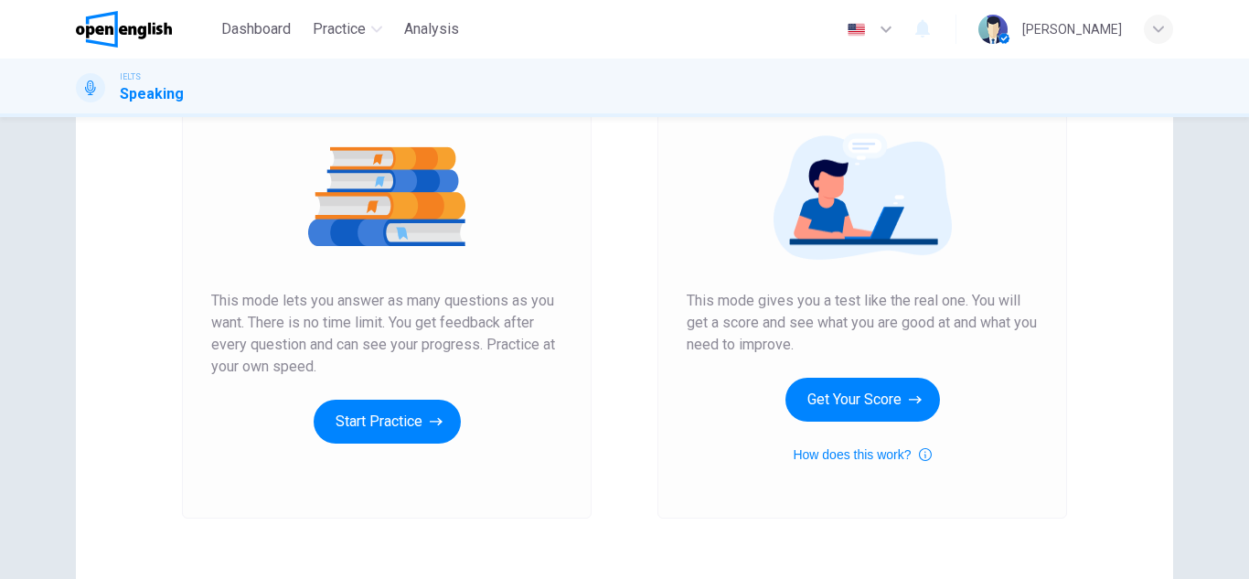
scroll to position [199, 0]
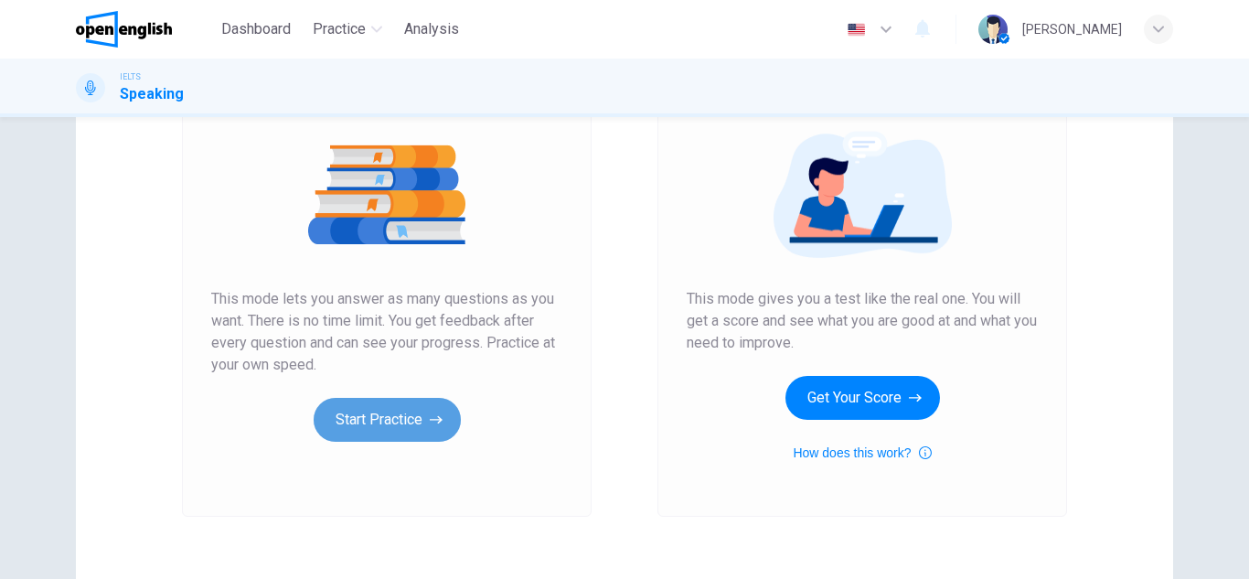
click at [432, 412] on icon "button" at bounding box center [436, 419] width 13 height 18
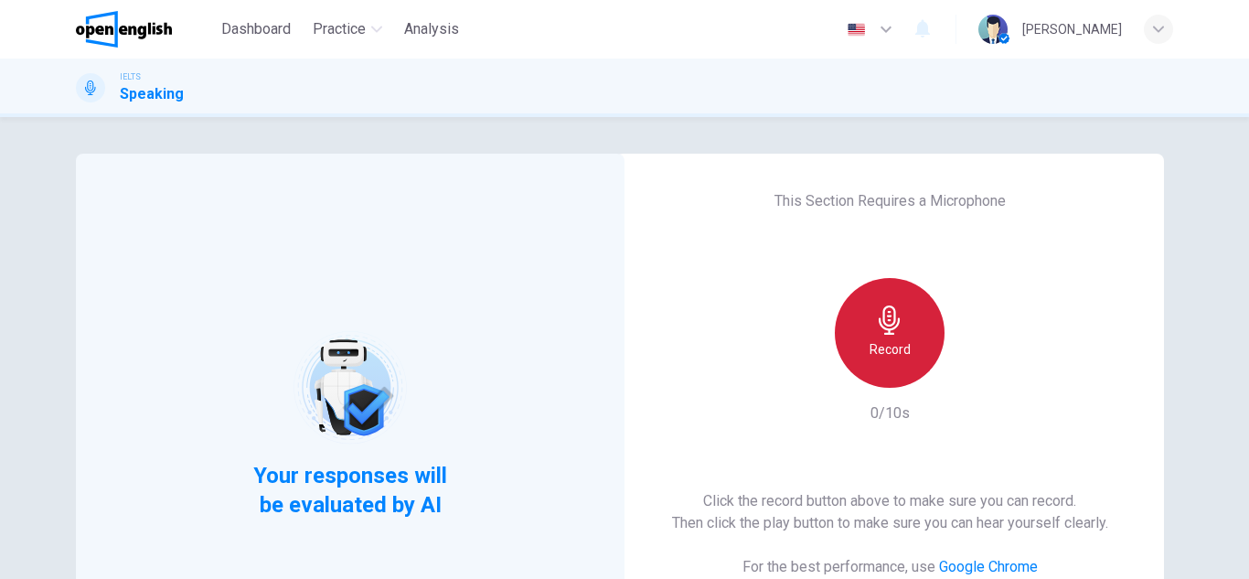
click at [925, 356] on div "Record" at bounding box center [890, 333] width 110 height 110
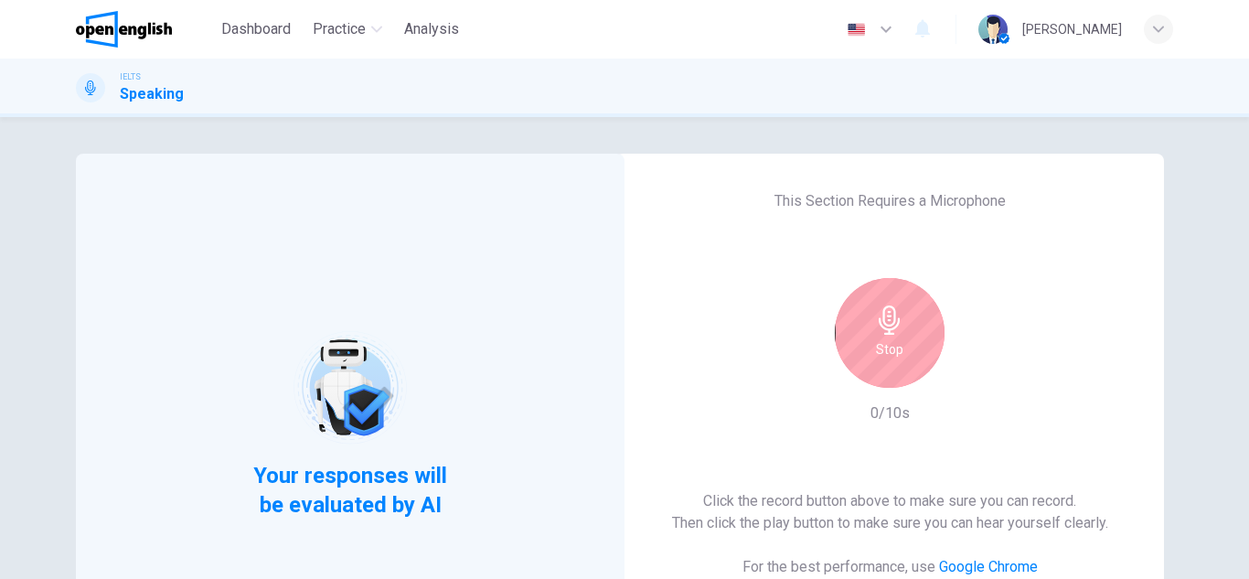
scroll to position [271, 0]
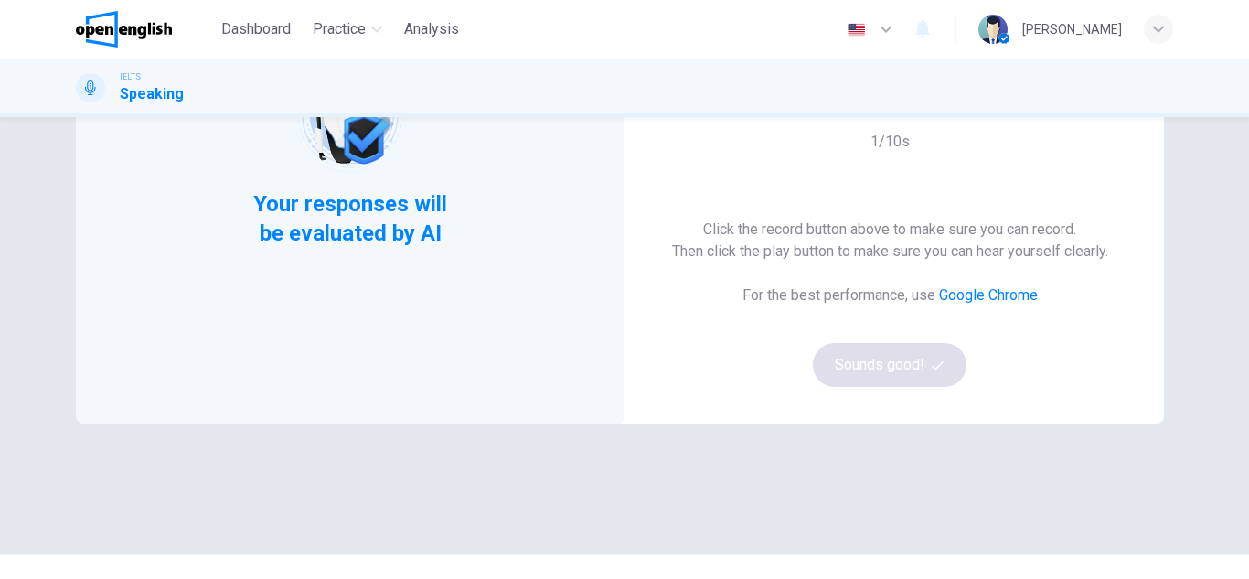
click at [916, 367] on div "Click the record button above to make sure you can record. Then click the play …" at bounding box center [890, 302] width 436 height 168
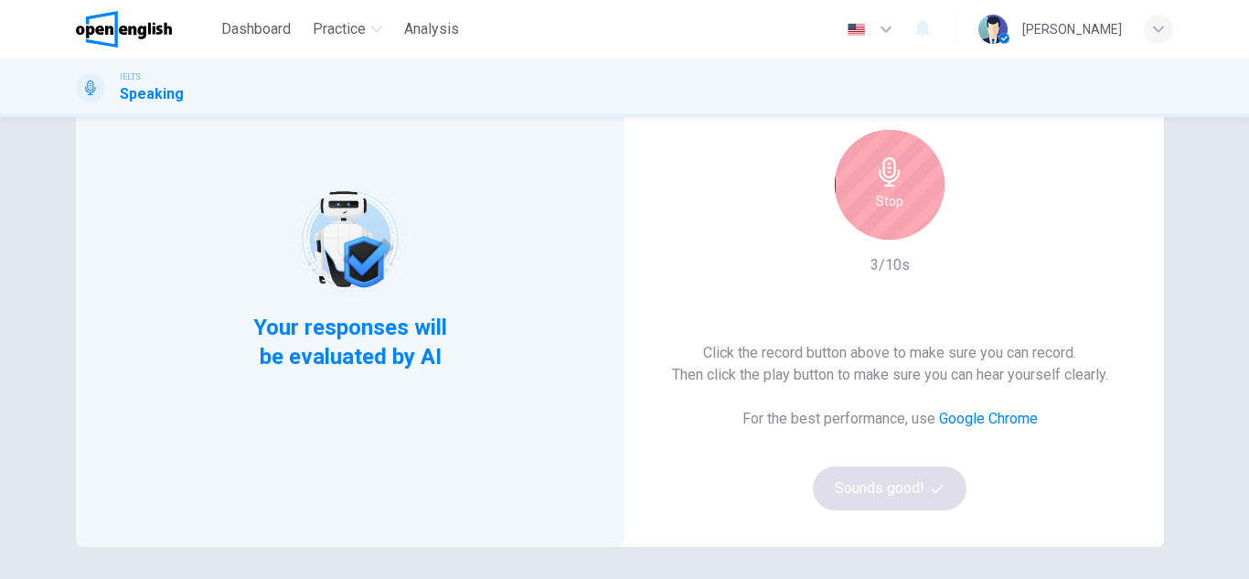
scroll to position [80, 0]
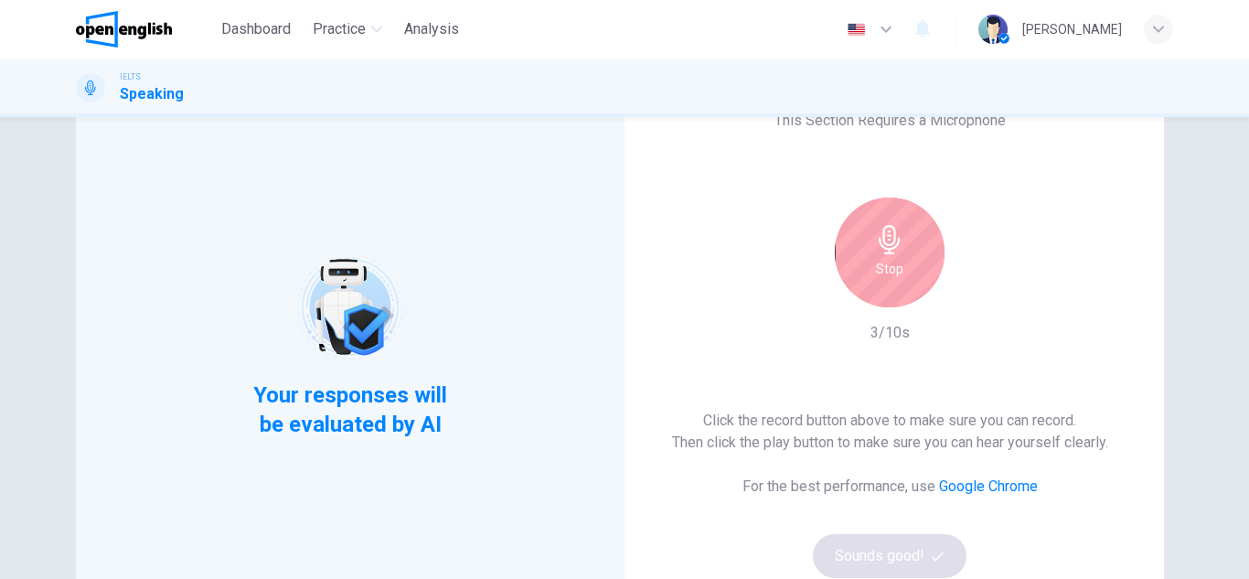
click at [901, 287] on div "Stop" at bounding box center [890, 252] width 110 height 110
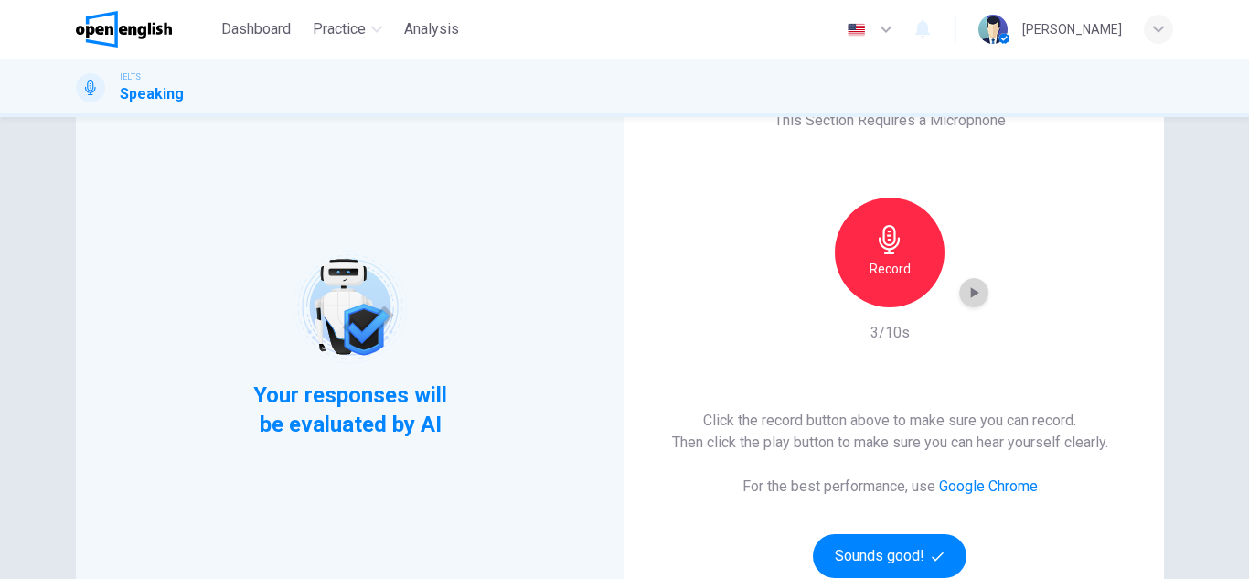
click at [971, 289] on icon "button" at bounding box center [975, 292] width 8 height 11
click at [862, 560] on button "Sounds good!" at bounding box center [890, 556] width 154 height 44
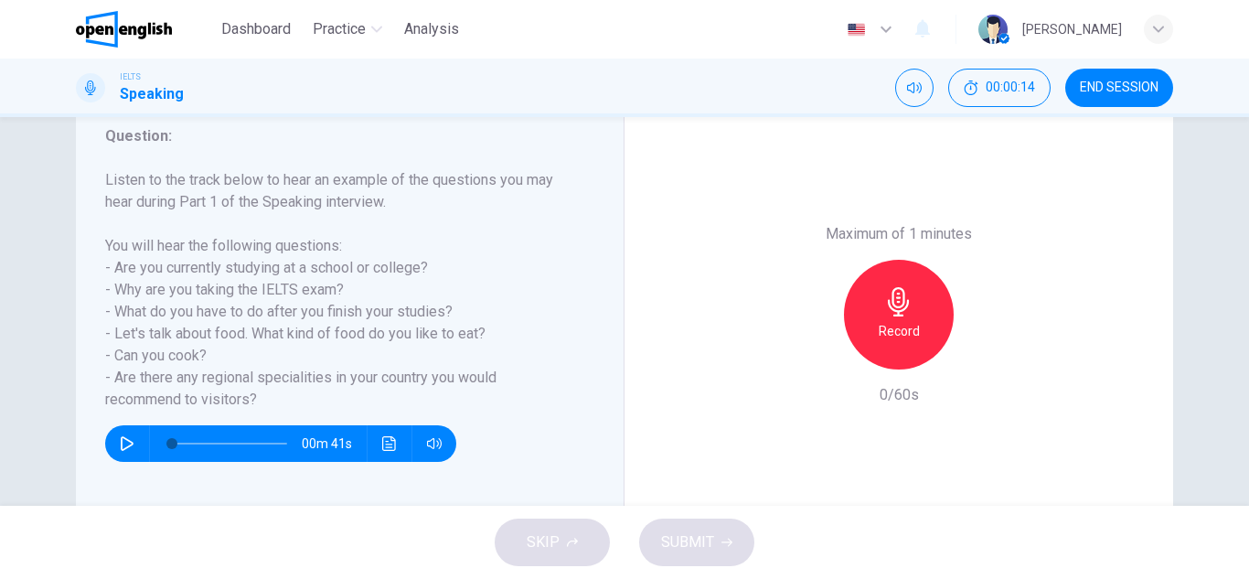
scroll to position [250, 0]
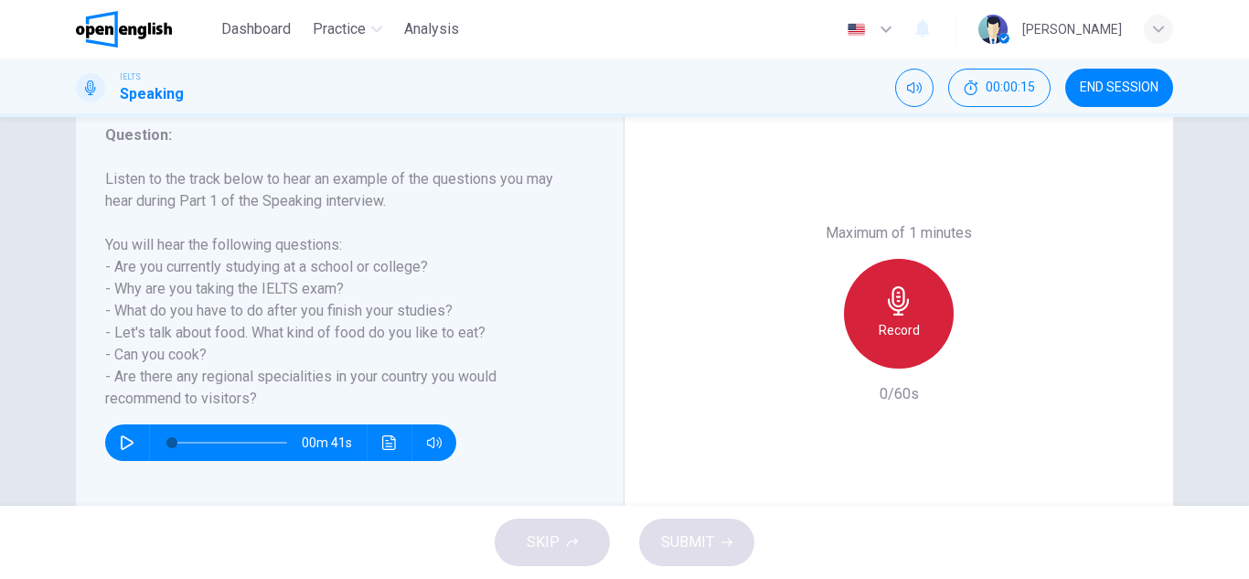
click at [886, 313] on icon "button" at bounding box center [898, 300] width 29 height 29
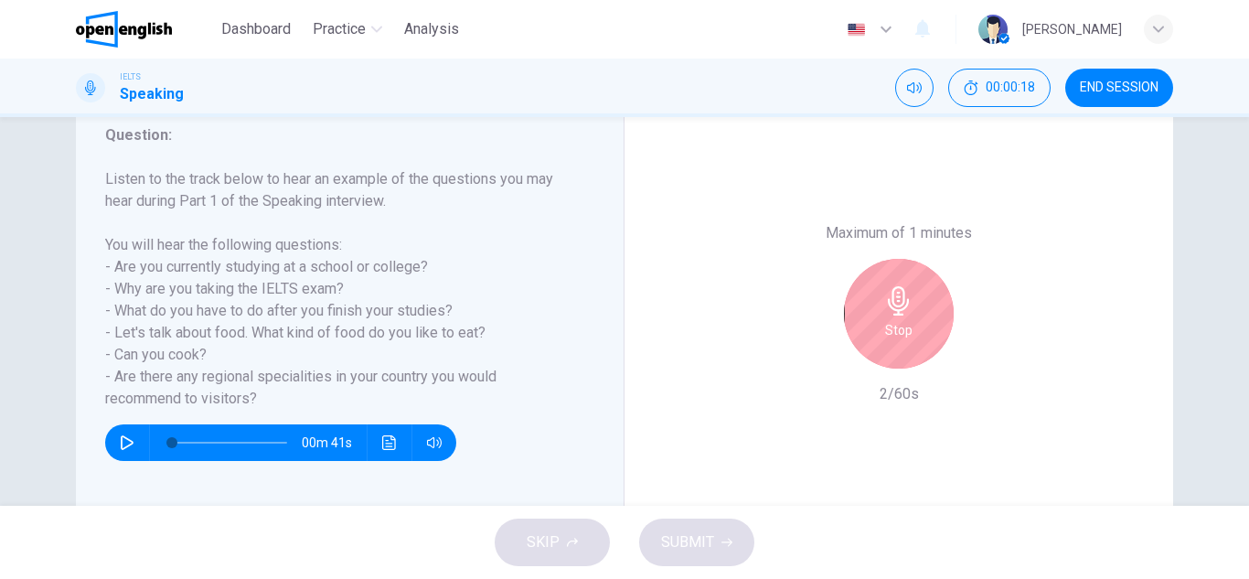
click at [915, 328] on div "Stop" at bounding box center [899, 314] width 110 height 110
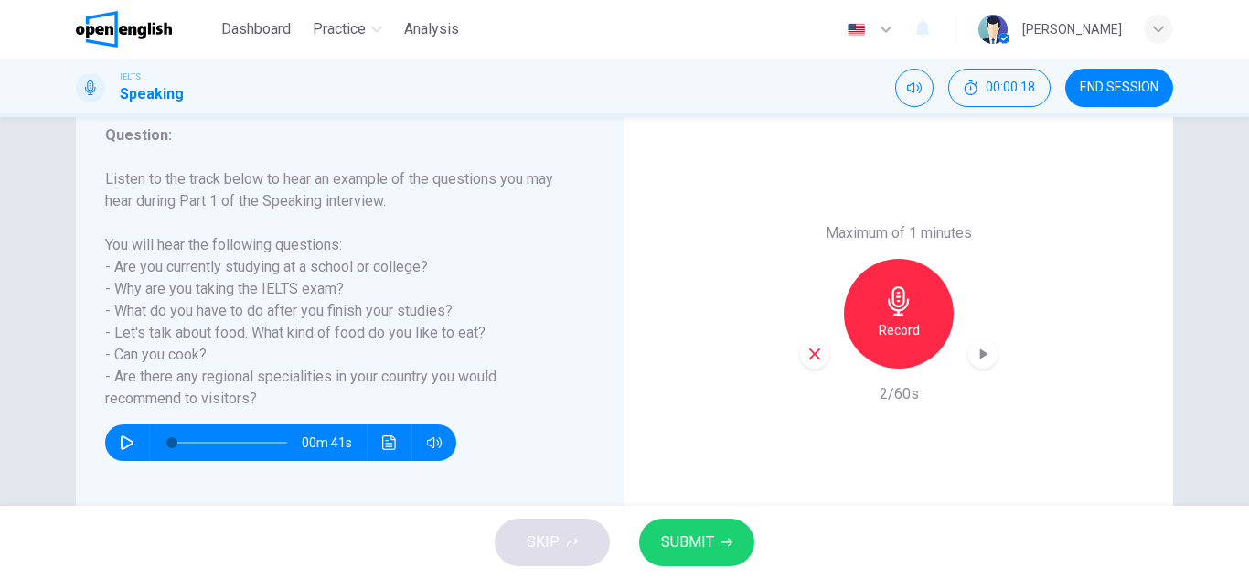
click at [817, 357] on icon "button" at bounding box center [814, 354] width 16 height 16
click at [900, 297] on icon "button" at bounding box center [898, 300] width 29 height 29
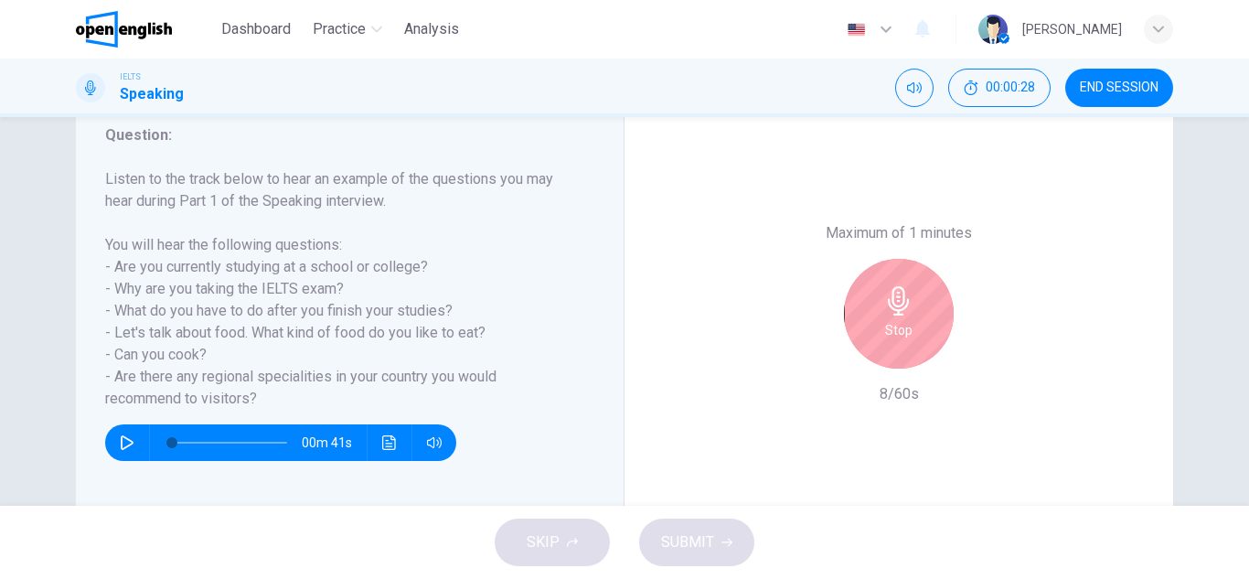
click at [872, 300] on div "Stop" at bounding box center [899, 314] width 110 height 110
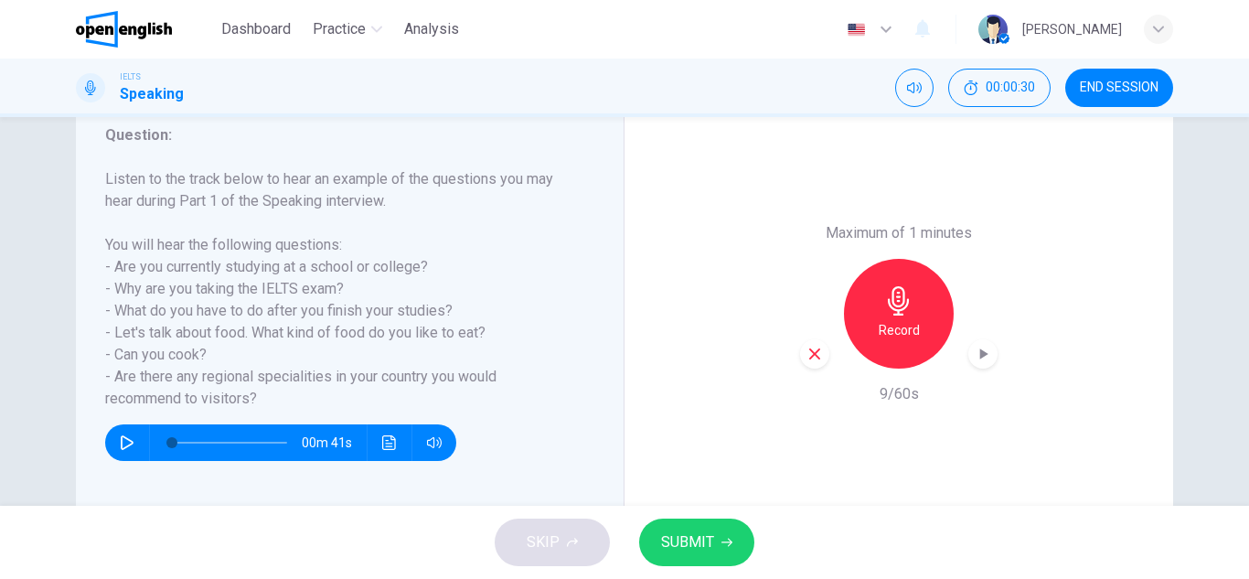
click at [801, 355] on div "button" at bounding box center [814, 353] width 29 height 29
click at [910, 280] on div "Record" at bounding box center [899, 314] width 110 height 110
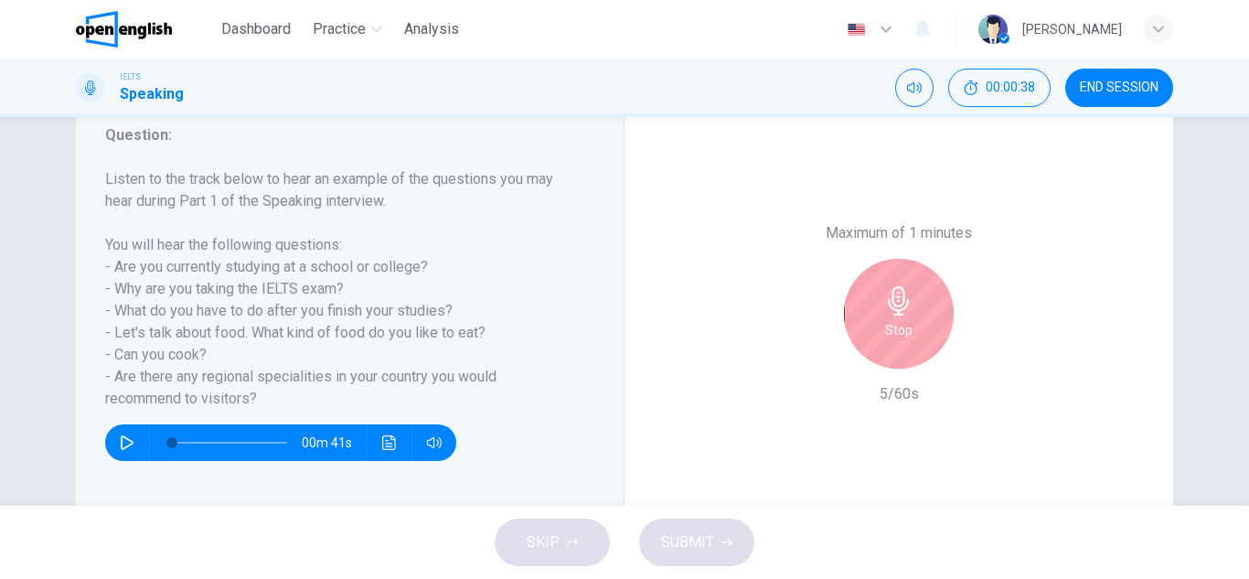
click at [859, 336] on div "Stop" at bounding box center [899, 314] width 110 height 110
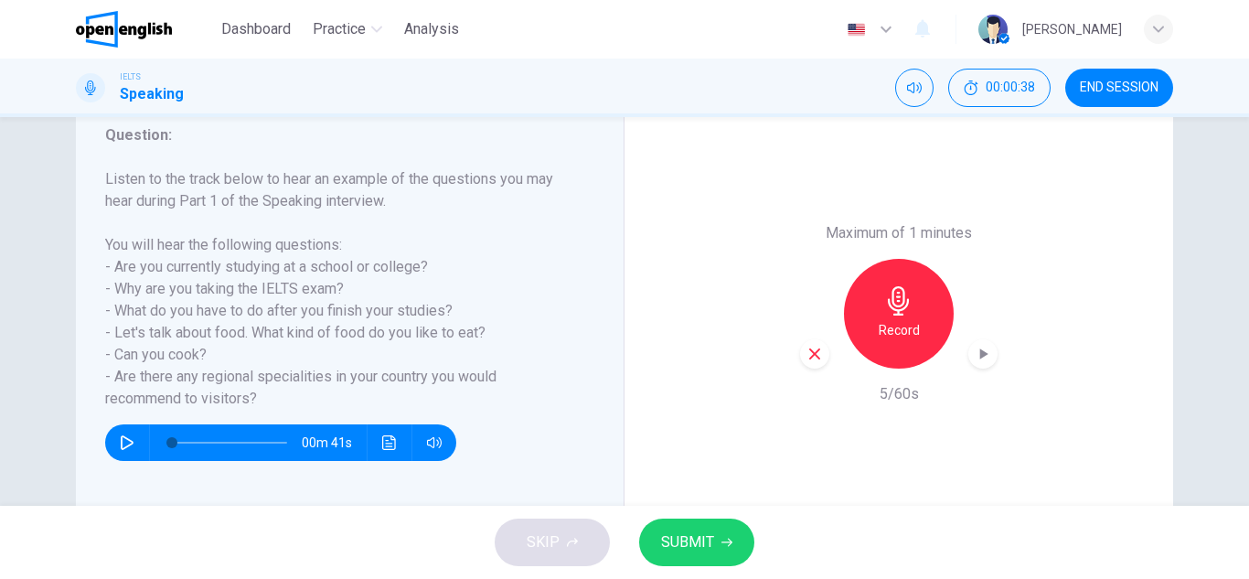
click at [815, 355] on icon "button" at bounding box center [814, 354] width 16 height 16
click at [889, 298] on icon "button" at bounding box center [898, 300] width 29 height 29
click at [703, 542] on span "SUBMIT" at bounding box center [687, 542] width 53 height 26
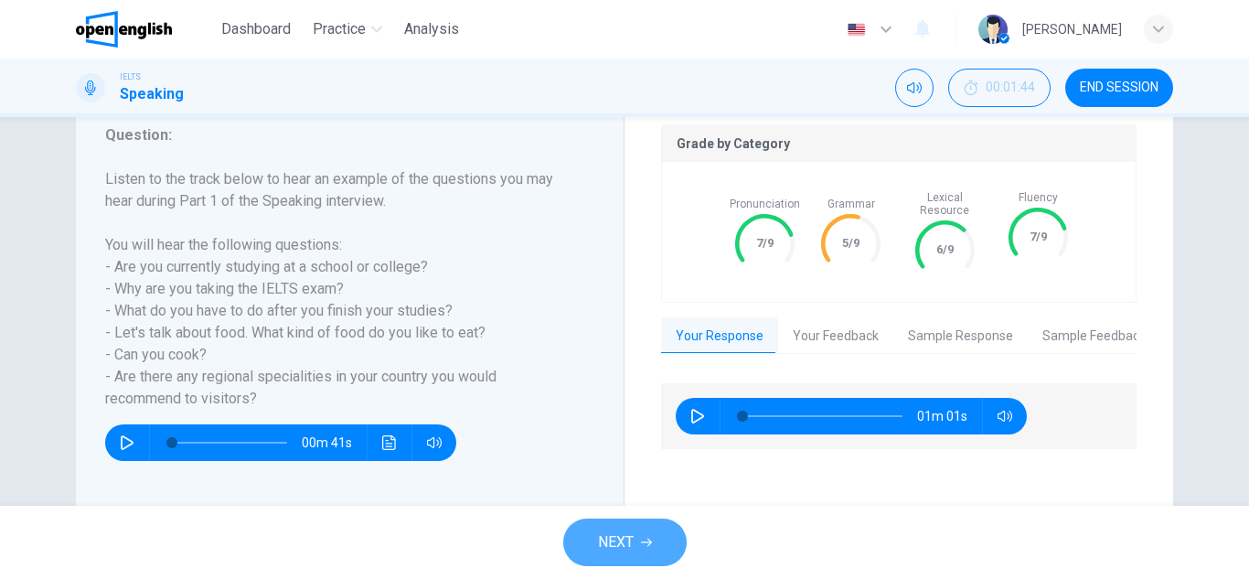
click at [621, 548] on span "NEXT" at bounding box center [616, 542] width 36 height 26
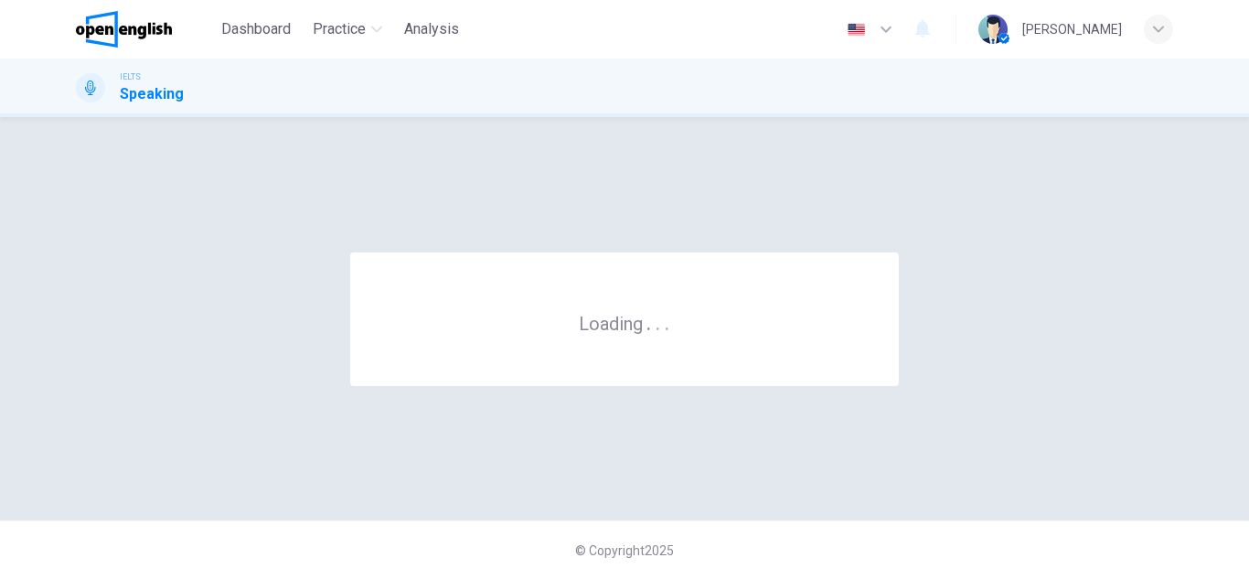
scroll to position [0, 0]
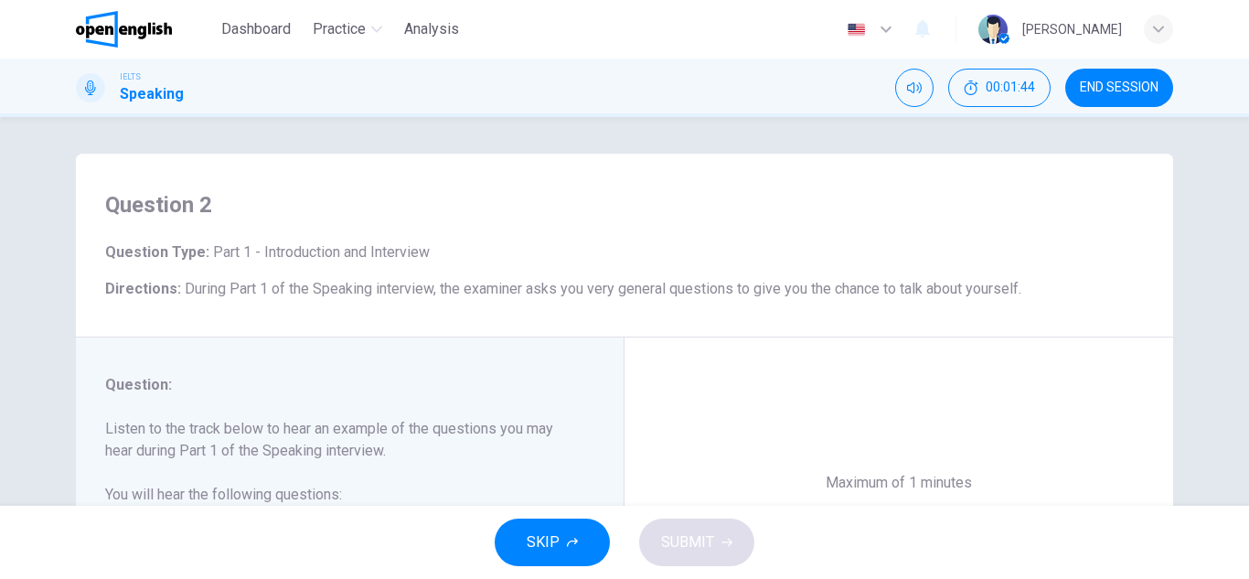
click at [621, 548] on div "SKIP SUBMIT" at bounding box center [624, 541] width 1249 height 73
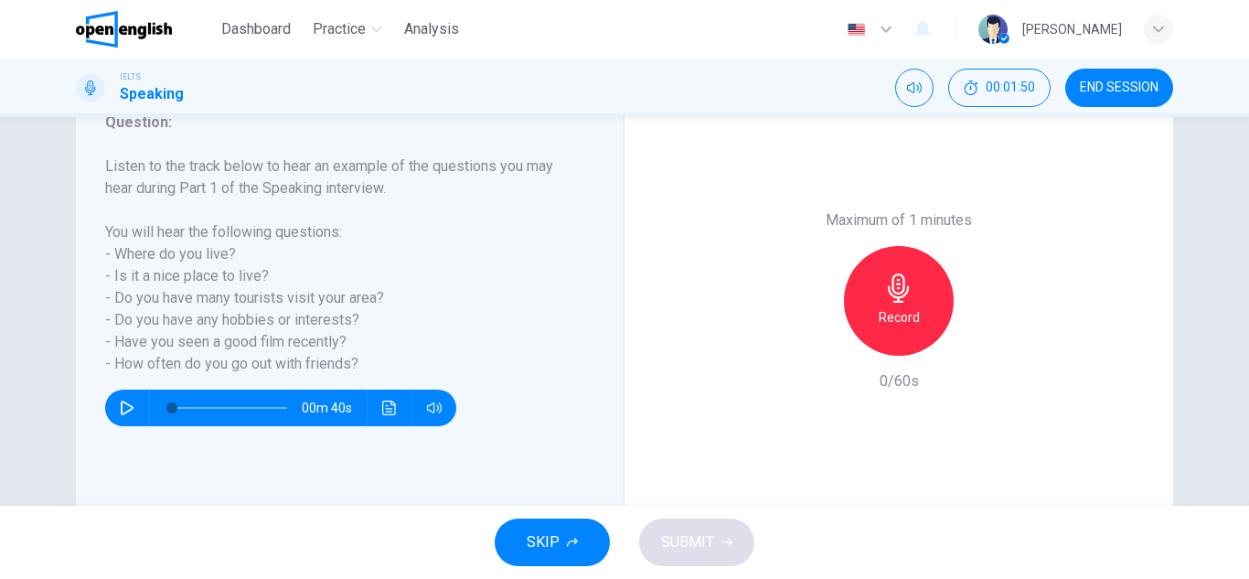
scroll to position [269, 0]
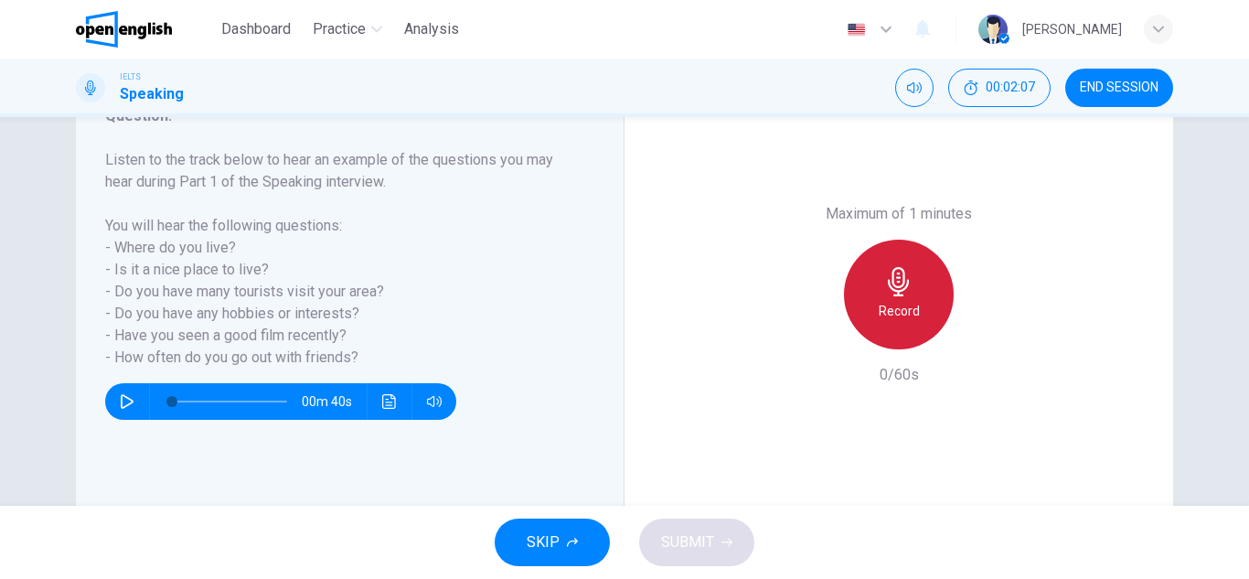
click at [892, 299] on div "Record" at bounding box center [899, 294] width 110 height 110
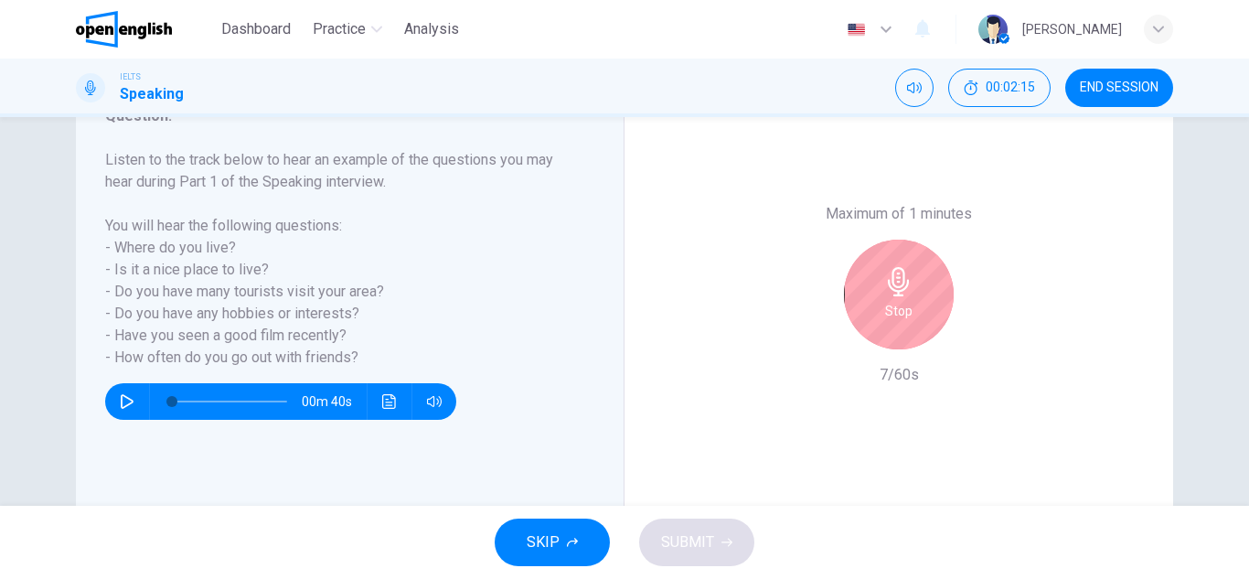
click at [820, 288] on div "Stop" at bounding box center [898, 294] width 197 height 110
click at [885, 321] on h6 "Stop" at bounding box center [898, 311] width 27 height 22
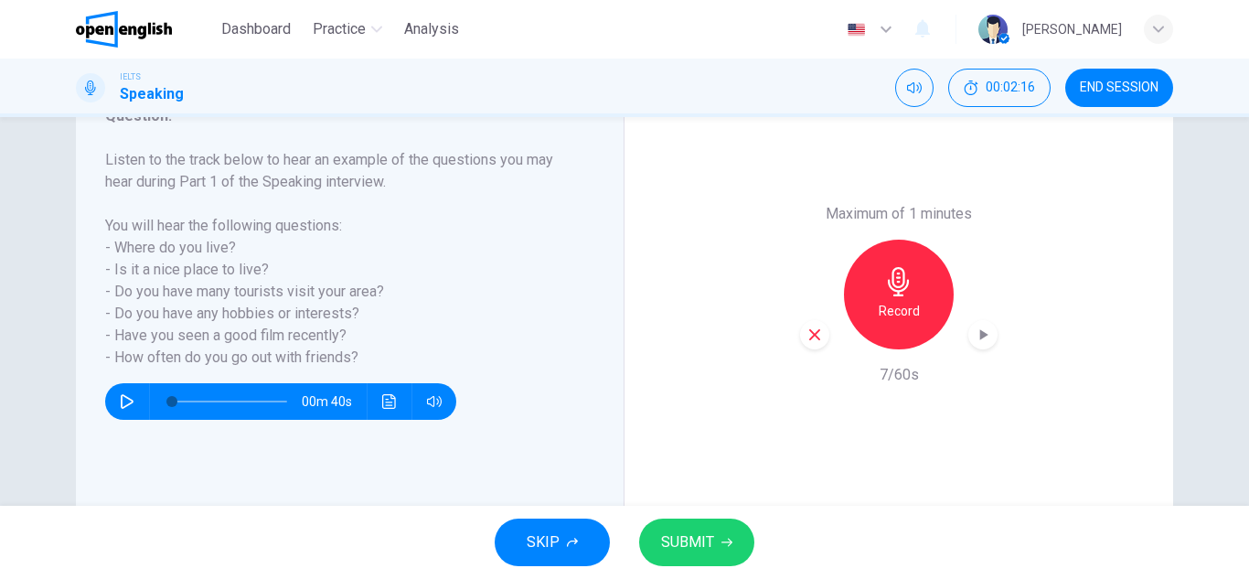
click at [800, 340] on div "button" at bounding box center [814, 334] width 29 height 29
click at [889, 326] on div "Record" at bounding box center [899, 294] width 110 height 110
click at [973, 324] on div "button" at bounding box center [982, 334] width 29 height 29
click at [704, 550] on span "SUBMIT" at bounding box center [687, 542] width 53 height 26
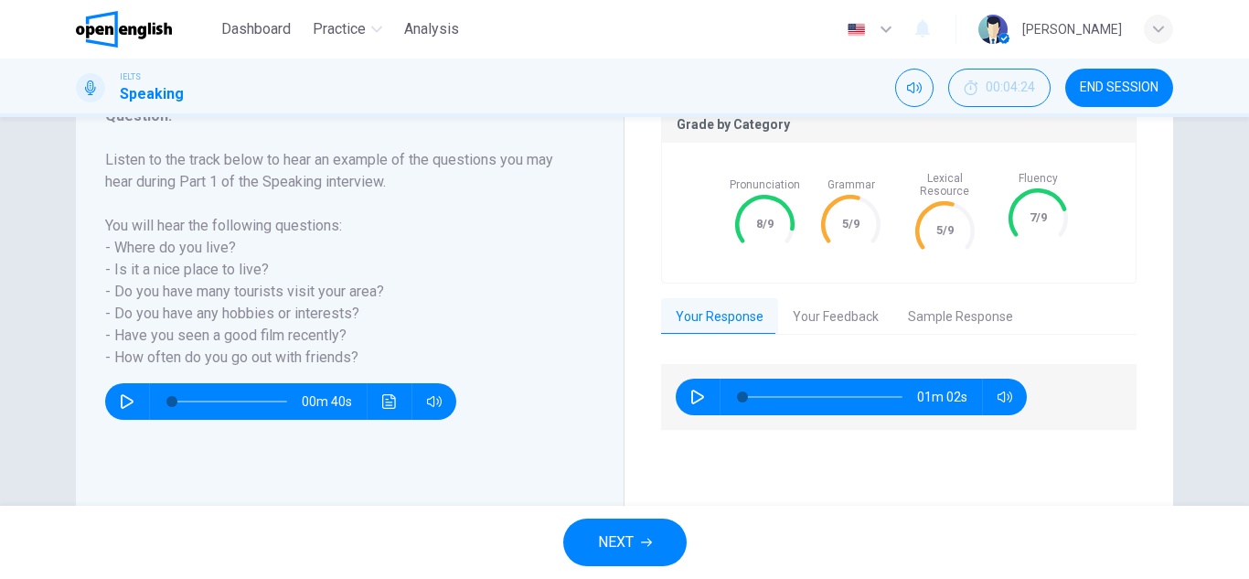
click at [636, 532] on button "NEXT" at bounding box center [624, 542] width 123 height 48
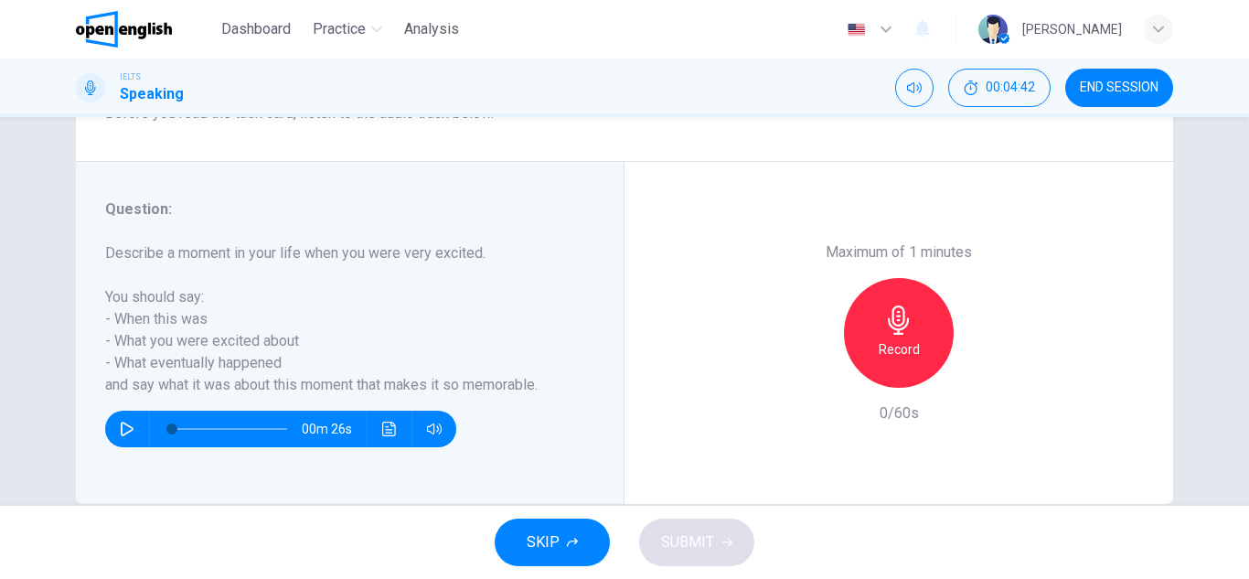
scroll to position [282, 0]
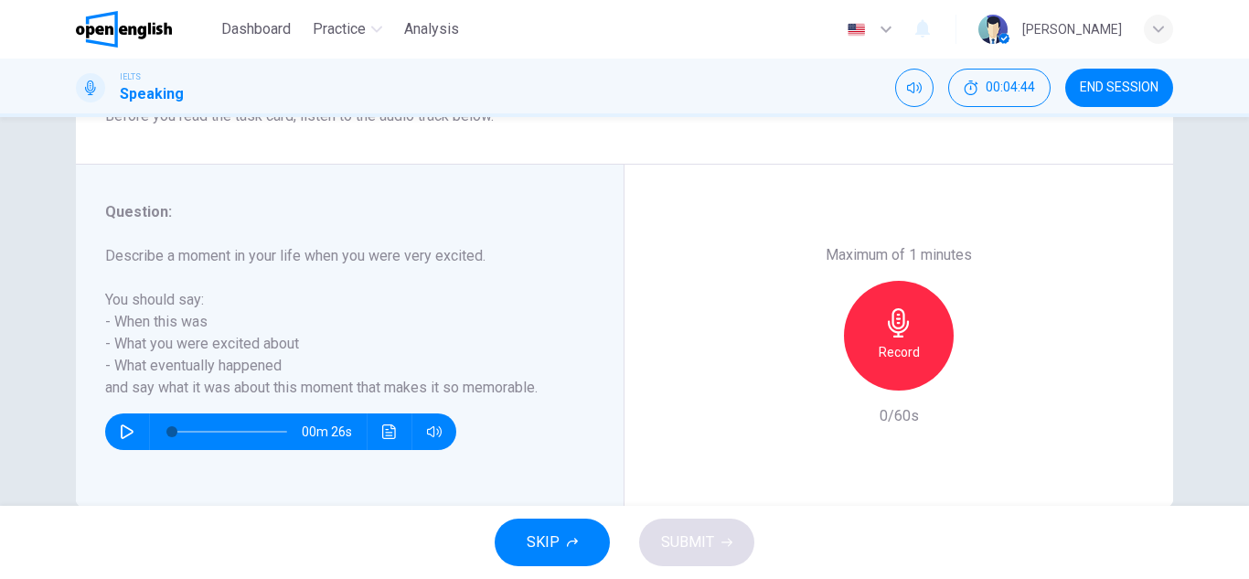
click at [133, 424] on button "button" at bounding box center [126, 431] width 29 height 37
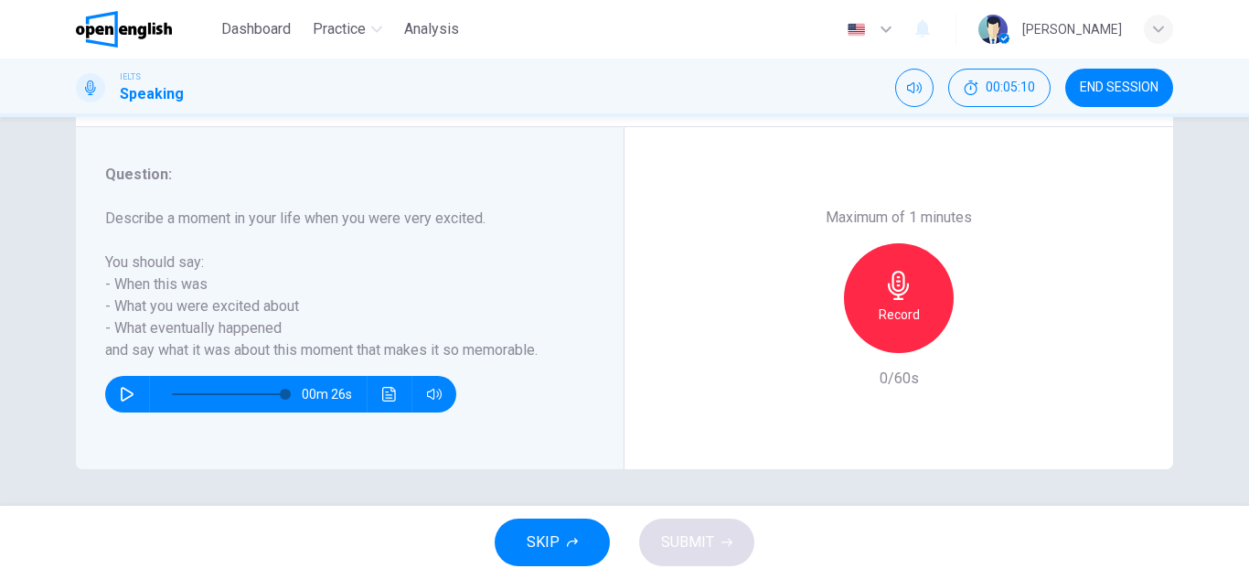
type input "*"
click at [887, 284] on icon "button" at bounding box center [898, 285] width 29 height 29
click at [712, 549] on span "SUBMIT" at bounding box center [687, 542] width 53 height 26
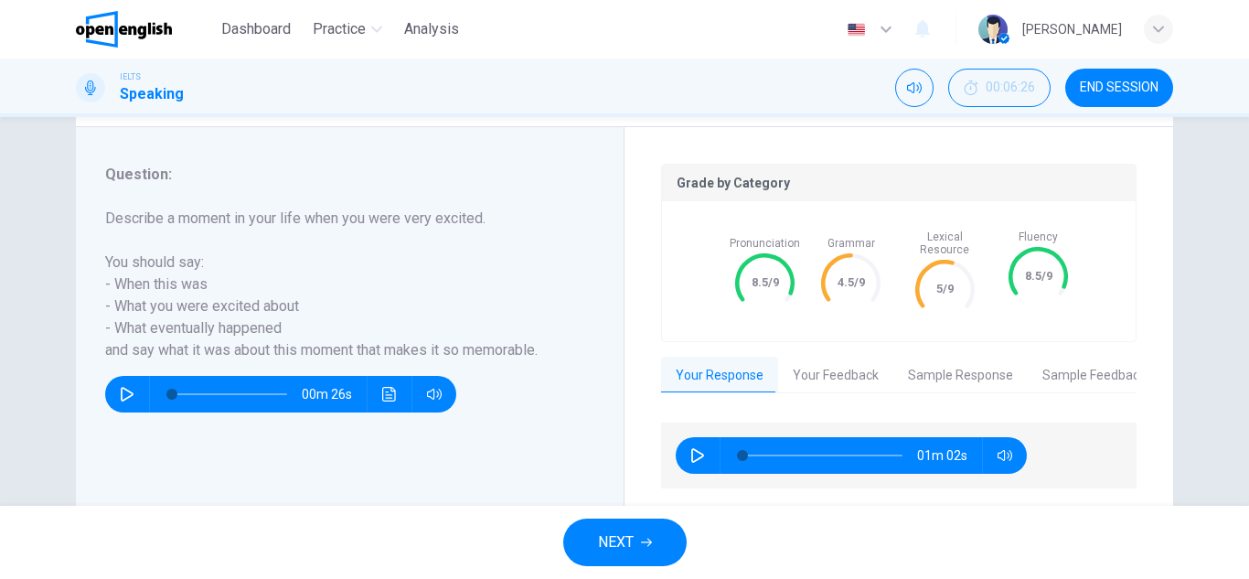
click at [598, 535] on span "NEXT" at bounding box center [616, 542] width 36 height 26
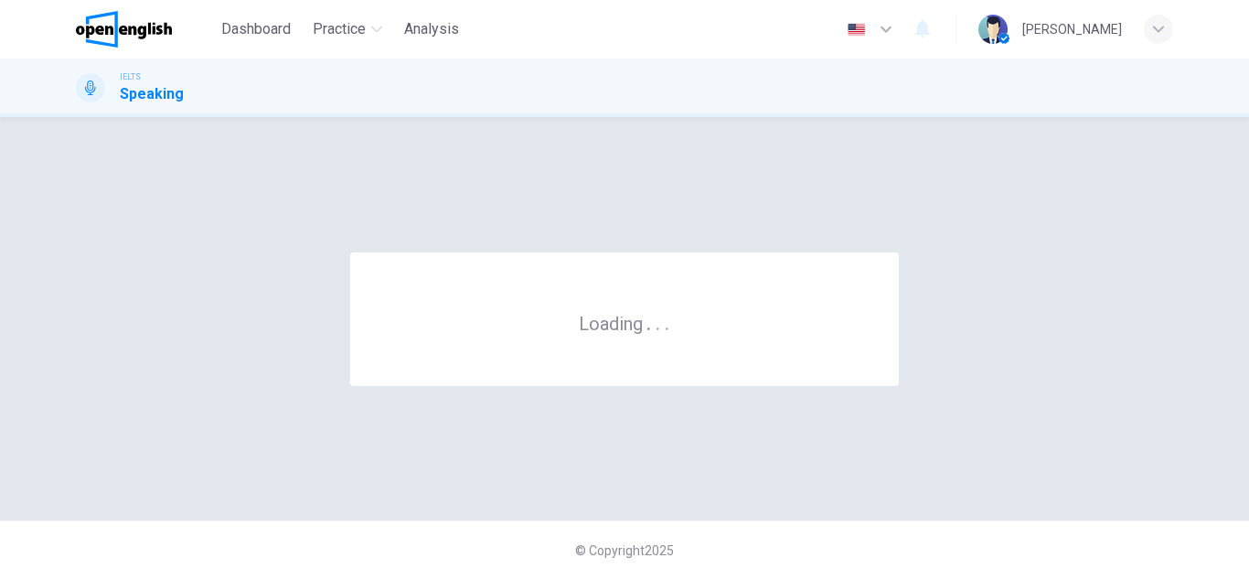
scroll to position [0, 0]
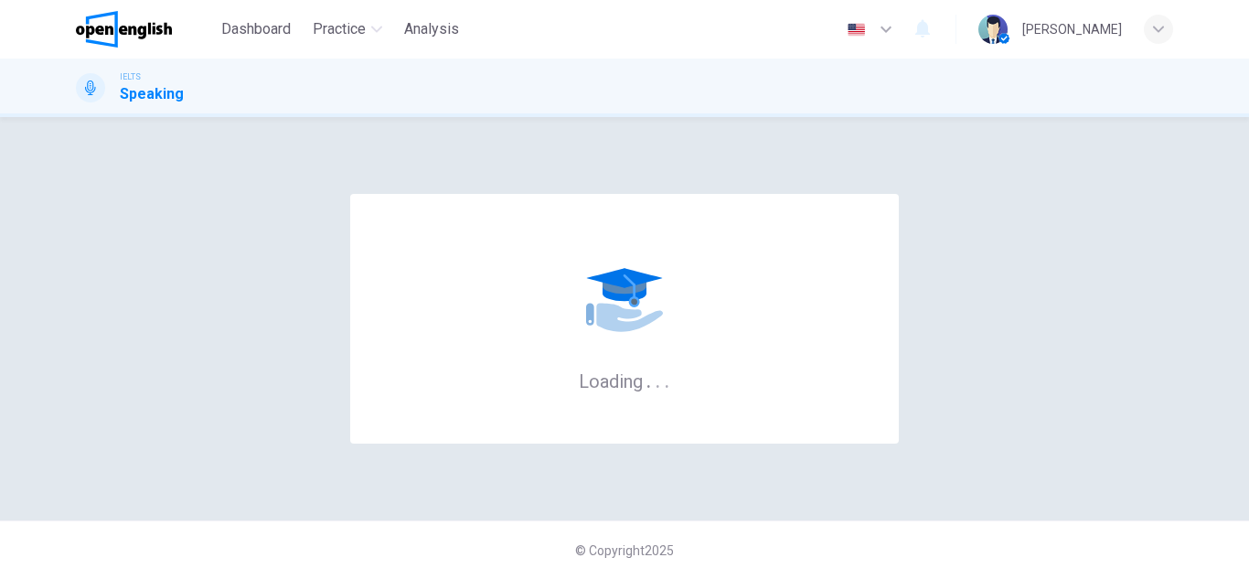
click at [606, 554] on span "© Copyright 2025" at bounding box center [624, 550] width 99 height 15
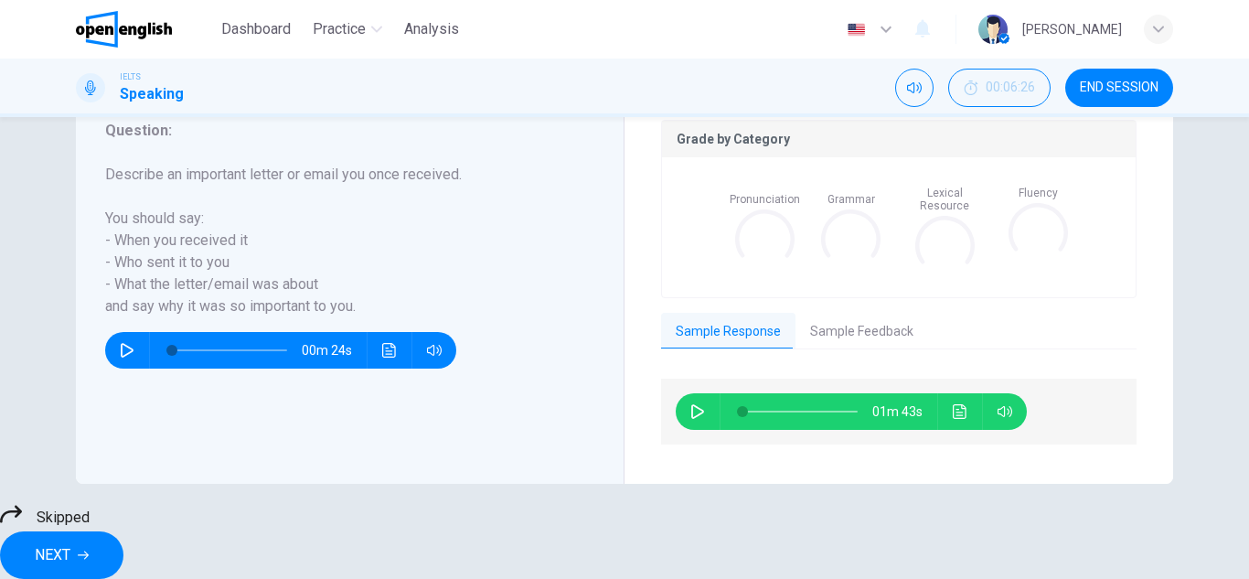
scroll to position [365, 0]
